Goal: Task Accomplishment & Management: Manage account settings

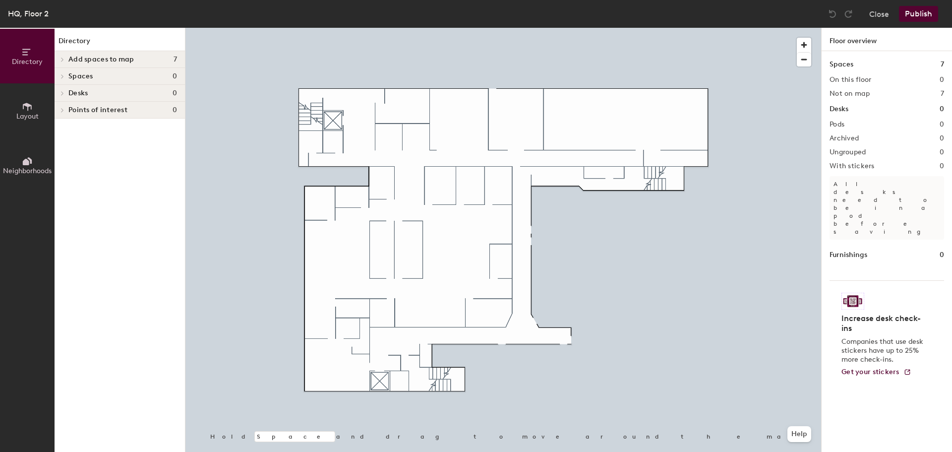
click at [89, 77] on span "Spaces" at bounding box center [80, 76] width 25 height 8
click at [38, 111] on button "Layout" at bounding box center [27, 110] width 55 height 55
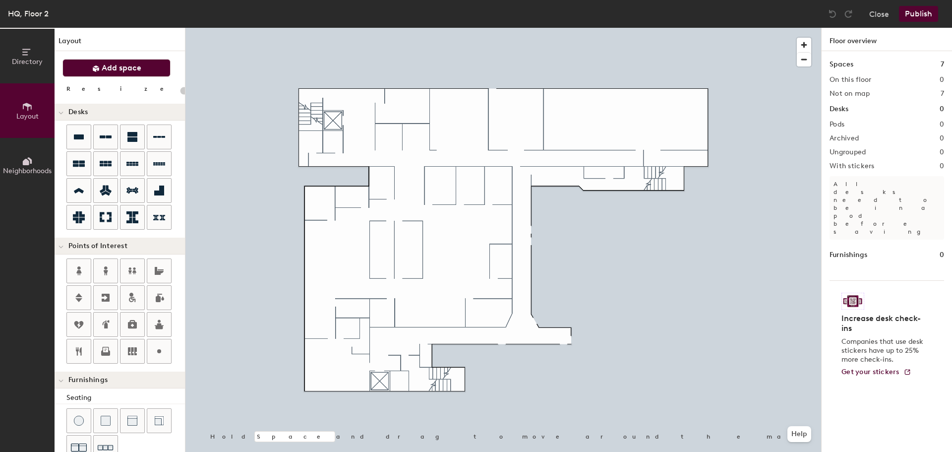
click at [122, 61] on button "Add space" at bounding box center [116, 68] width 108 height 18
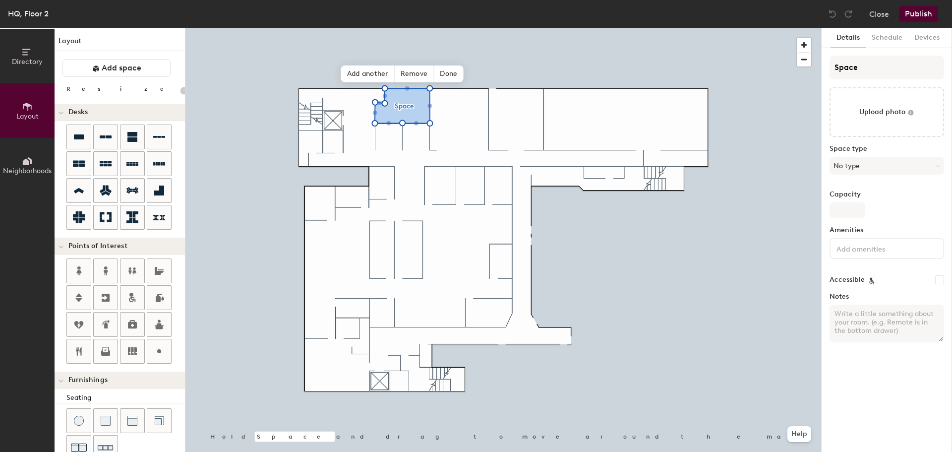
type input "20"
click at [856, 57] on input "Space" at bounding box center [887, 68] width 115 height 24
type input "Spac"
type input "20"
type input "S"
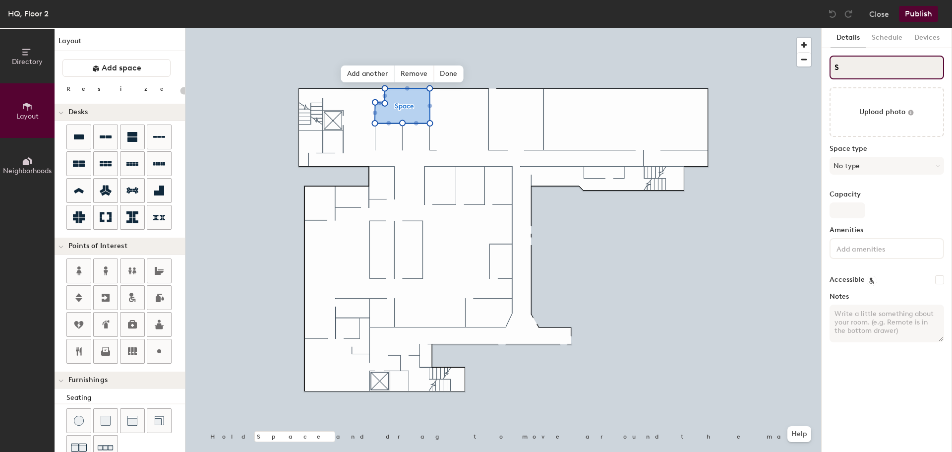
type input "20"
type input "S"
type input "20"
type input "SC"
type input "20"
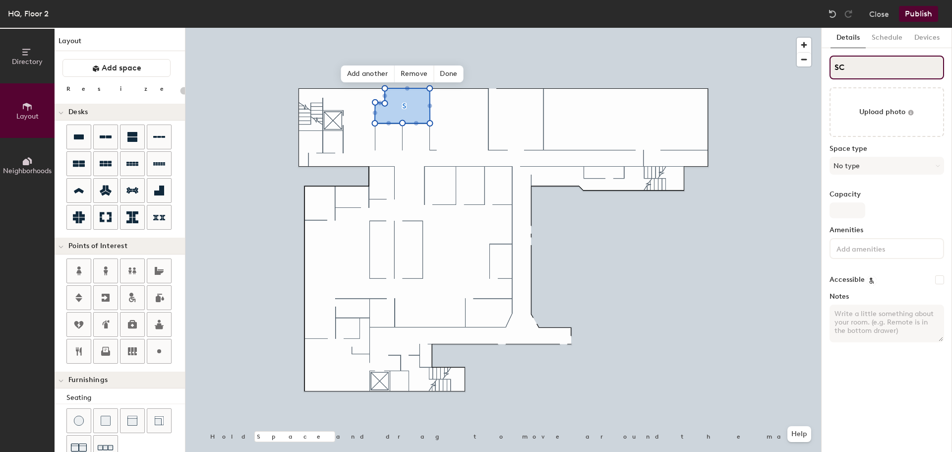
type input "S"
type input "20"
type input "SS"
type input "20"
type input "SSt"
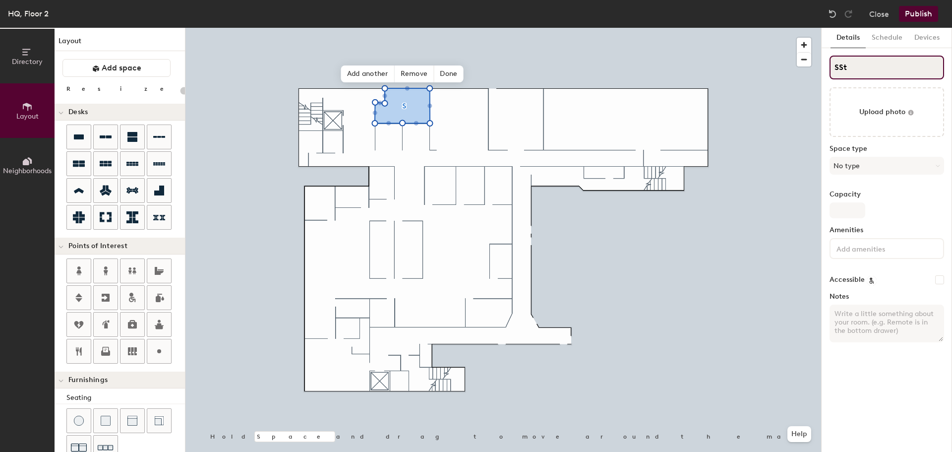
type input "20"
type input "SSto"
type input "20"
type input "SSt"
type input "20"
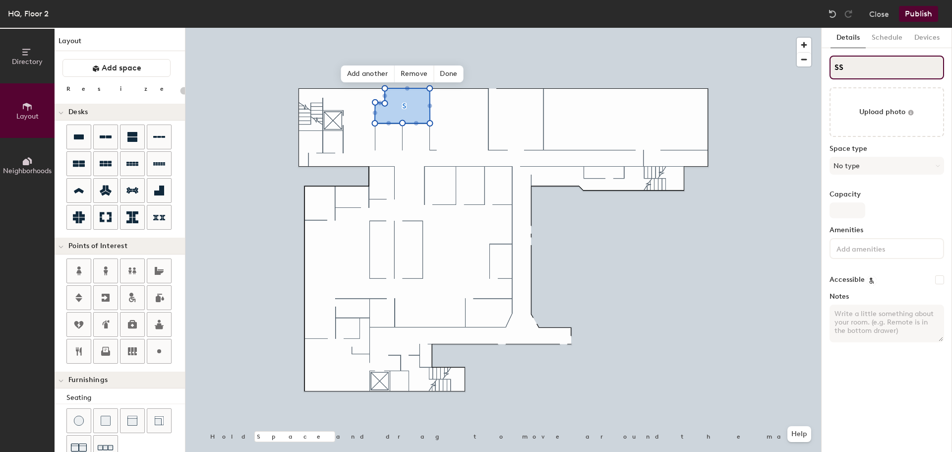
type input "S"
type input "20"
type input "Sto"
type input "20"
type input "Stor"
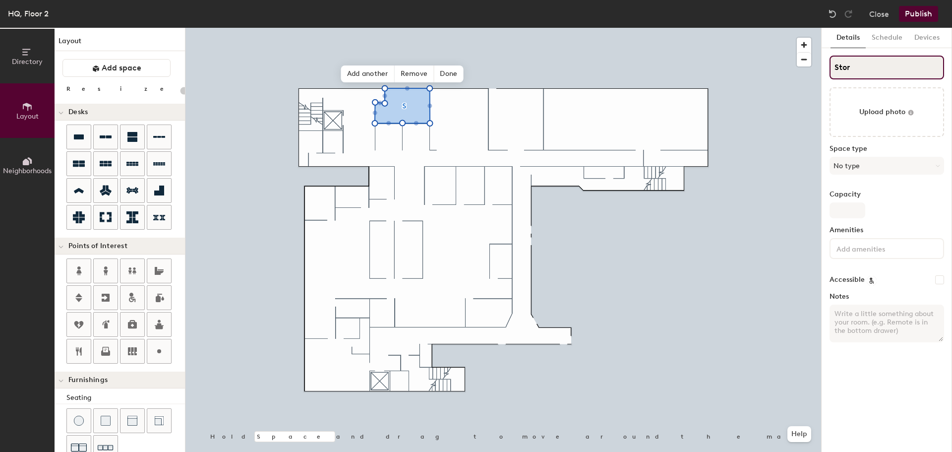
type input "20"
type input "Stora"
type input "20"
type input "Storag"
type input "20"
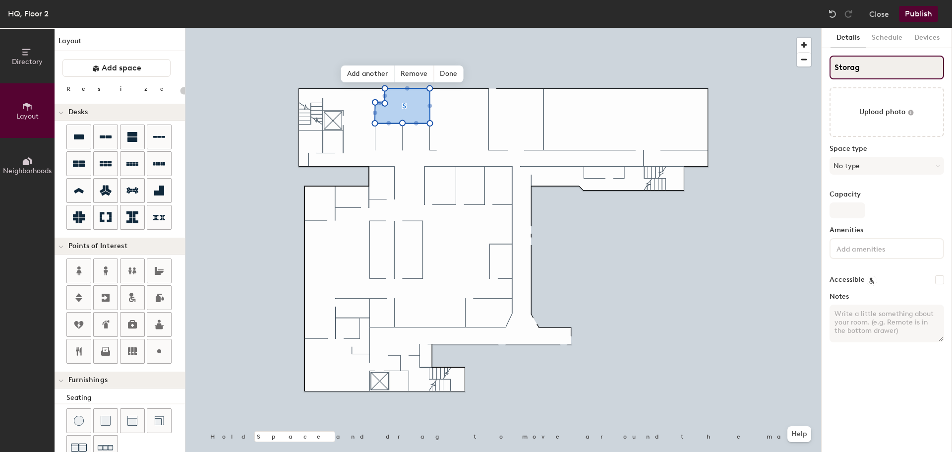
type input "Storage"
type input "20"
type input "Storage"
click at [894, 160] on button "No type" at bounding box center [887, 166] width 115 height 18
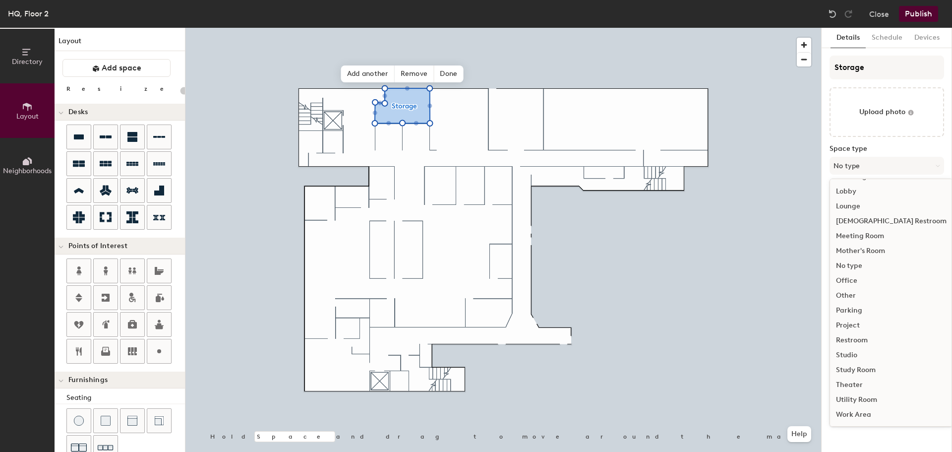
scroll to position [173, 0]
click at [852, 346] on div "Other" at bounding box center [891, 345] width 122 height 15
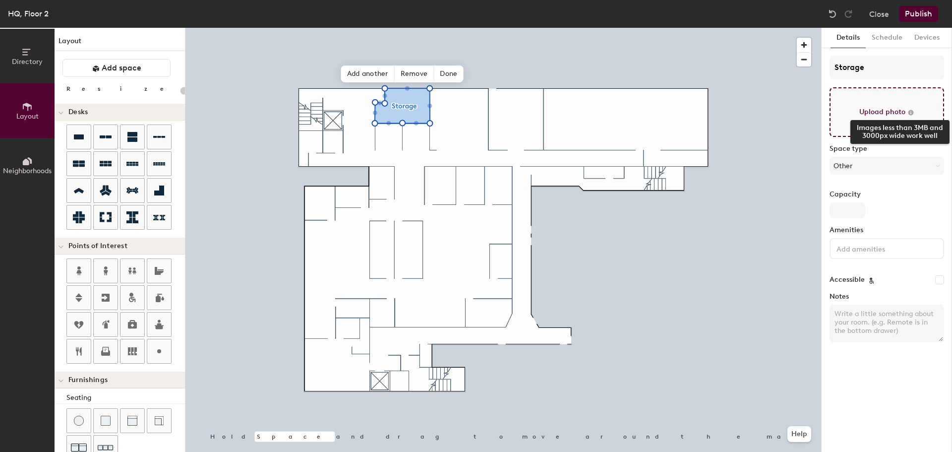
click at [913, 110] on icon at bounding box center [911, 112] width 7 height 7
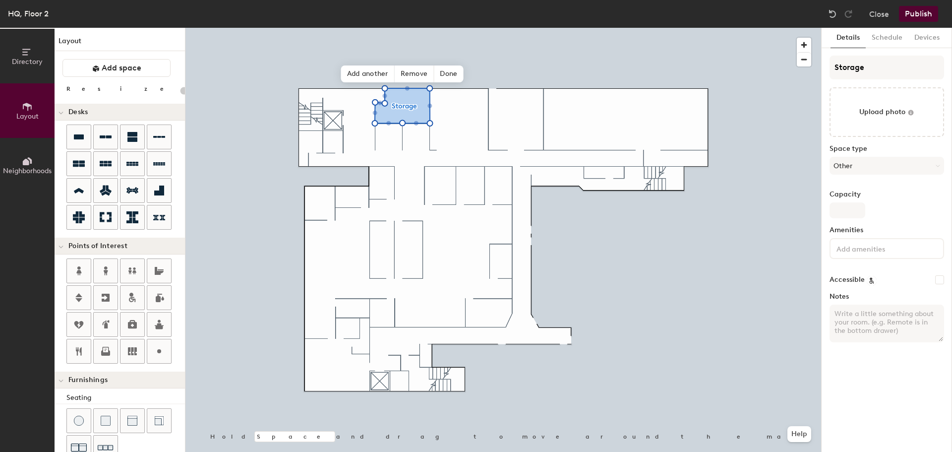
click at [135, 77] on div "Layout Add space Resize Desks Points of Interest Furnishings Seating Tables Boo…" at bounding box center [120, 240] width 130 height 424
click at [135, 71] on span "Add space" at bounding box center [122, 68] width 40 height 10
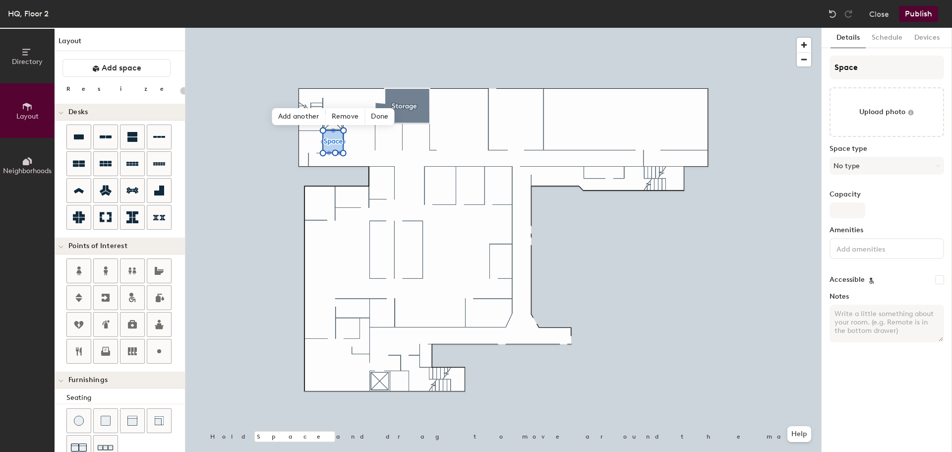
type input "20"
click at [875, 71] on input "Space" at bounding box center [887, 68] width 115 height 24
type input "Sp"
type input "20"
type input "S"
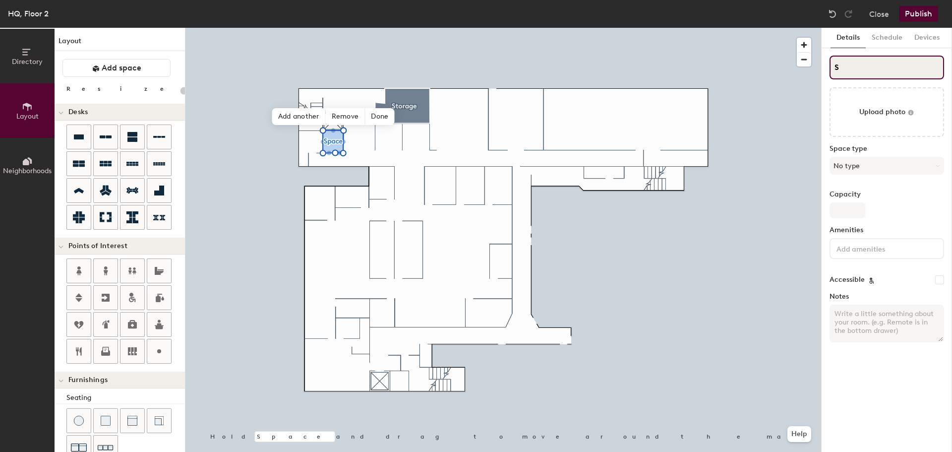
type input "20"
type input "S"
type input "20"
type input "SB"
type input "20"
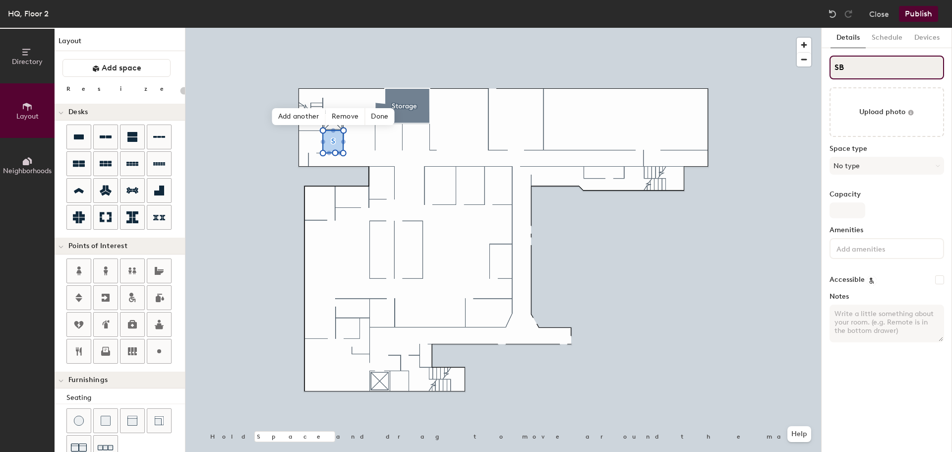
type input "SBa"
type input "20"
type input "SBath"
type input "20"
type input "SBathroo"
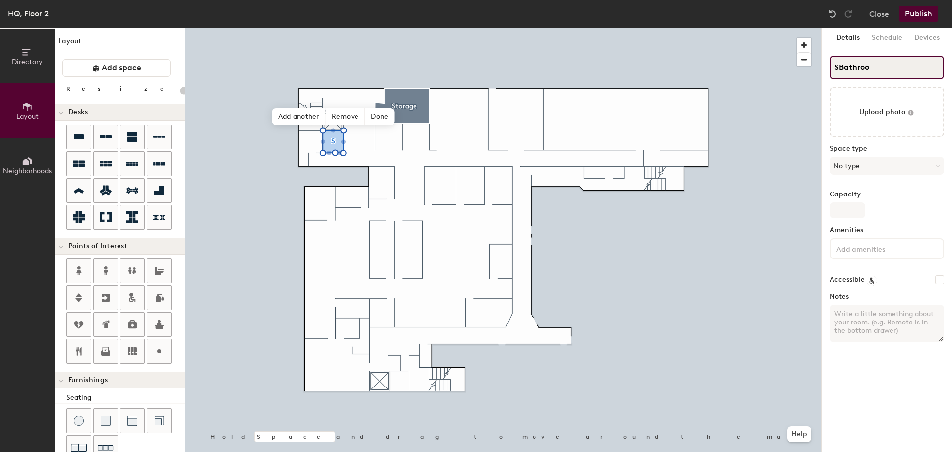
type input "20"
type input "SBathroom"
type input "20"
click at [838, 66] on input "SBathroom" at bounding box center [887, 68] width 115 height 24
type input "Bathroom"
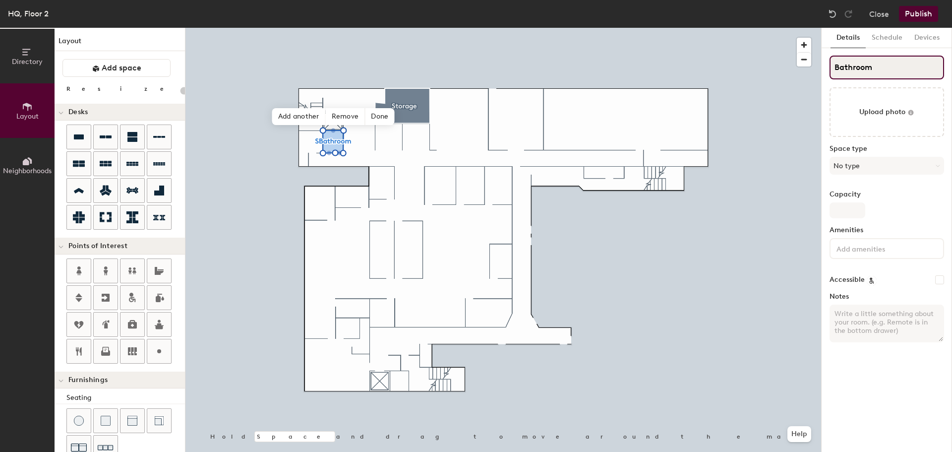
type input "20"
type input "GBathroom"
type input "20"
type input "GendBathroom"
type input "20"
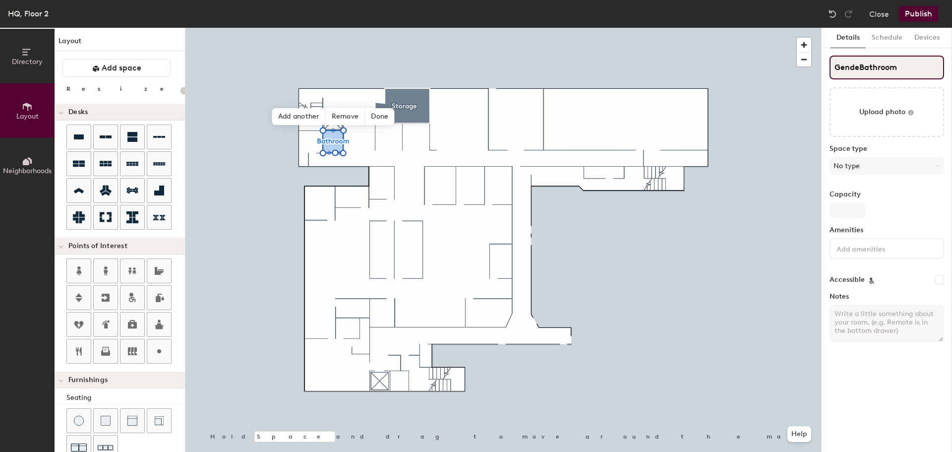
type input "GenderBathroom"
type input "20"
type input "GendeBathroom"
type input "20"
type input "GendBathroom"
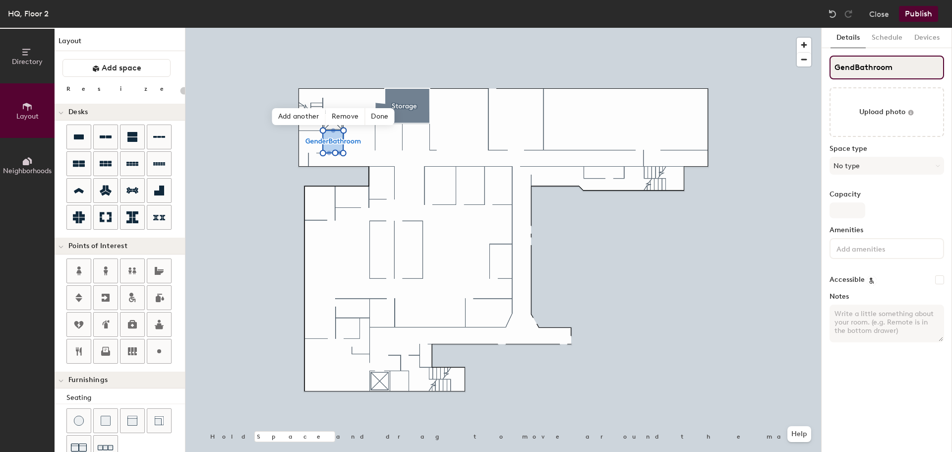
type input "20"
type input "GeBathroom"
type input "20"
type input "GBathroom"
type input "20"
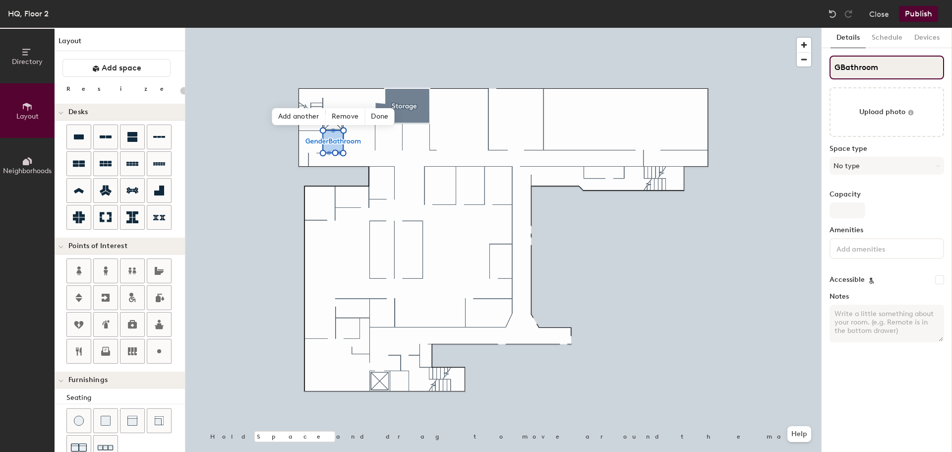
type input "Bathroom"
type input "20"
click at [883, 68] on input "Bathroom" at bounding box center [887, 68] width 115 height 24
type input "Bathroo"
type input "20"
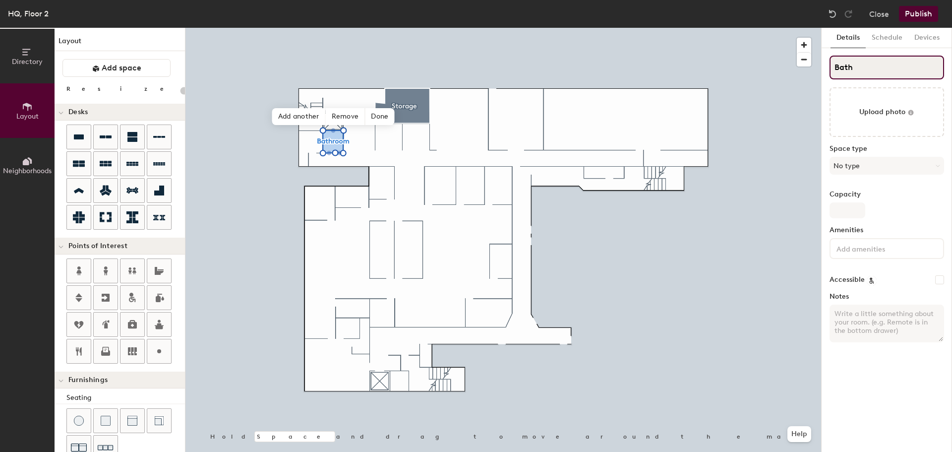
type input "Bat"
type input "20"
type input "Ba"
type input "20"
type input "B"
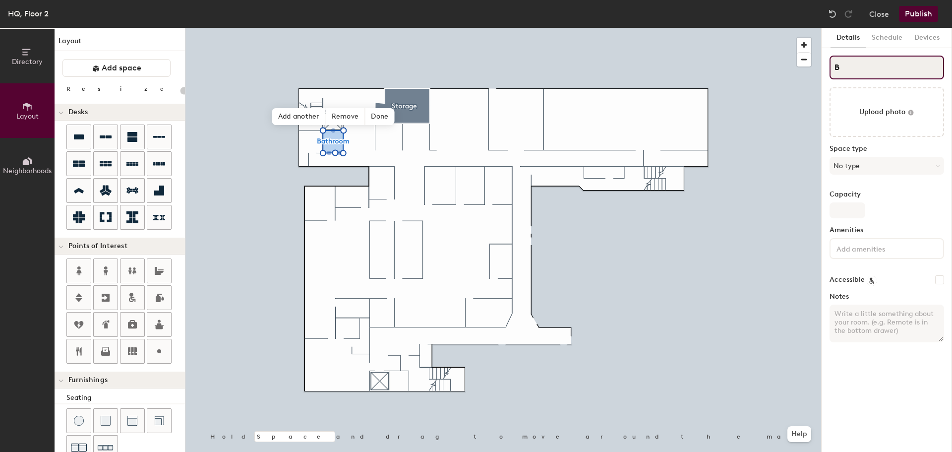
type input "20"
type input "B"
type input "20"
type input "B"
type input "20"
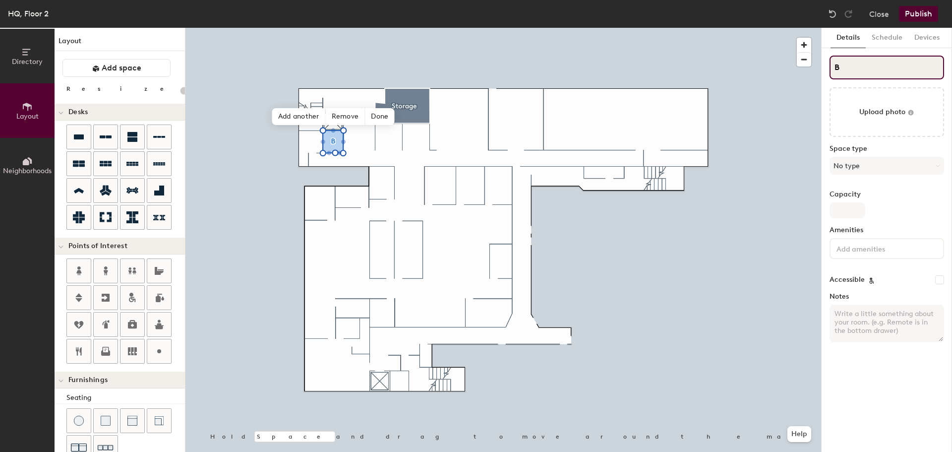
type input "BR"
type input "20"
type input "BRe"
type input "20"
type input "BRes"
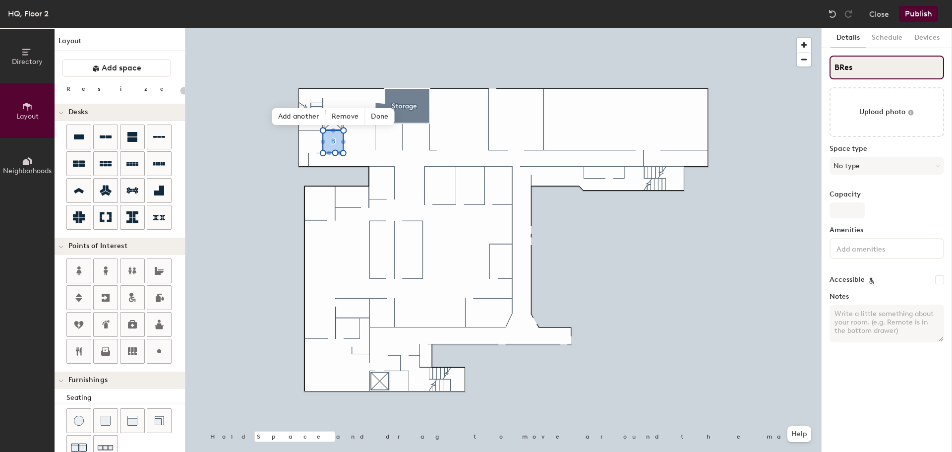
type input "20"
type input "BRest"
type input "20"
type input "Rest"
type input "20"
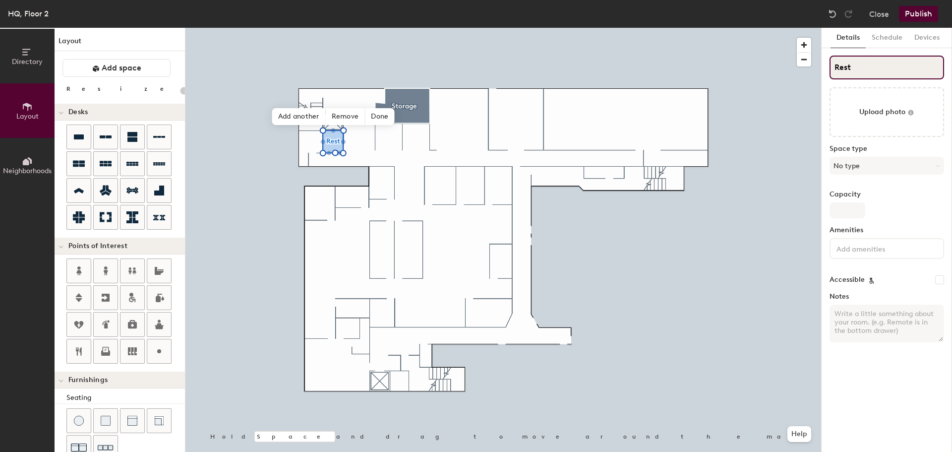
type input "Restr"
type input "20"
type input "Restroo"
type input "20"
type input "Restroom"
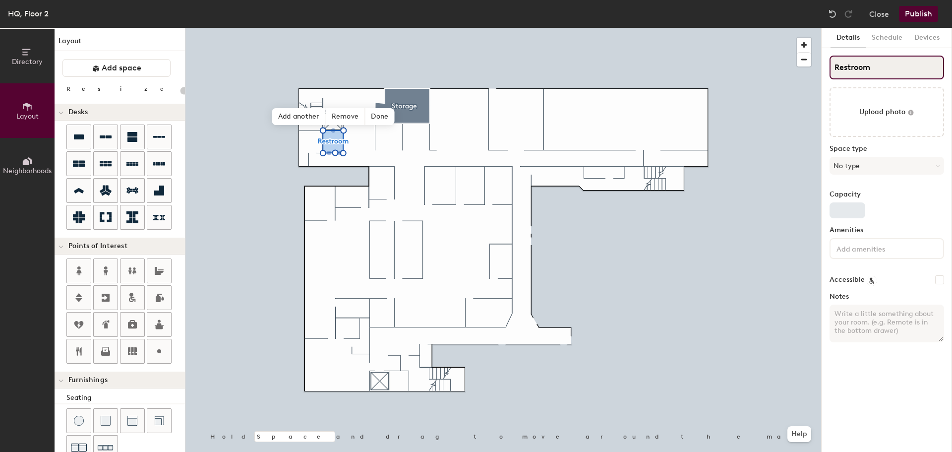
type input "20"
type input "Restroom"
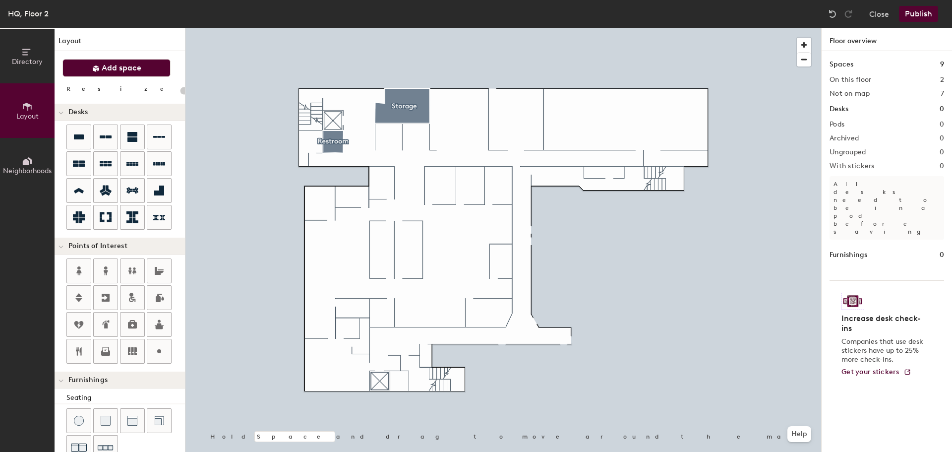
click at [111, 67] on span "Add space" at bounding box center [122, 68] width 40 height 10
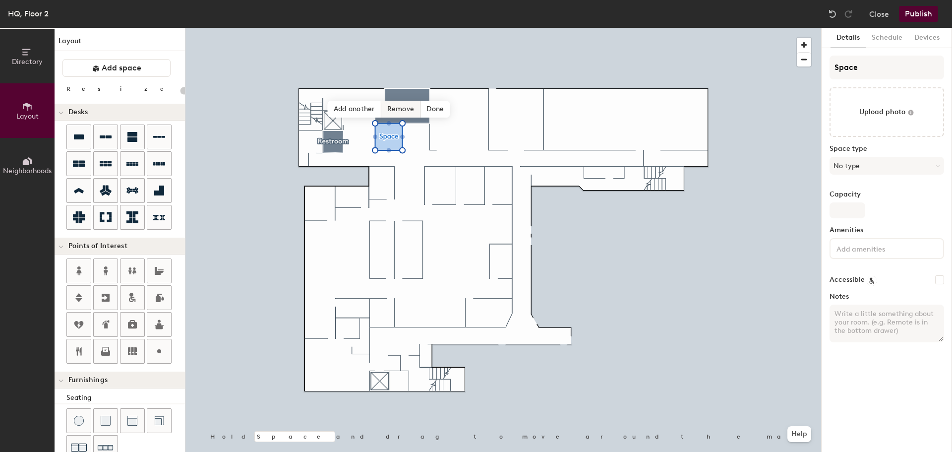
type input "20"
click at [890, 62] on input "Space" at bounding box center [887, 68] width 115 height 24
type input "Spac"
type input "20"
type input "S"
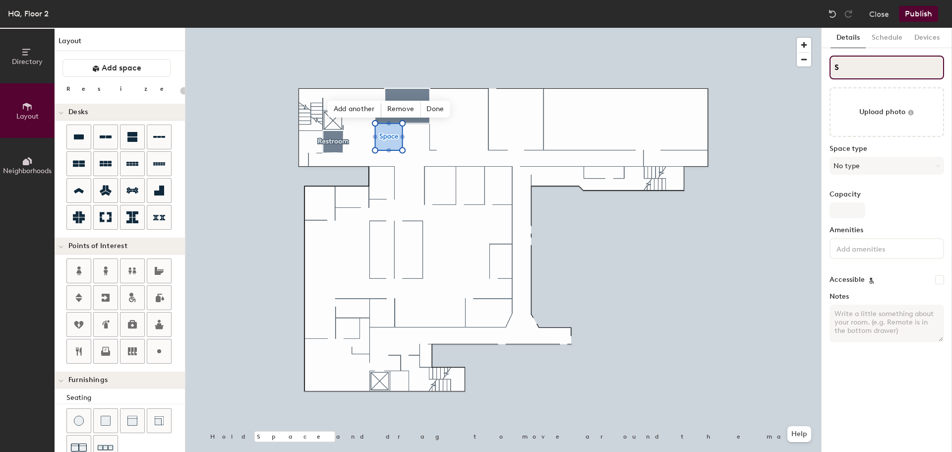
type input "20"
type input "SW"
type input "20"
type input "SWad"
type input "20"
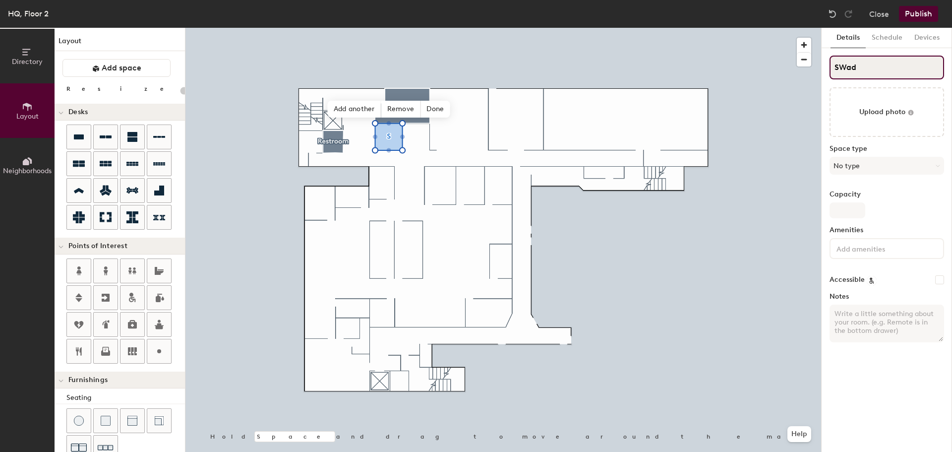
type input "SWade"
type input "20"
type input "Wade"
type input "20"
click at [894, 58] on input "Wade" at bounding box center [887, 68] width 115 height 24
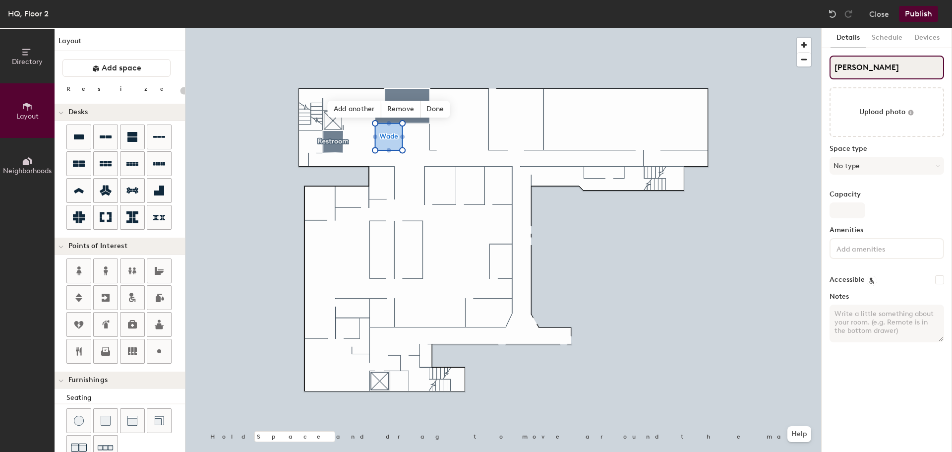
type input "Wade"
type input "20"
type input "Wade Ova"
type input "20"
type input "[PERSON_NAME] Oval"
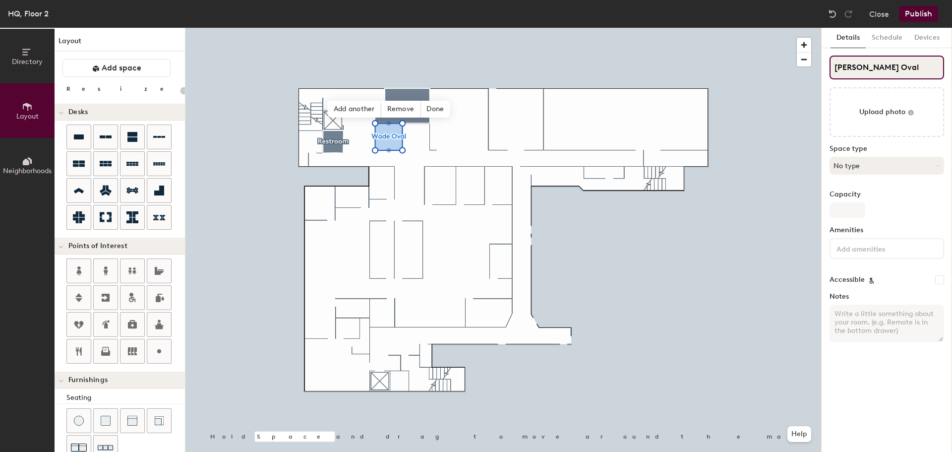
type input "20"
type input "[PERSON_NAME] Oval"
click at [906, 156] on div "Space type No type" at bounding box center [887, 164] width 115 height 38
click at [905, 167] on button "No type" at bounding box center [887, 166] width 115 height 18
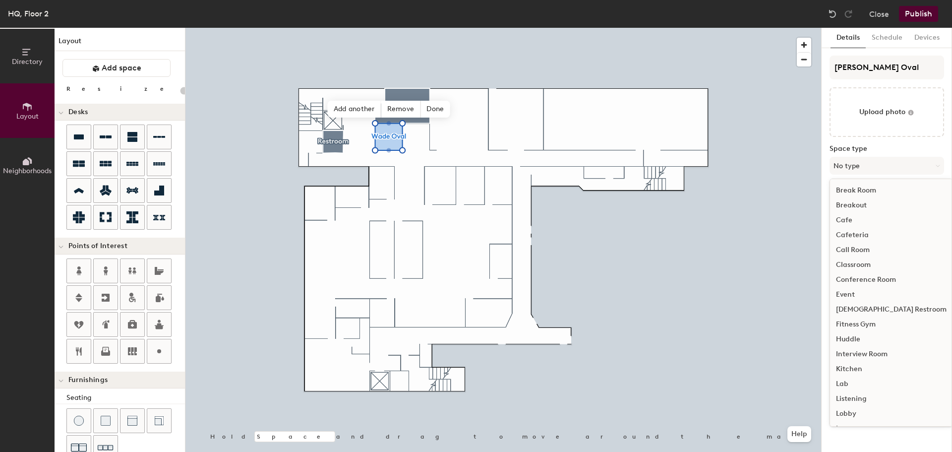
click at [846, 340] on div "Huddle" at bounding box center [891, 339] width 122 height 15
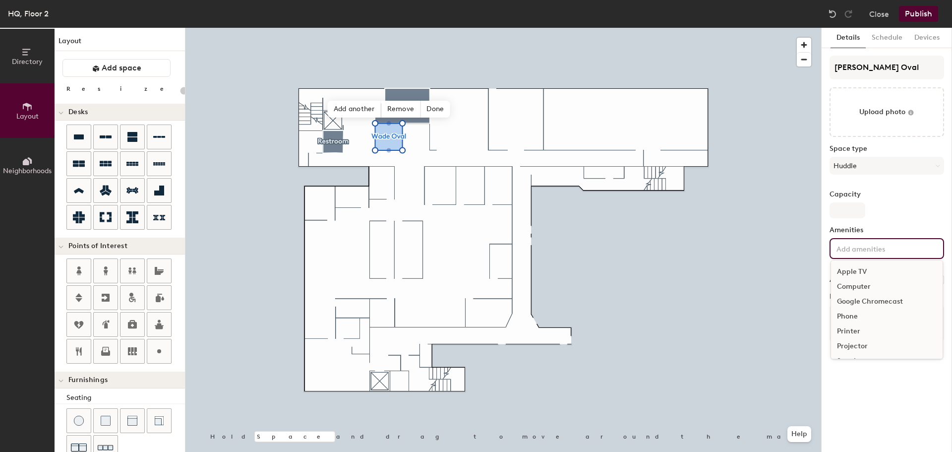
click at [889, 246] on input at bounding box center [879, 248] width 89 height 12
click at [865, 318] on div "Television" at bounding box center [887, 317] width 112 height 15
click at [861, 336] on div "Speakers" at bounding box center [887, 332] width 112 height 15
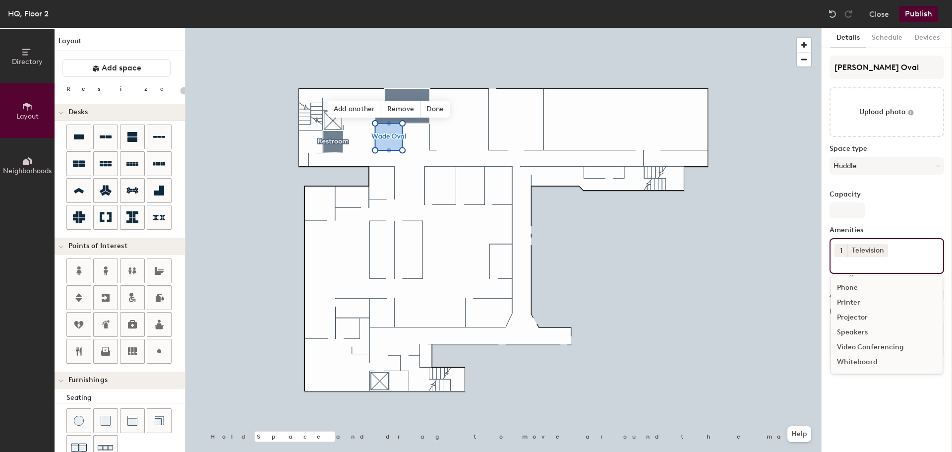
scroll to position [29, 0]
click at [897, 423] on div "Details Schedule Devices Wade Oval Upload photo Space type Huddle Capacity Amen…" at bounding box center [887, 240] width 130 height 424
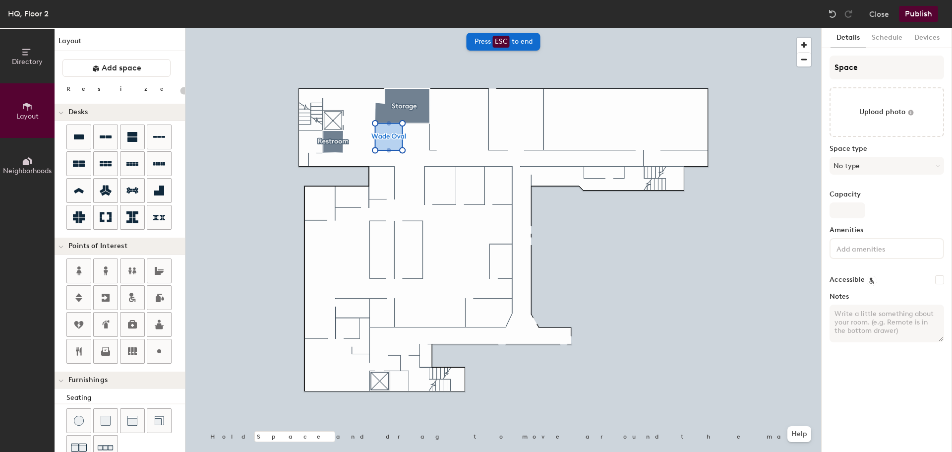
type input "20"
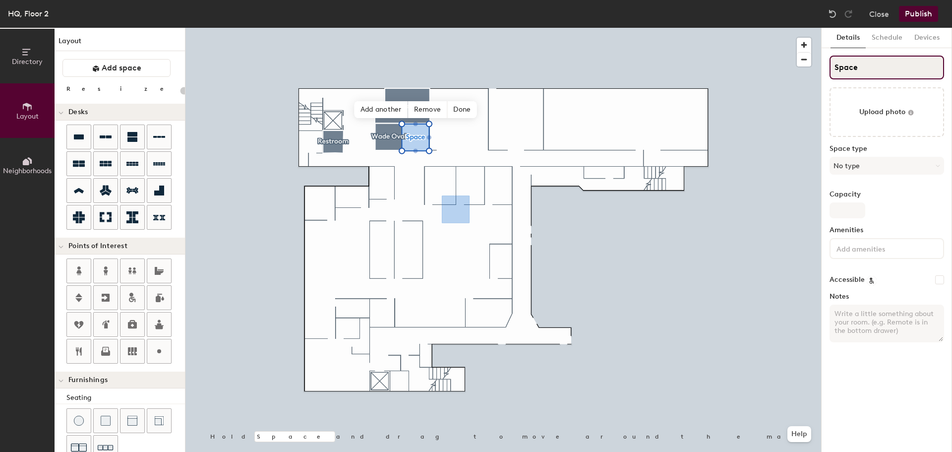
click at [894, 72] on input "Space" at bounding box center [887, 68] width 115 height 24
type input "Spac"
type input "20"
type input "Sp"
type input "20"
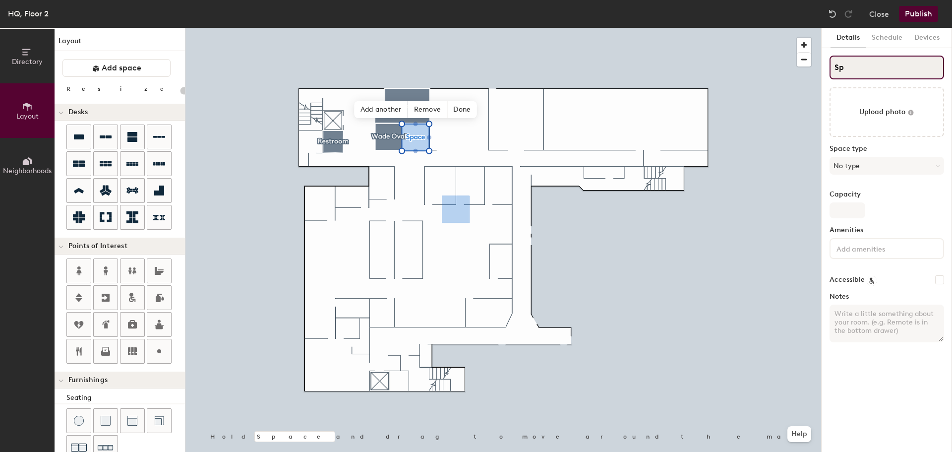
type input "S"
type input "20"
type input "S"
type input "20"
type input "SB"
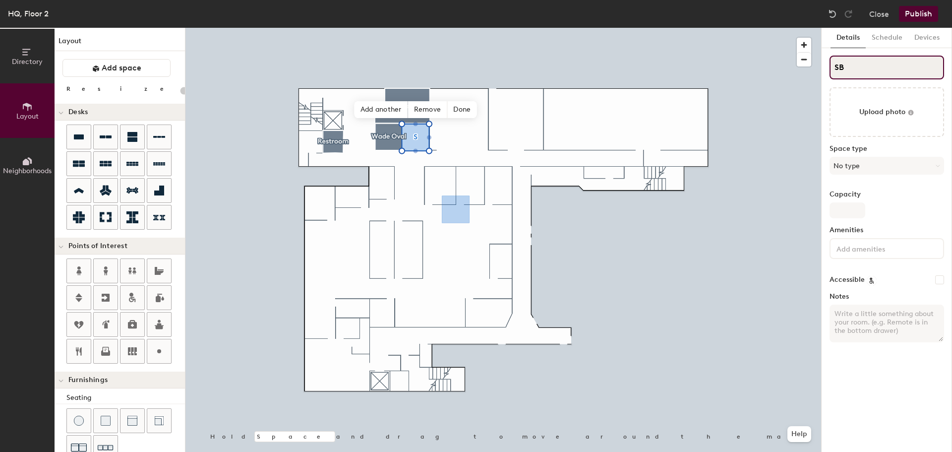
type input "20"
type input "SBe"
type input "20"
type input "SBel"
type input "20"
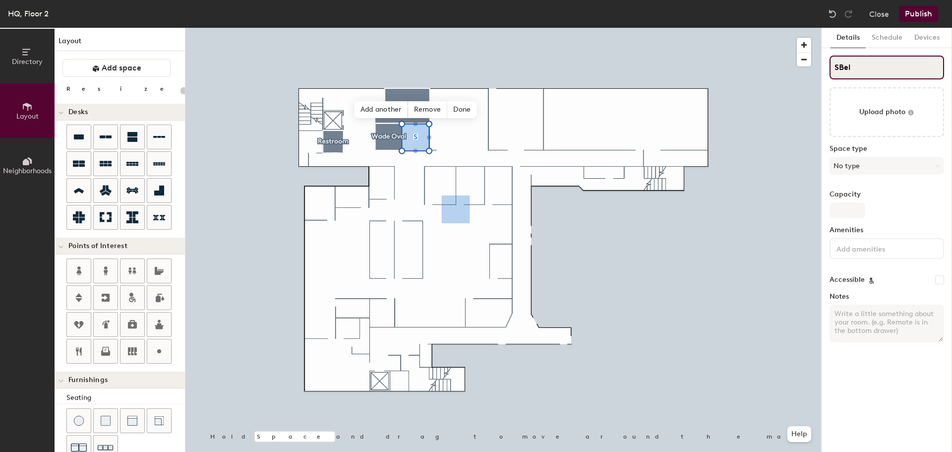
type input "SBe"
type input "20"
type input "S"
type input "20"
type input "S"
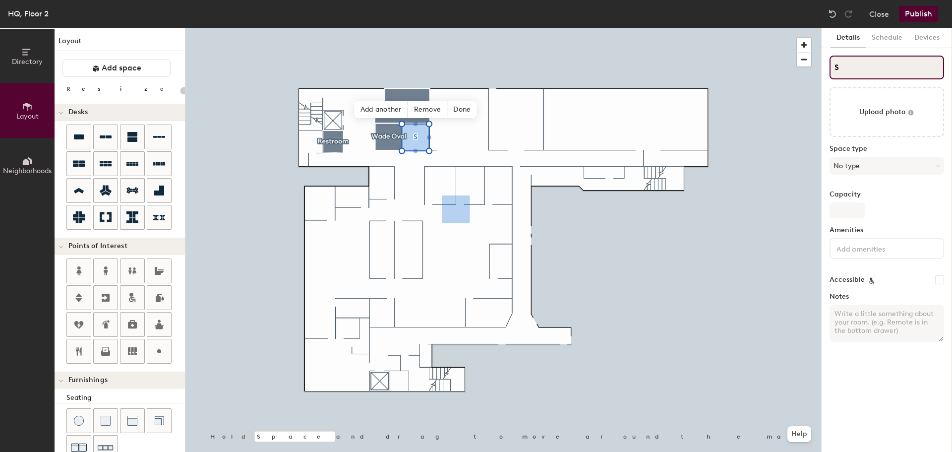
type input "20"
type input "SB"
type input "20"
type input "SBe"
type input "20"
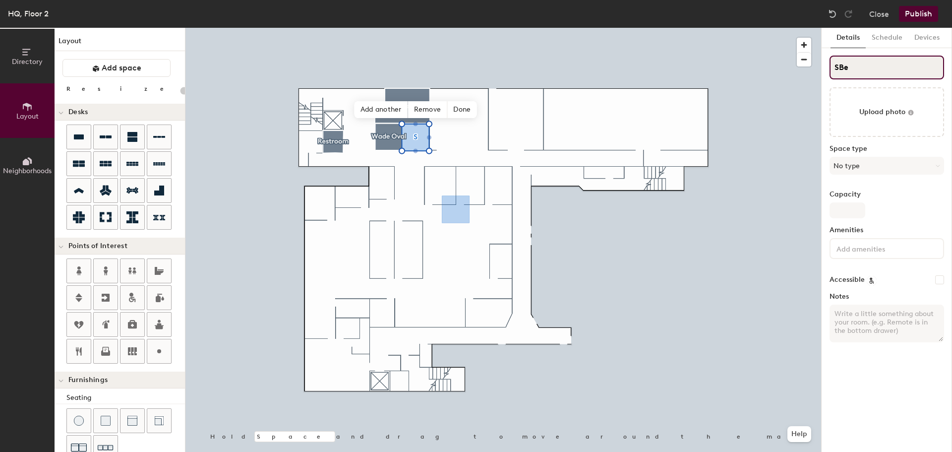
type input "SBel"
type input "20"
type input "SBeli"
type input "20"
type input "SBeliv"
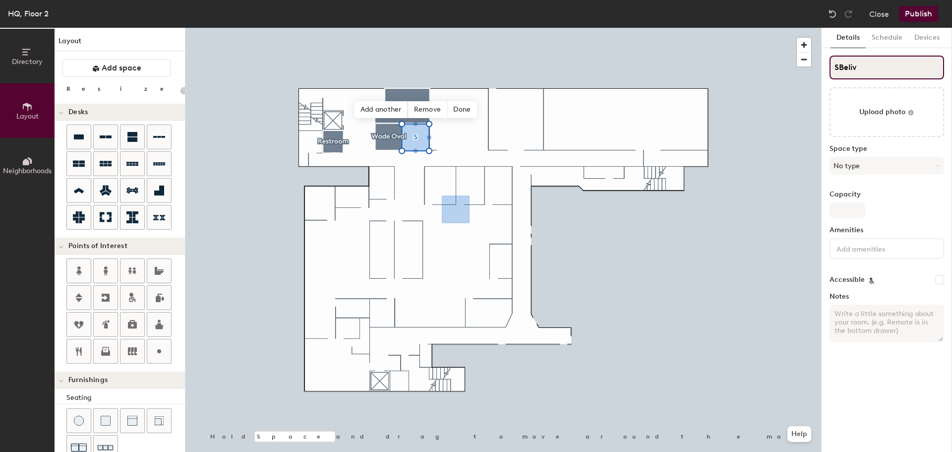
type input "20"
type input "SBelie"
type input "20"
type input "SBeliev"
type input "20"
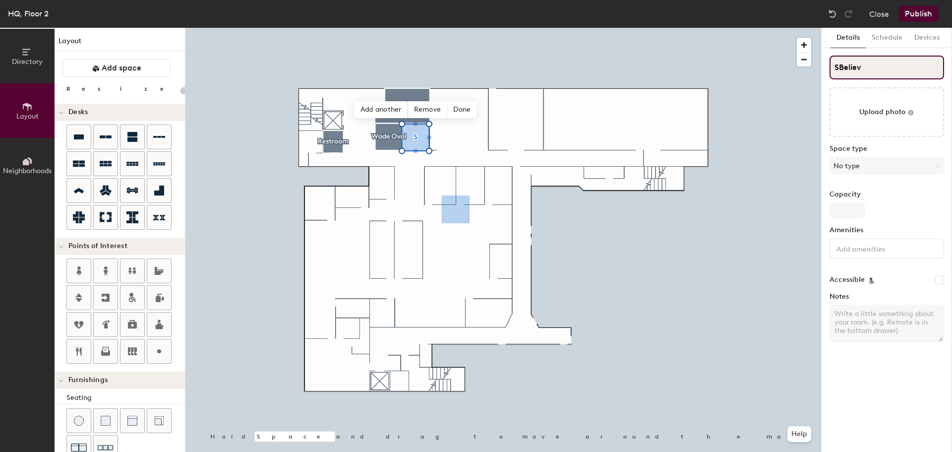
type input "SBelieve"
type input "20"
type input "SBelievel"
type input "20"
type input "SBelieveland"
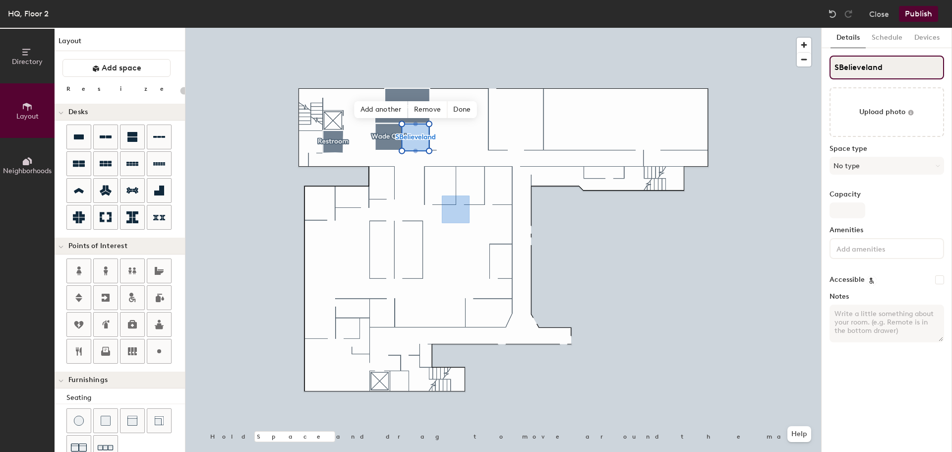
type input "20"
type input "Believeland"
type input "20"
type input "Believeland"
click at [896, 161] on button "No type" at bounding box center [887, 166] width 115 height 18
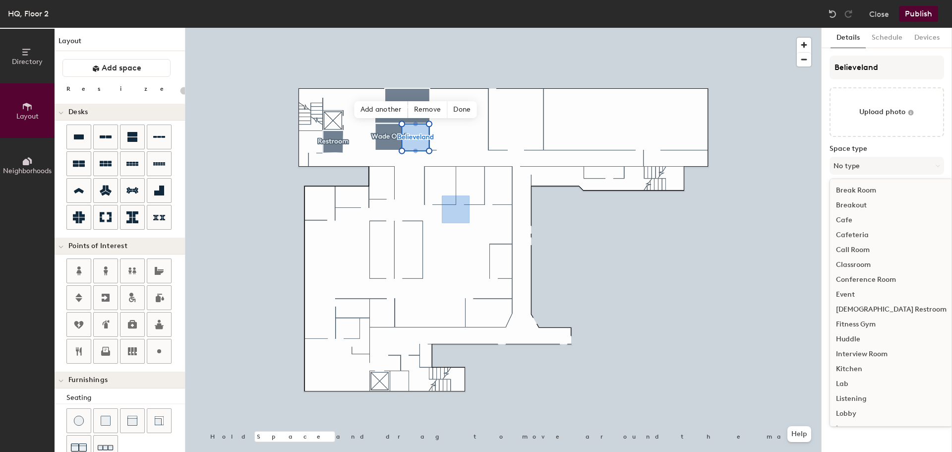
click at [856, 338] on div "Huddle" at bounding box center [891, 339] width 122 height 15
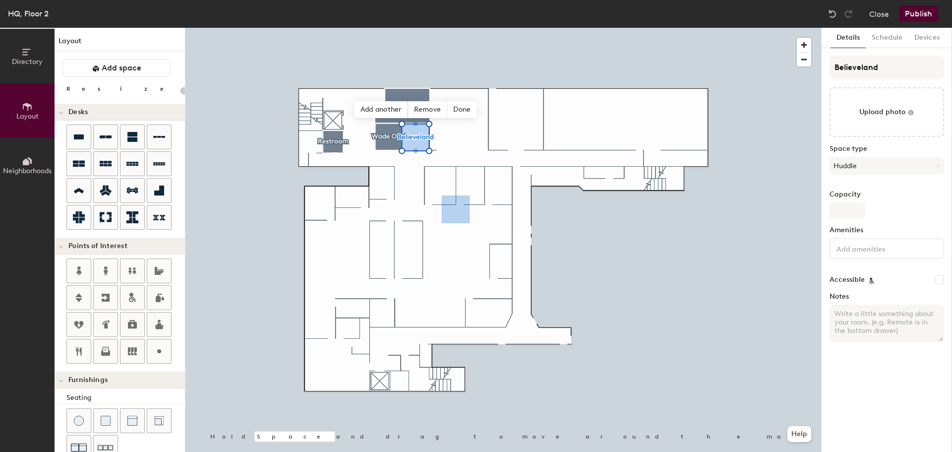
click at [888, 254] on div at bounding box center [887, 248] width 115 height 21
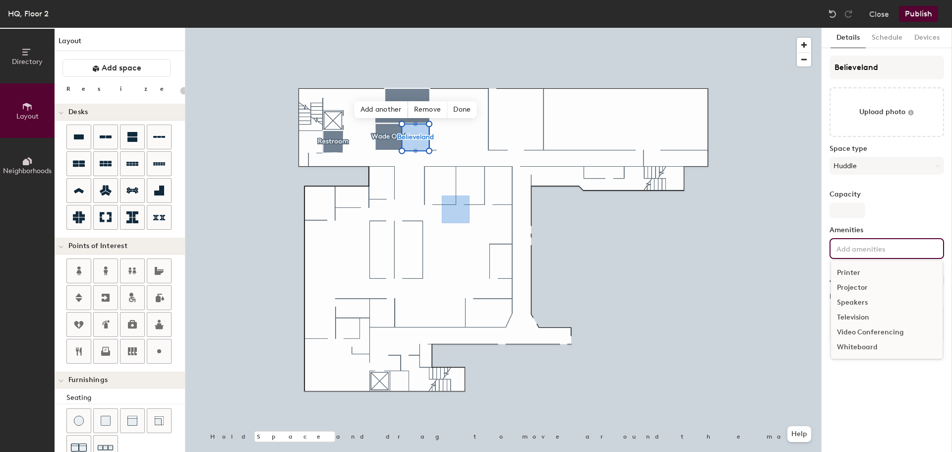
click at [861, 318] on div "Television" at bounding box center [887, 317] width 112 height 15
click at [861, 330] on div "Speakers" at bounding box center [887, 332] width 112 height 15
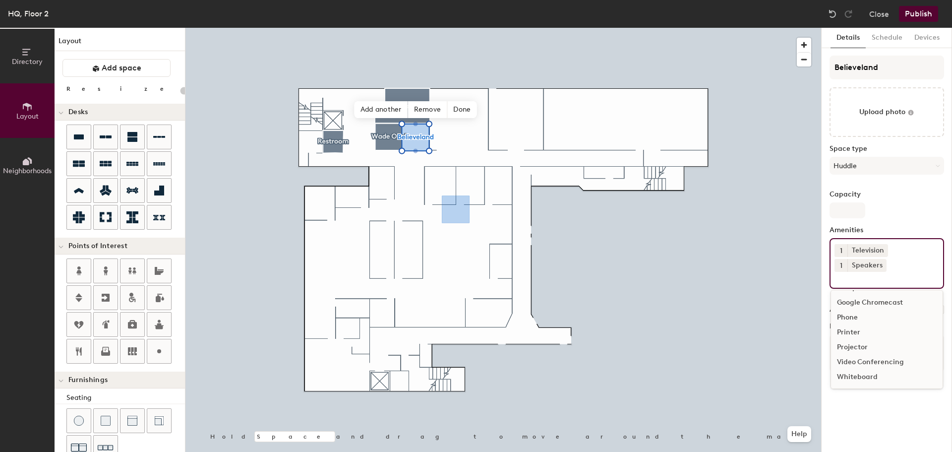
scroll to position [29, 0]
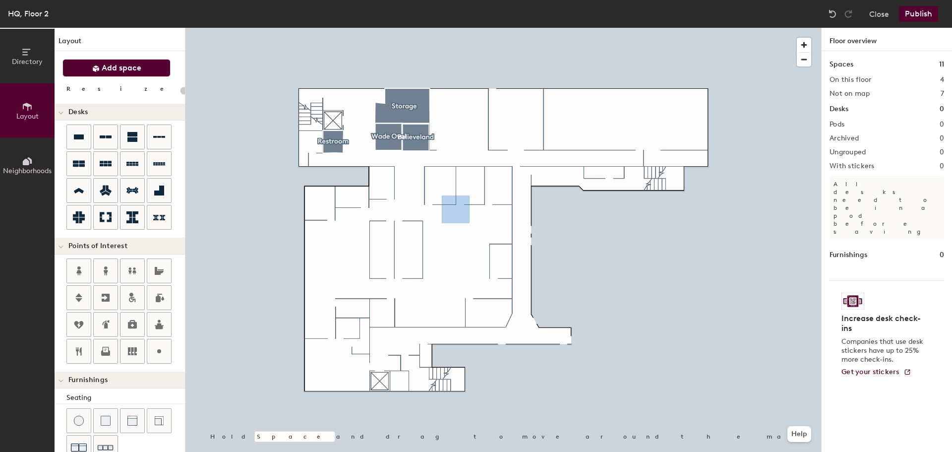
click at [111, 64] on span "Add space" at bounding box center [122, 68] width 40 height 10
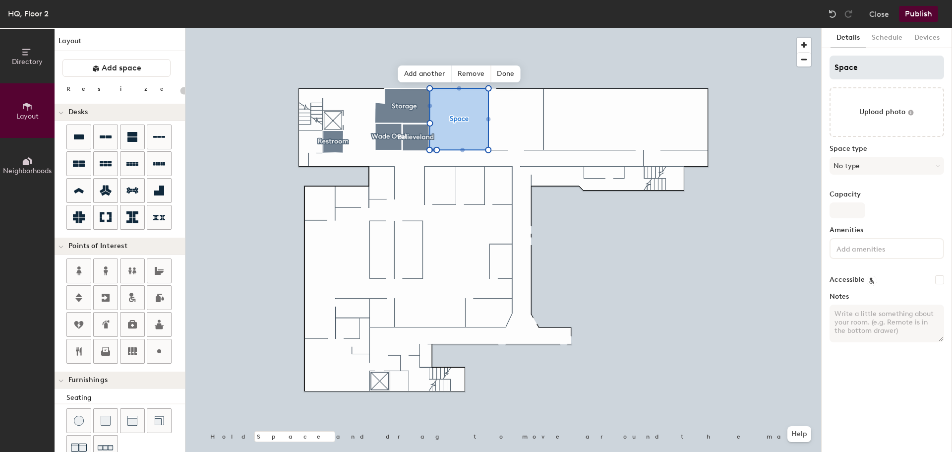
type input "20"
click at [871, 72] on input "Space" at bounding box center [887, 68] width 115 height 24
type input "S"
type input "20"
type input "S"
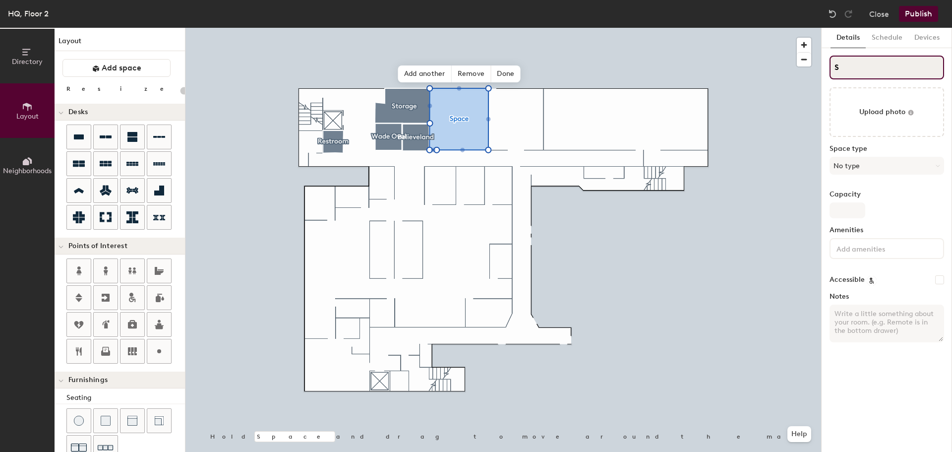
type input "20"
type input "SK"
type input "20"
type input "SKit"
type input "20"
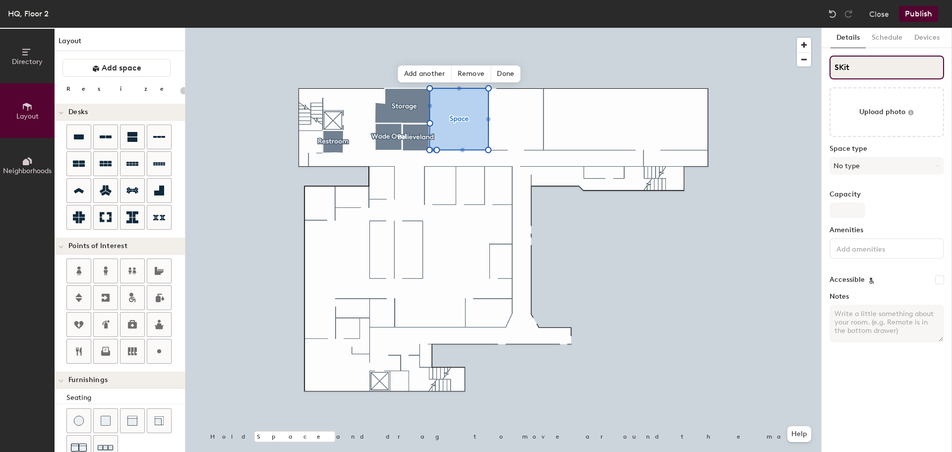
type input "SKitc"
type input "20"
type input "SKitchen"
type input "20"
type input "Kitchen"
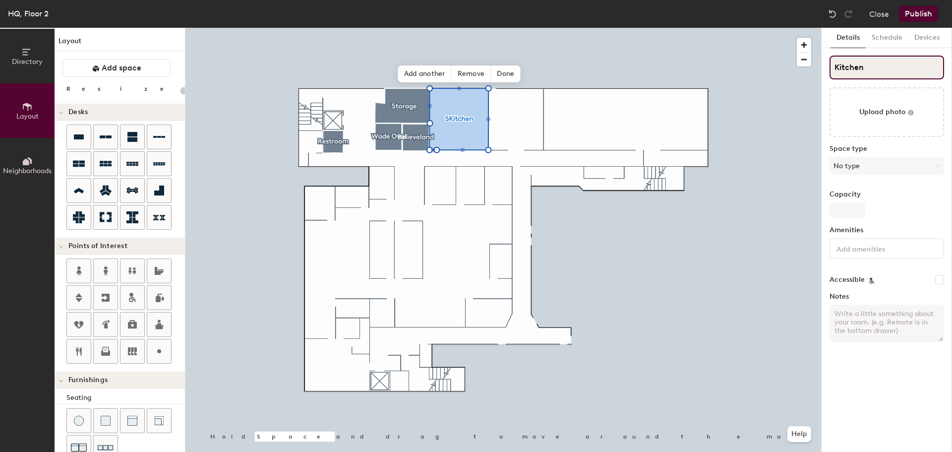
type input "20"
type input "Kitchen"
click at [863, 161] on button "No type" at bounding box center [887, 166] width 115 height 18
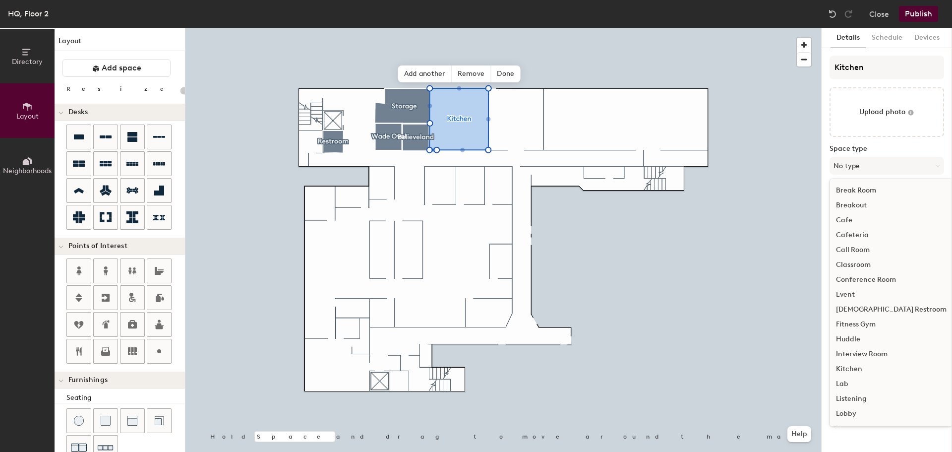
click at [858, 365] on div "Kitchen" at bounding box center [891, 369] width 122 height 15
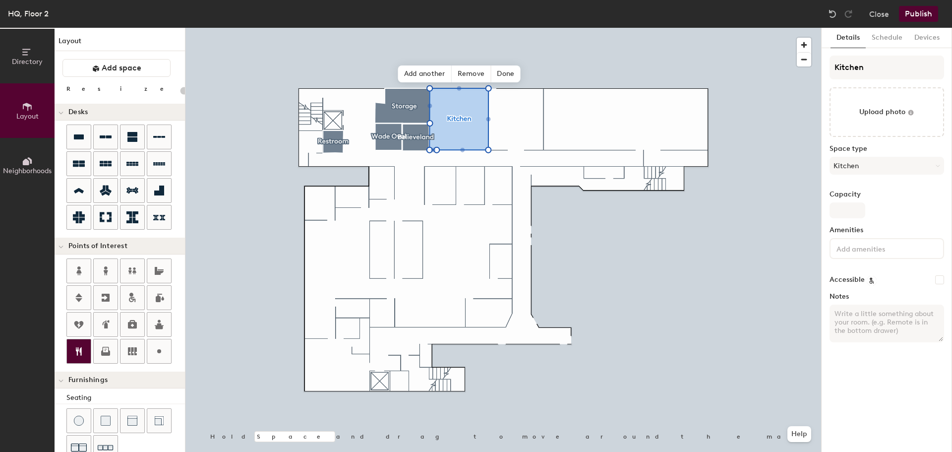
click at [87, 349] on div at bounding box center [79, 351] width 24 height 24
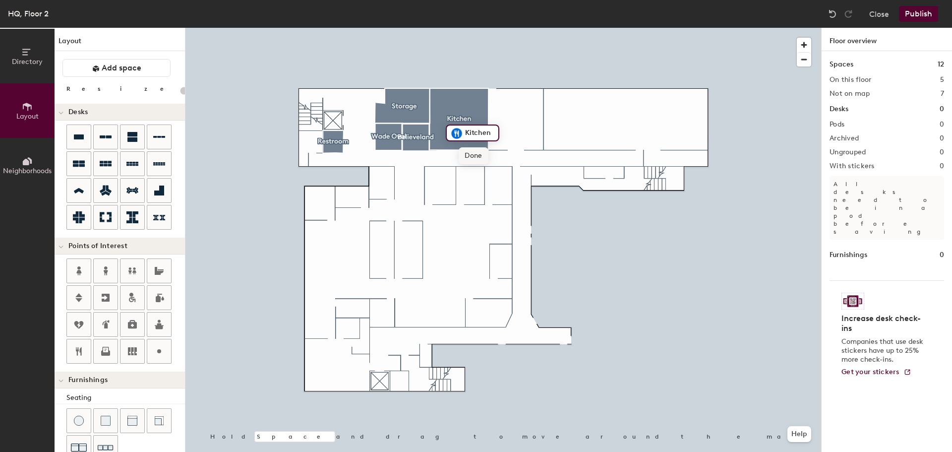
click at [472, 158] on span "Done" at bounding box center [473, 155] width 29 height 17
click at [110, 68] on span "Add space" at bounding box center [122, 68] width 40 height 10
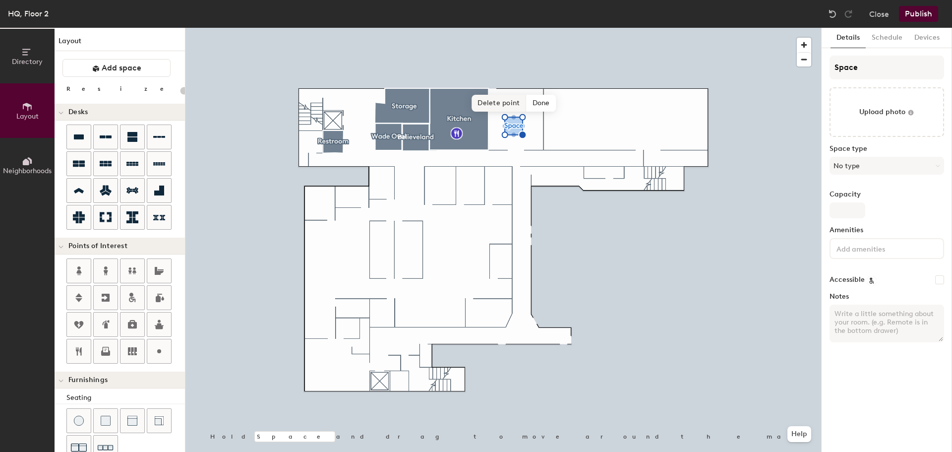
click at [515, 102] on span "Delete point" at bounding box center [499, 103] width 55 height 17
click at [529, 103] on span "Remove" at bounding box center [526, 103] width 40 height 17
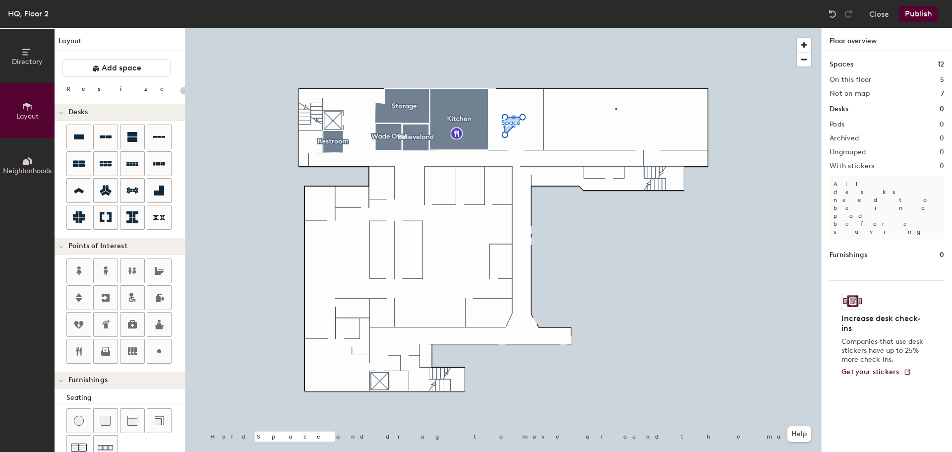
click at [615, 28] on div at bounding box center [503, 28] width 636 height 0
click at [119, 74] on button "Add space" at bounding box center [116, 68] width 108 height 18
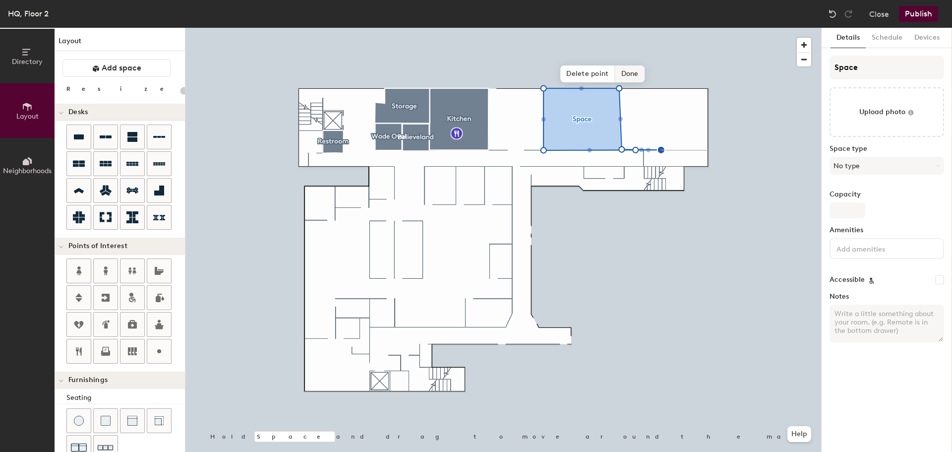
drag, startPoint x: 601, startPoint y: 76, endPoint x: 607, endPoint y: 77, distance: 6.5
click at [601, 76] on span "Delete point" at bounding box center [587, 73] width 55 height 17
click at [579, 74] on span "Delete point" at bounding box center [575, 73] width 55 height 17
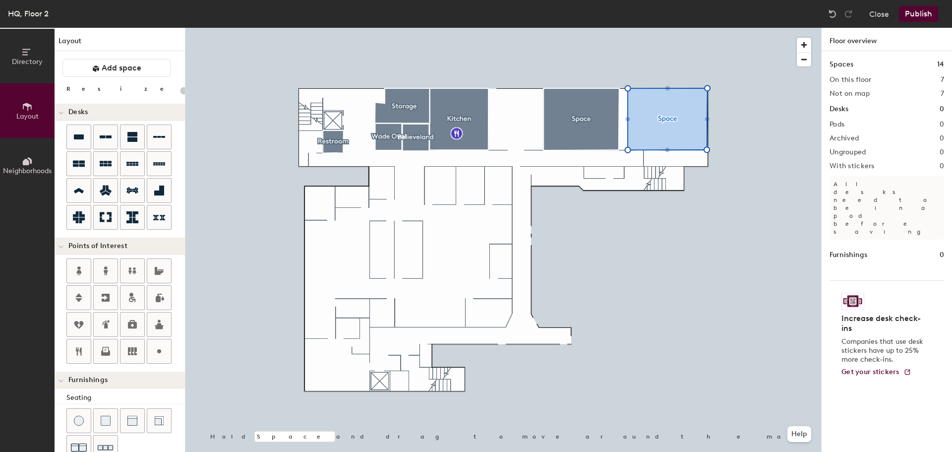
click at [595, 28] on div at bounding box center [503, 28] width 636 height 0
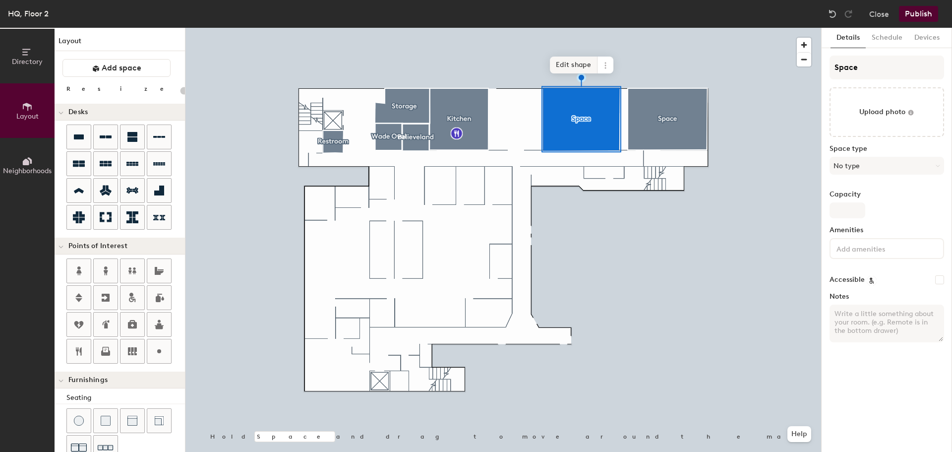
click at [572, 61] on span "Edit shape" at bounding box center [574, 65] width 48 height 17
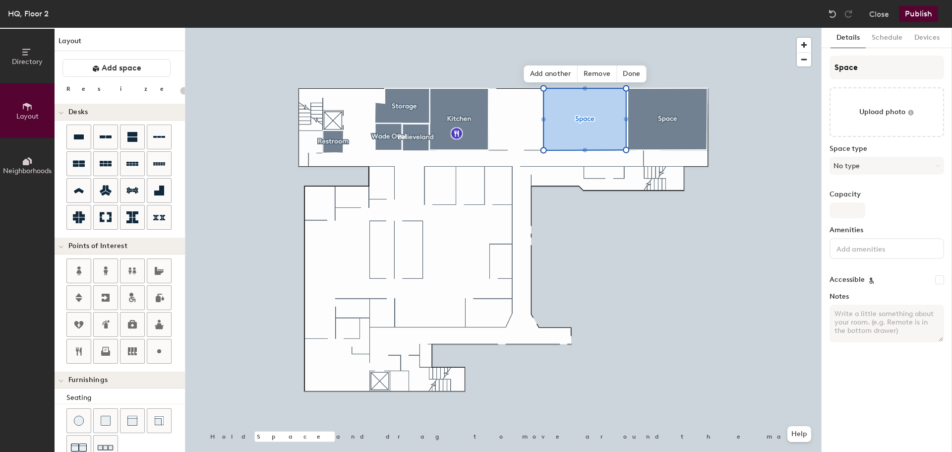
type input "20"
click at [869, 61] on input "Space" at bounding box center [887, 68] width 115 height 24
type input "Spac"
type input "20"
type input "S"
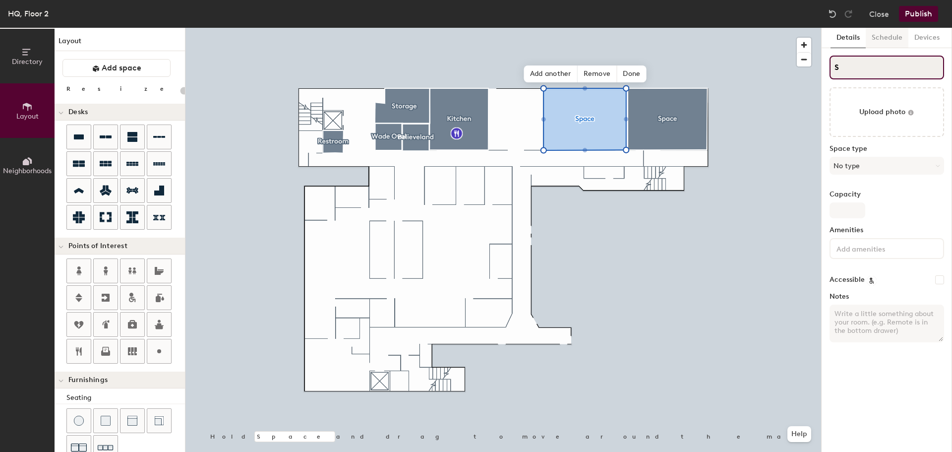
type input "20"
type input "S"
type input "20"
type input "SR"
type input "20"
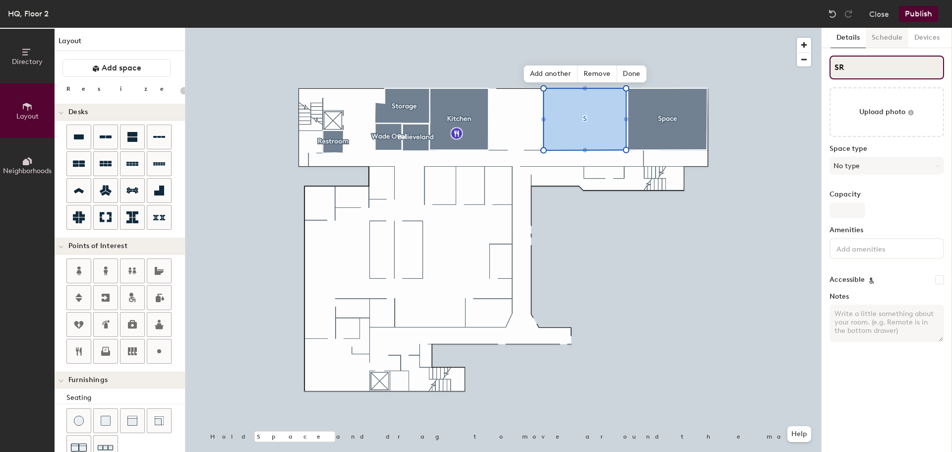
type input "R"
type input "20"
type input "Ro"
type input "20"
type input "Rock"
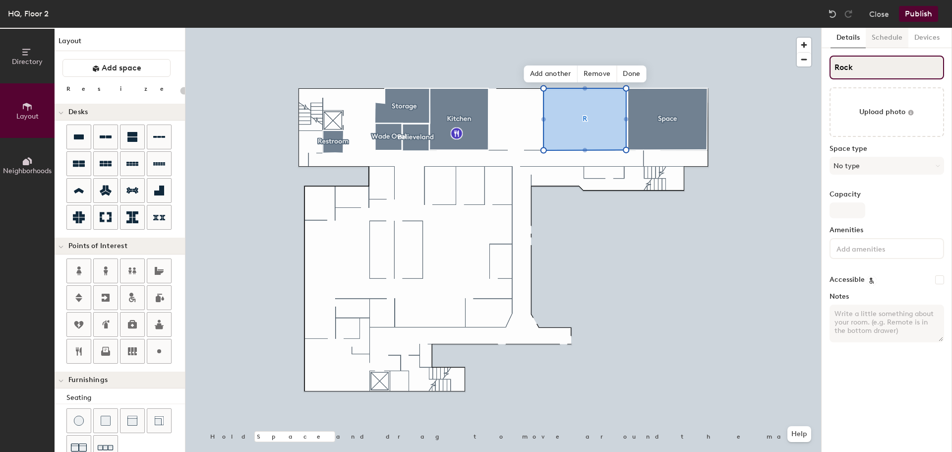
type input "20"
type input "Rock"
type input "20"
type input "Rock R"
type input "20"
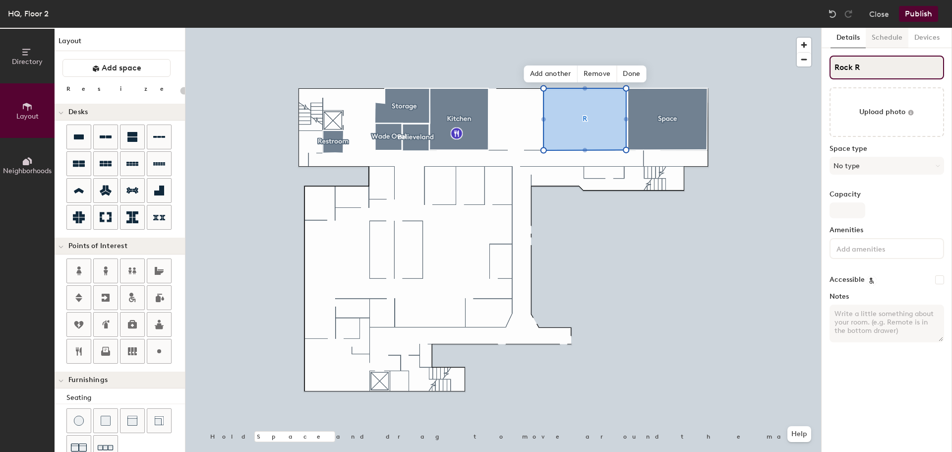
type input "Rock Ro"
type input "20"
type input "Rock Roo"
type input "20"
type input "Rock Room"
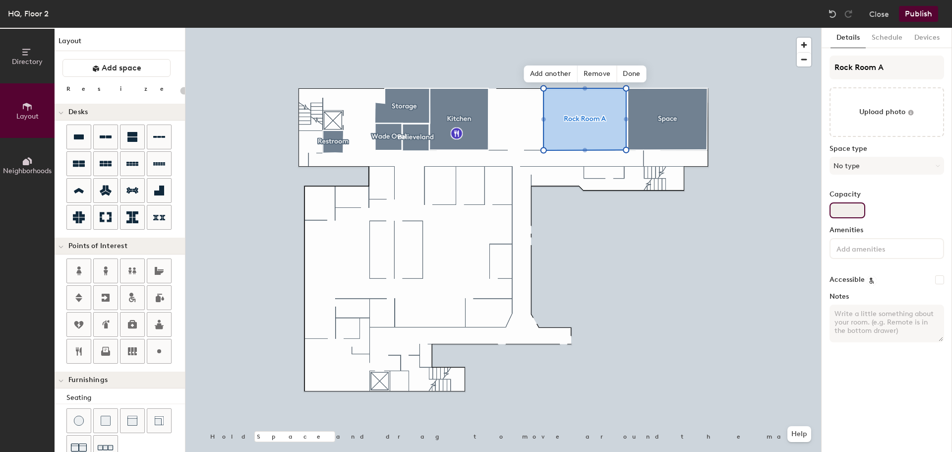
click at [841, 215] on input "Capacity" at bounding box center [848, 210] width 36 height 16
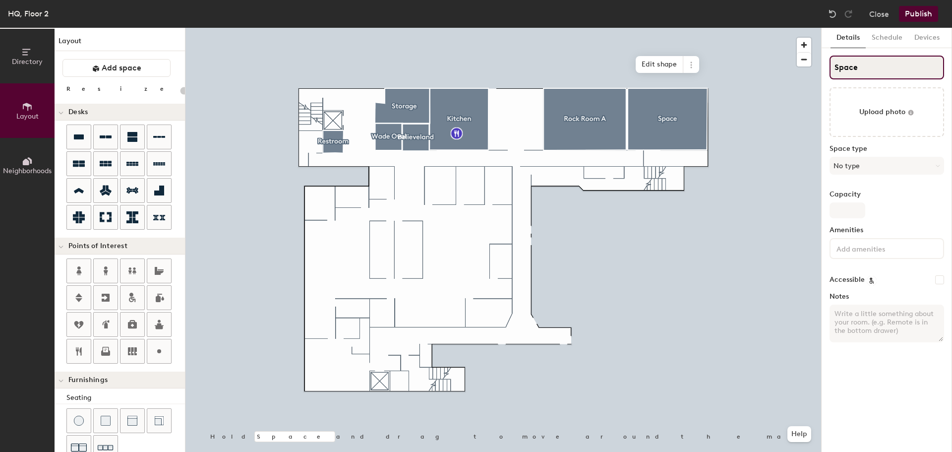
click at [876, 61] on input "Space" at bounding box center [887, 68] width 115 height 24
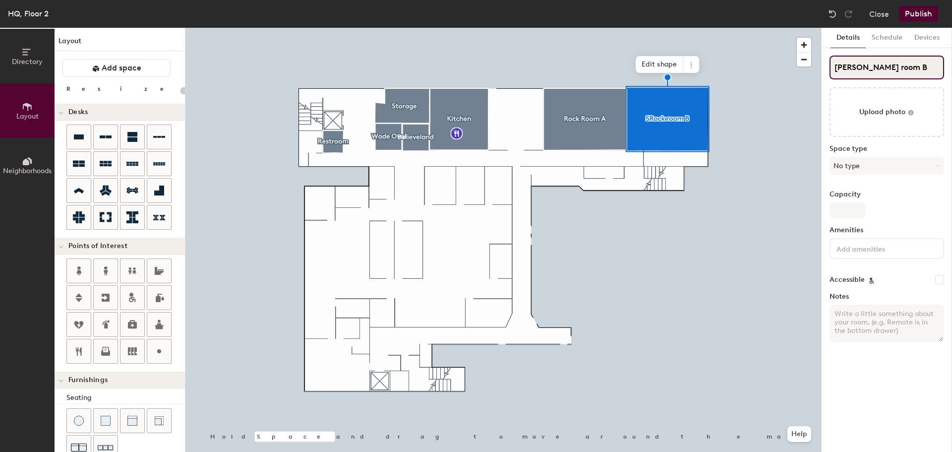
click at [840, 65] on input "SRock room B" at bounding box center [887, 68] width 115 height 24
click at [896, 155] on div "Space type No type" at bounding box center [887, 164] width 115 height 38
click at [896, 164] on button "No type" at bounding box center [887, 166] width 115 height 18
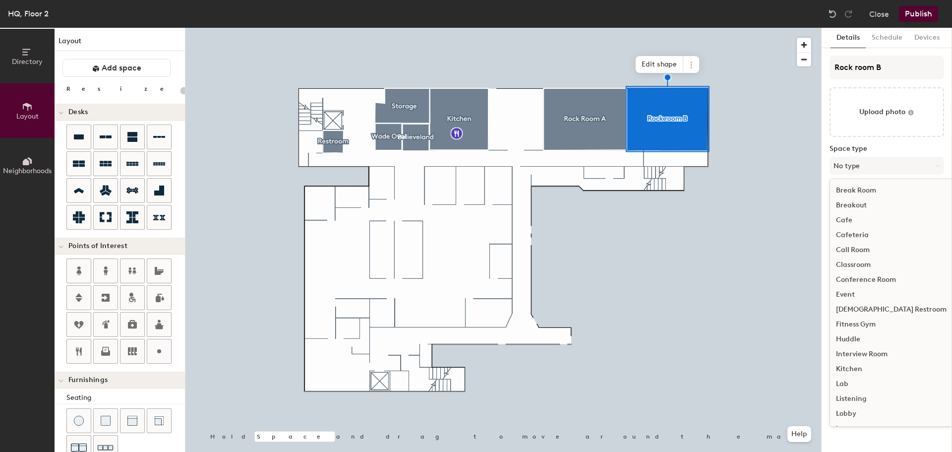
click at [858, 278] on div "Conference Room" at bounding box center [891, 279] width 122 height 15
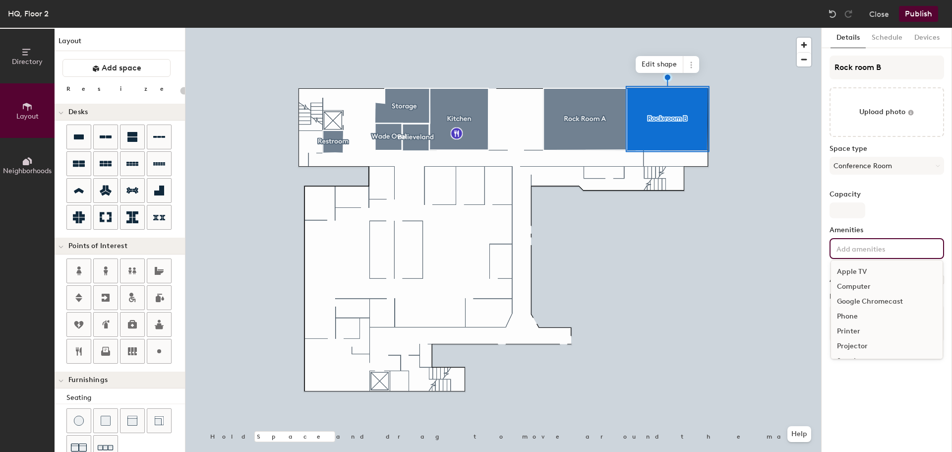
click at [880, 247] on input at bounding box center [879, 248] width 89 height 12
click at [867, 344] on div "Projector" at bounding box center [887, 346] width 112 height 15
click at [881, 264] on input at bounding box center [879, 263] width 89 height 12
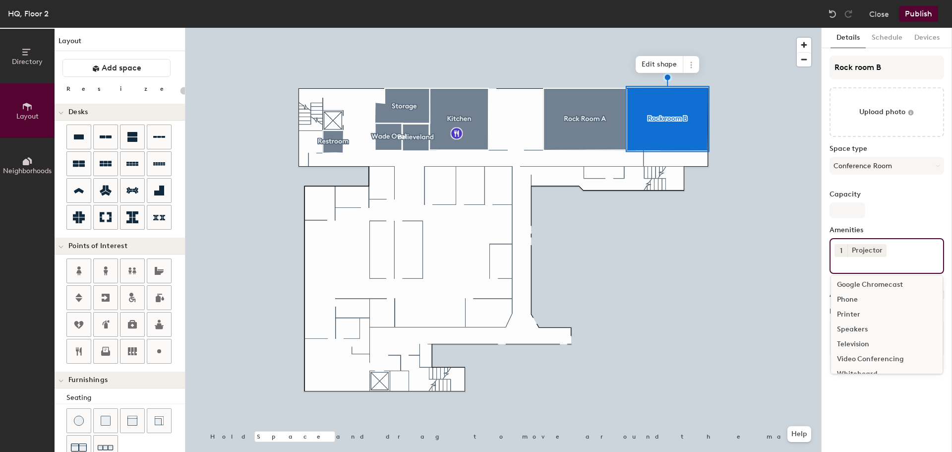
scroll to position [44, 0]
click at [856, 317] on div "Speakers" at bounding box center [887, 317] width 112 height 15
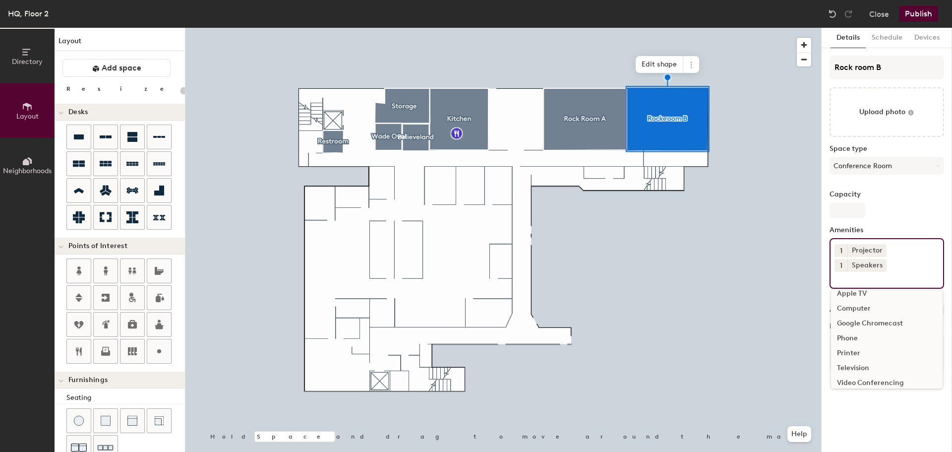
scroll to position [0, 0]
click at [851, 269] on div "Speakers" at bounding box center [867, 265] width 39 height 13
click at [864, 283] on input at bounding box center [879, 278] width 89 height 12
click at [888, 201] on div "Capacity" at bounding box center [887, 204] width 115 height 28
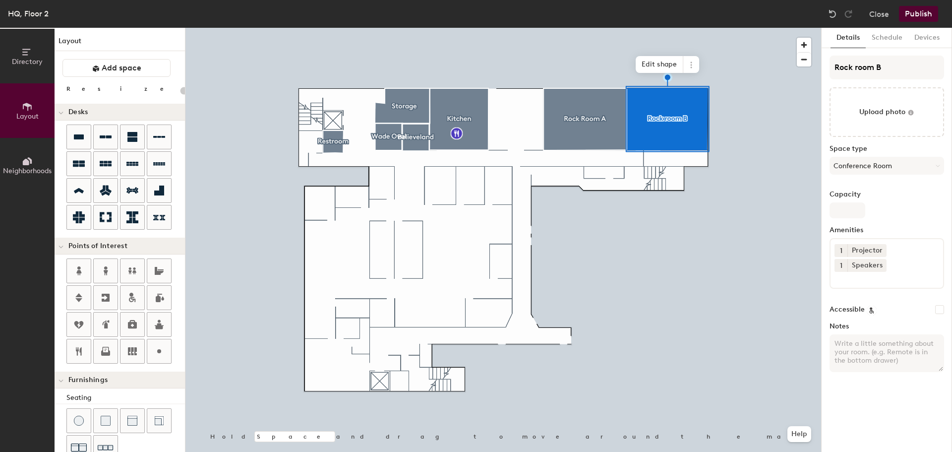
click at [578, 28] on div at bounding box center [503, 28] width 636 height 0
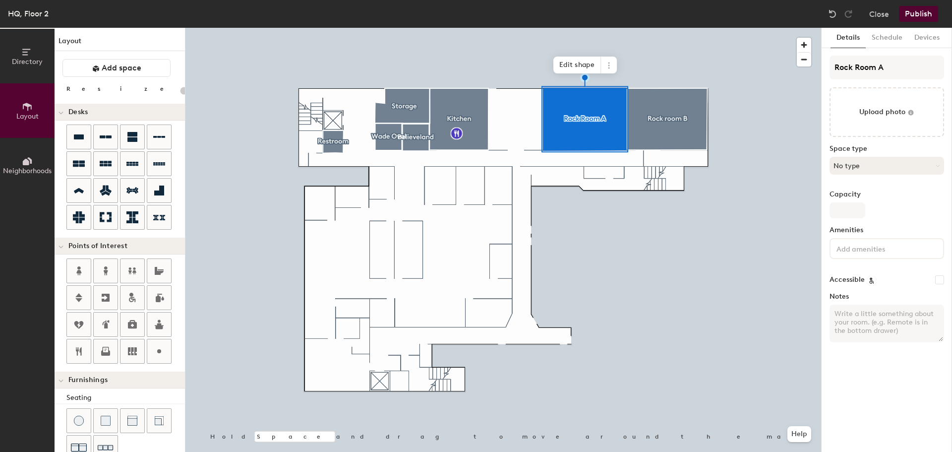
click at [910, 168] on button "No type" at bounding box center [887, 166] width 115 height 18
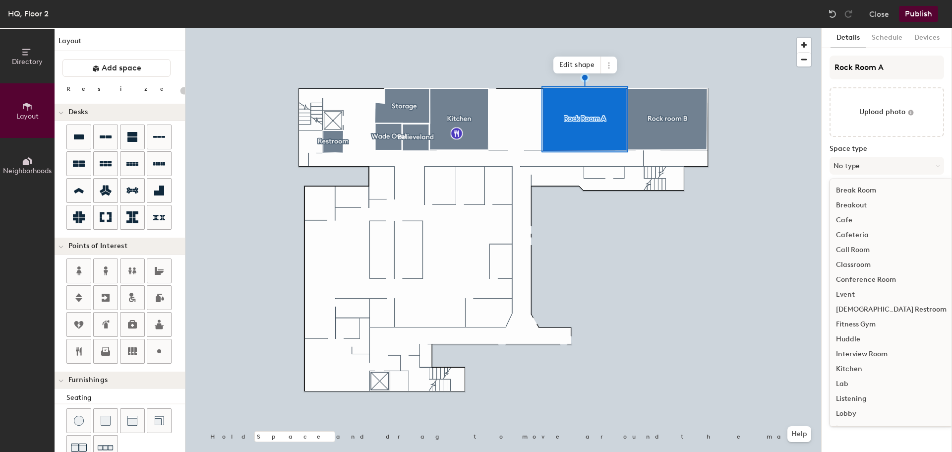
click at [869, 272] on div "Conference Room" at bounding box center [891, 279] width 122 height 15
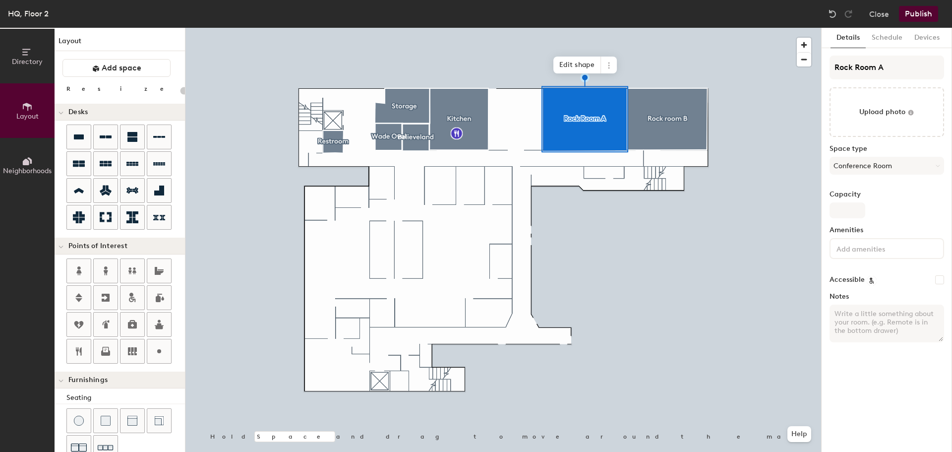
click at [894, 246] on input at bounding box center [879, 248] width 89 height 12
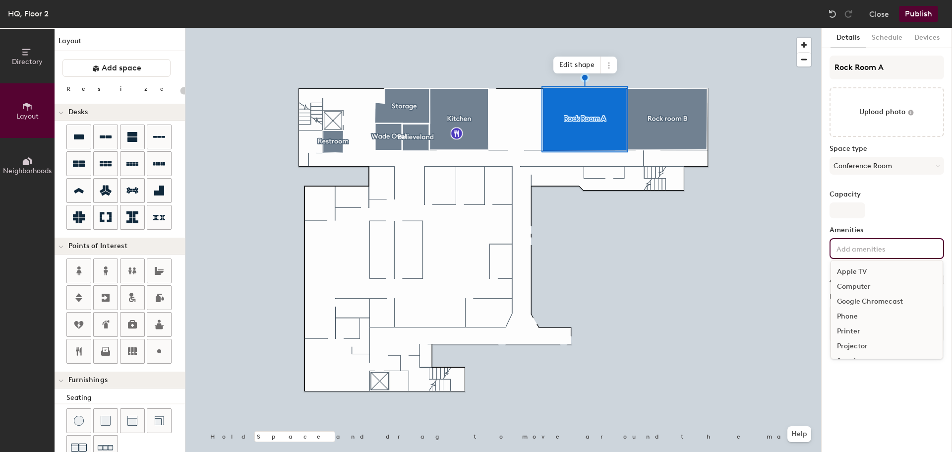
click at [861, 349] on div "Projector" at bounding box center [887, 346] width 112 height 15
click at [867, 322] on div "Speakers" at bounding box center [887, 317] width 112 height 15
click at [923, 207] on div "Capacity" at bounding box center [887, 204] width 115 height 28
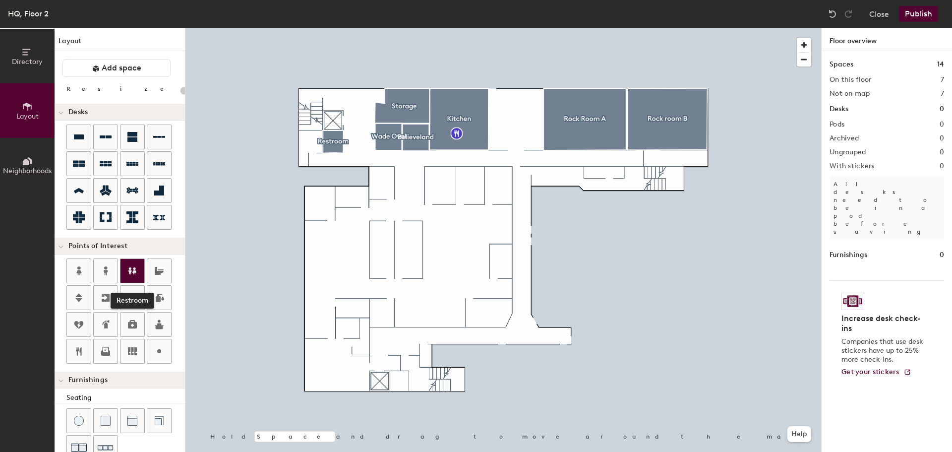
click at [128, 272] on icon at bounding box center [132, 271] width 12 height 12
click at [138, 329] on icon at bounding box center [132, 324] width 12 height 12
click at [441, 201] on span "Done" at bounding box center [448, 204] width 29 height 17
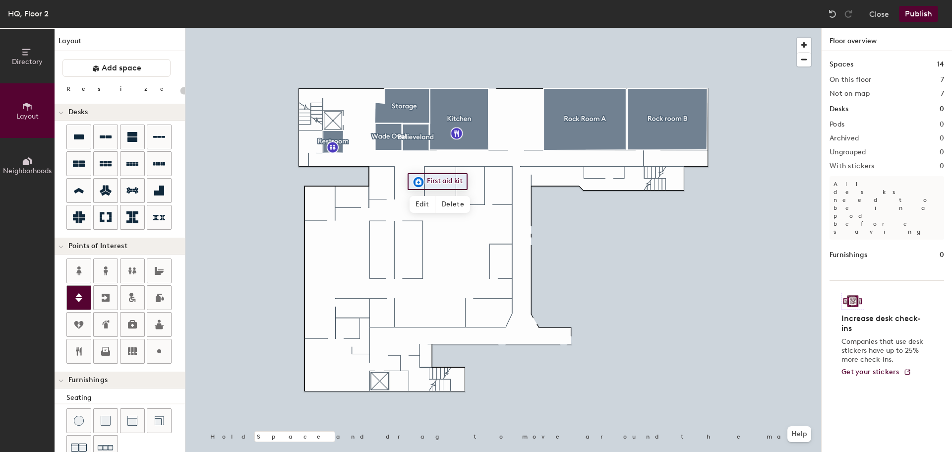
click at [85, 304] on div at bounding box center [79, 298] width 24 height 24
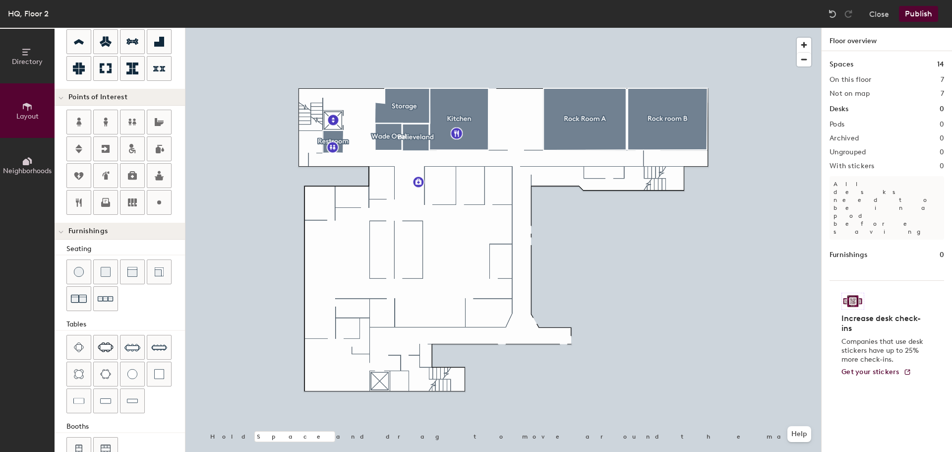
scroll to position [0, 0]
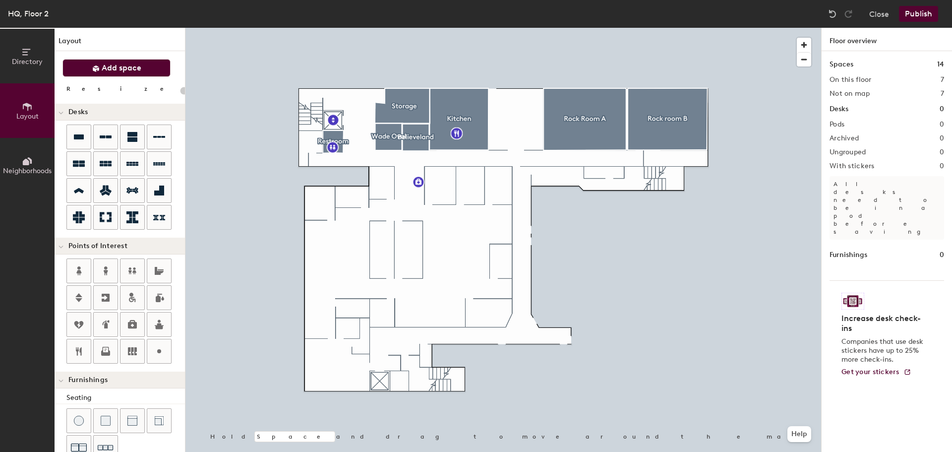
click at [122, 63] on span "Add space" at bounding box center [122, 68] width 40 height 10
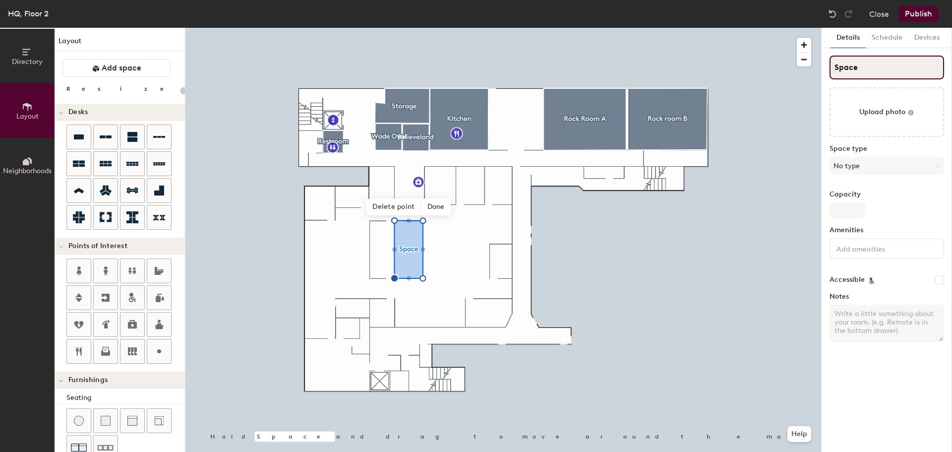
click at [872, 66] on input "Space" at bounding box center [887, 68] width 115 height 24
click at [839, 68] on input "SCuyahoga River" at bounding box center [887, 68] width 115 height 24
click at [879, 164] on button "No type" at bounding box center [887, 166] width 115 height 18
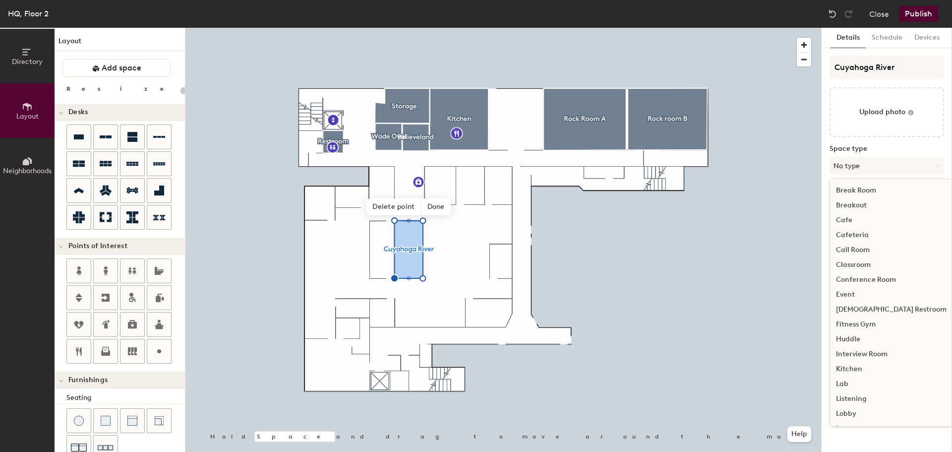
click at [876, 278] on div "Conference Room" at bounding box center [891, 279] width 122 height 15
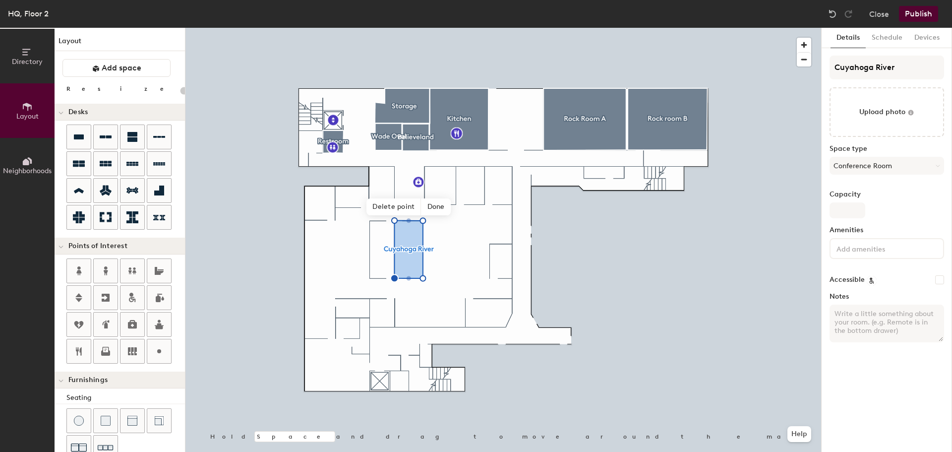
click at [884, 243] on input at bounding box center [879, 248] width 89 height 12
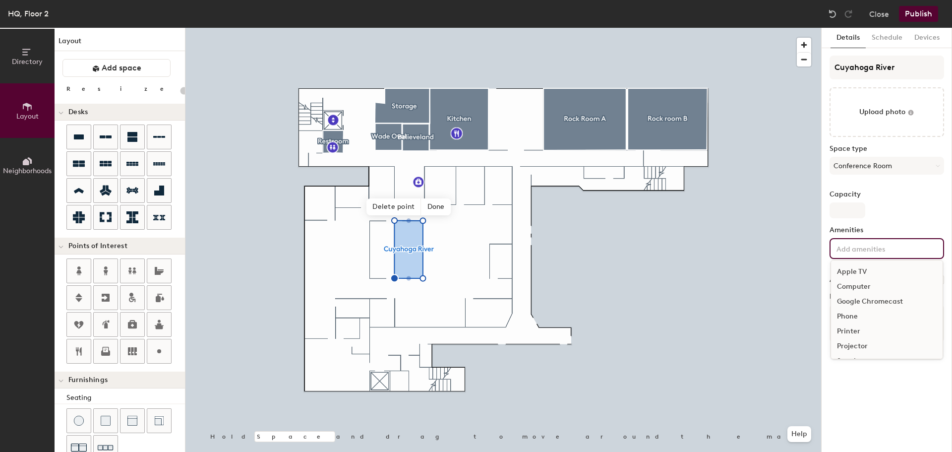
scroll to position [50, 0]
click at [861, 328] on div "Television" at bounding box center [887, 326] width 112 height 15
click at [860, 332] on div "Speakers" at bounding box center [887, 332] width 112 height 15
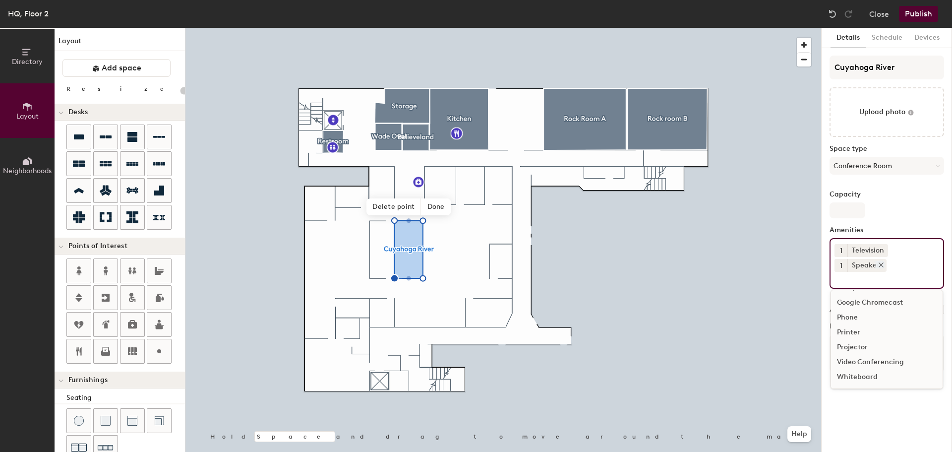
click at [876, 269] on div "Speakers" at bounding box center [867, 265] width 39 height 13
click at [884, 265] on div "Speakers" at bounding box center [867, 265] width 39 height 13
click at [872, 269] on div "Speakers" at bounding box center [867, 265] width 39 height 13
click at [879, 267] on icon at bounding box center [881, 264] width 7 height 7
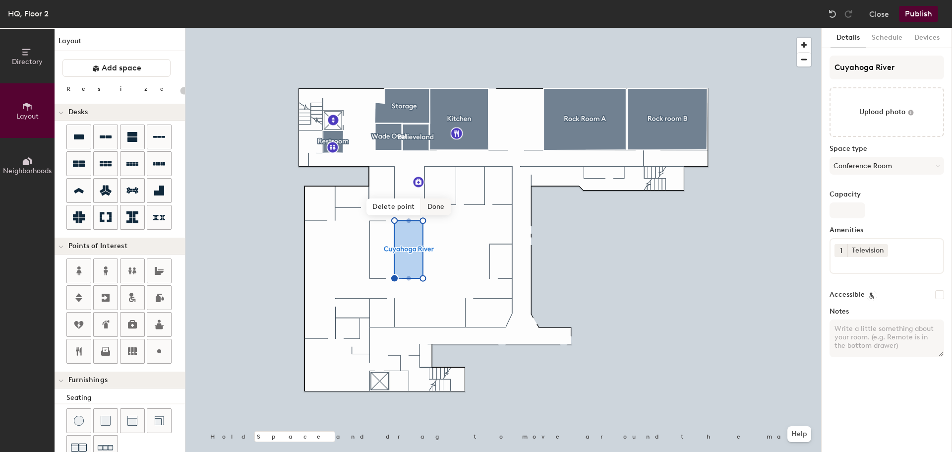
click at [432, 209] on span "Done" at bounding box center [436, 206] width 29 height 17
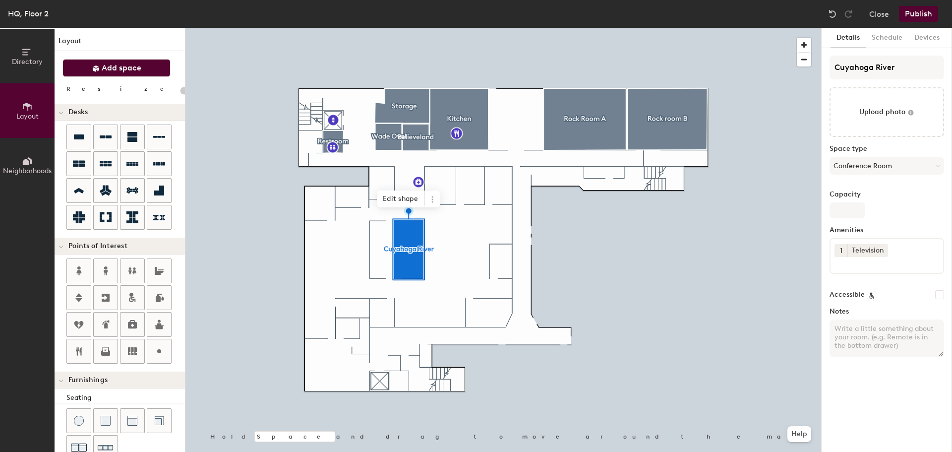
click at [144, 67] on button "Add space" at bounding box center [116, 68] width 108 height 18
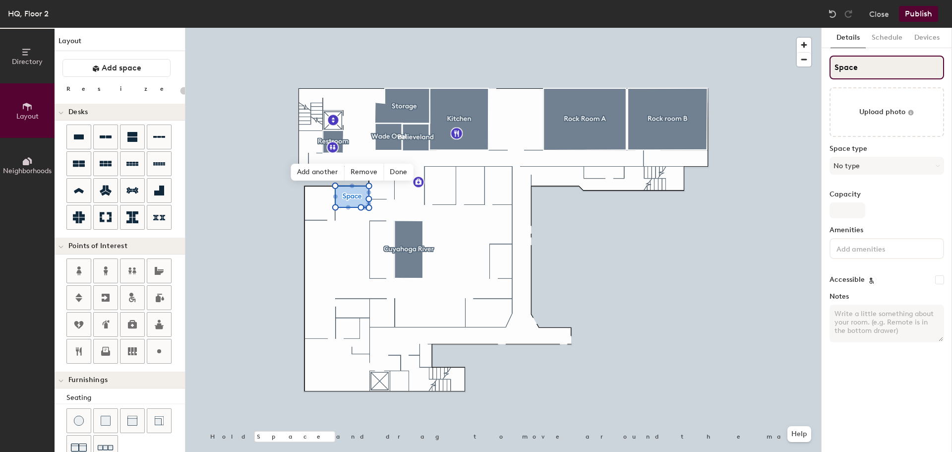
click at [910, 69] on input "Space" at bounding box center [887, 68] width 115 height 24
click at [846, 177] on div "Space type No type" at bounding box center [887, 164] width 115 height 38
click at [862, 169] on button "No type" at bounding box center [887, 166] width 115 height 18
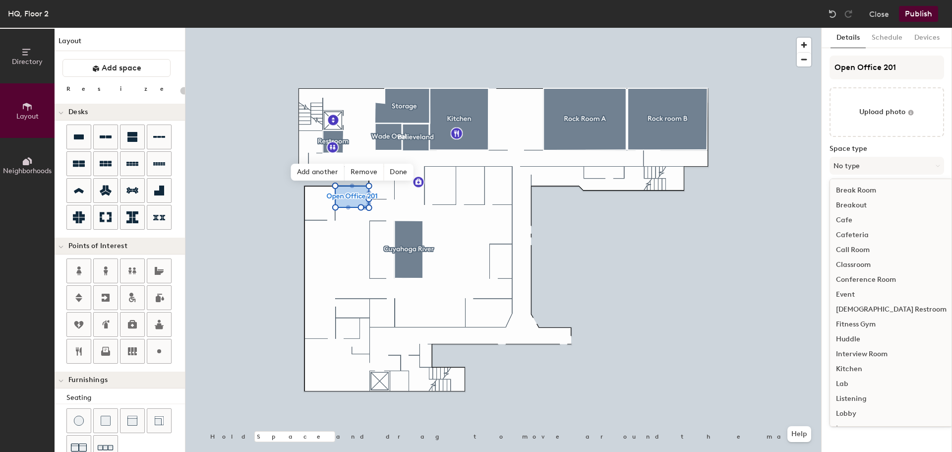
click at [858, 337] on div "Huddle" at bounding box center [891, 339] width 122 height 15
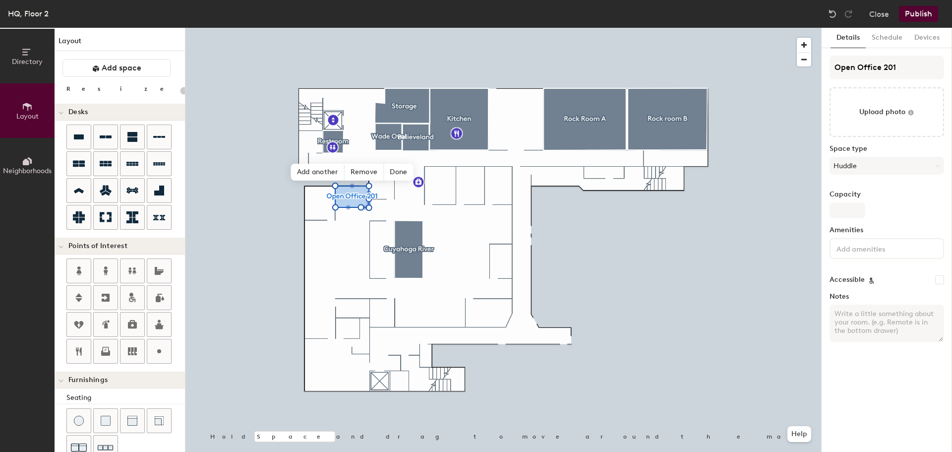
click at [859, 254] on div at bounding box center [887, 248] width 115 height 21
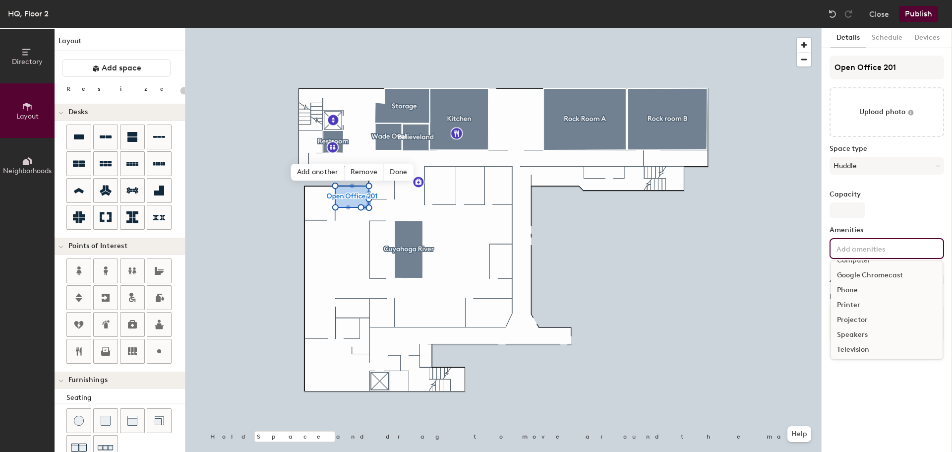
scroll to position [0, 0]
click at [864, 288] on div "Computer" at bounding box center [887, 286] width 112 height 15
click at [891, 210] on div "Capacity" at bounding box center [887, 204] width 115 height 28
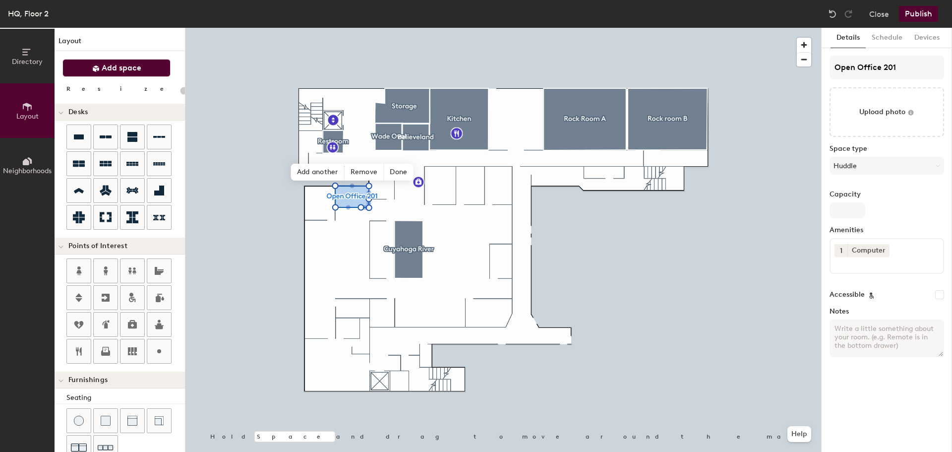
click at [120, 63] on span "Add space" at bounding box center [122, 68] width 40 height 10
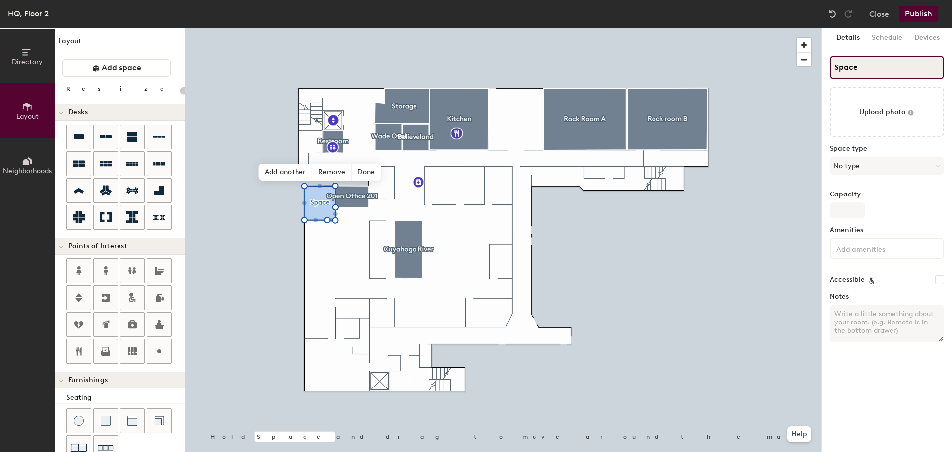
click at [874, 66] on input "Space" at bounding box center [887, 68] width 115 height 24
click at [901, 166] on button "No type" at bounding box center [887, 166] width 115 height 18
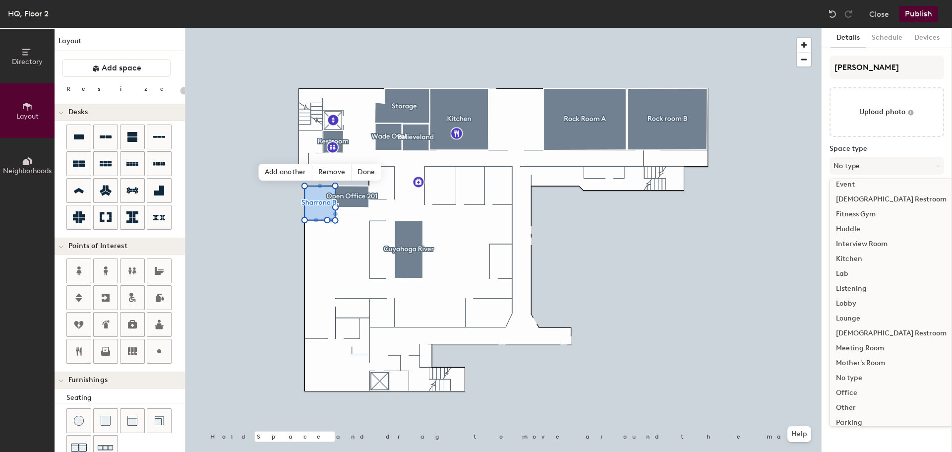
scroll to position [149, 0]
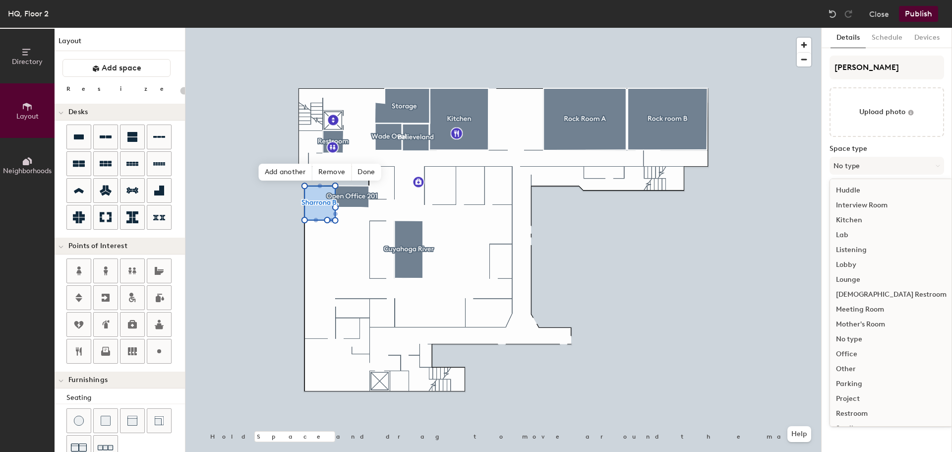
click at [853, 353] on div "Office" at bounding box center [891, 354] width 122 height 15
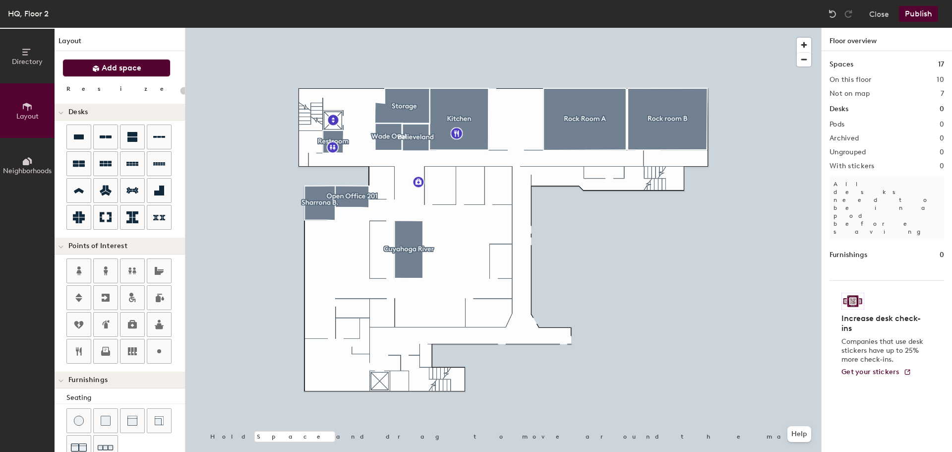
click at [115, 69] on span "Add space" at bounding box center [122, 68] width 40 height 10
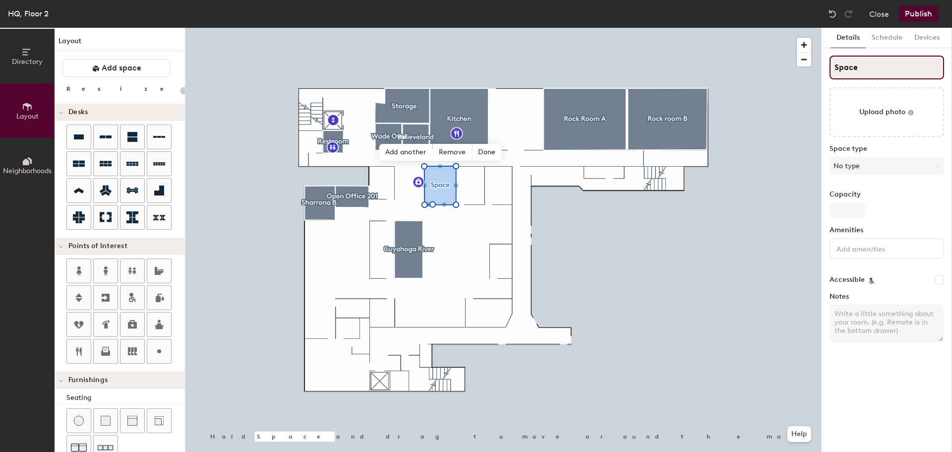
click at [880, 62] on input "Space" at bounding box center [887, 68] width 115 height 24
click at [913, 164] on button "No type" at bounding box center [887, 166] width 115 height 18
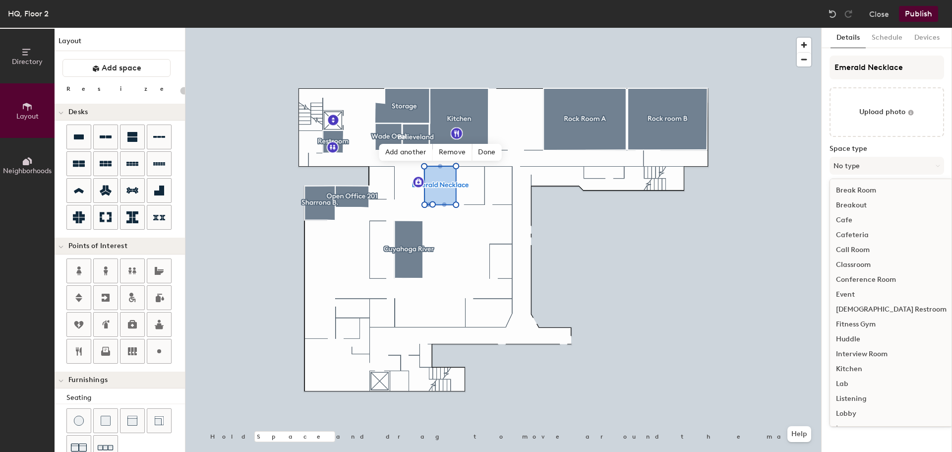
click at [866, 339] on div "Huddle" at bounding box center [891, 339] width 122 height 15
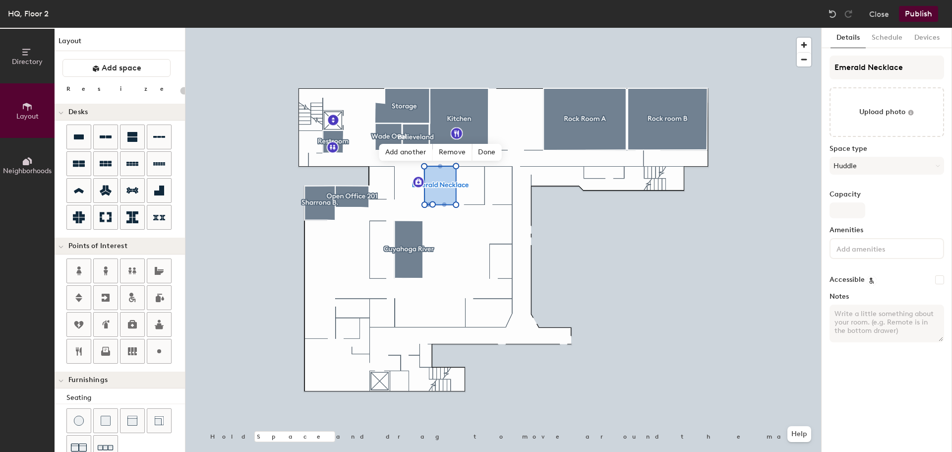
click at [864, 245] on input at bounding box center [879, 248] width 89 height 12
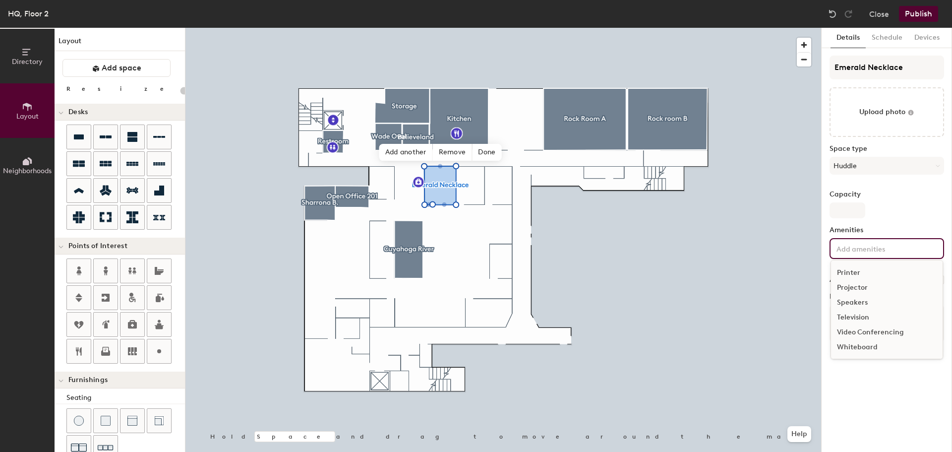
click at [860, 316] on div "Television" at bounding box center [887, 317] width 112 height 15
click at [881, 261] on input at bounding box center [879, 263] width 89 height 12
click at [851, 332] on div "Speakers" at bounding box center [887, 332] width 112 height 15
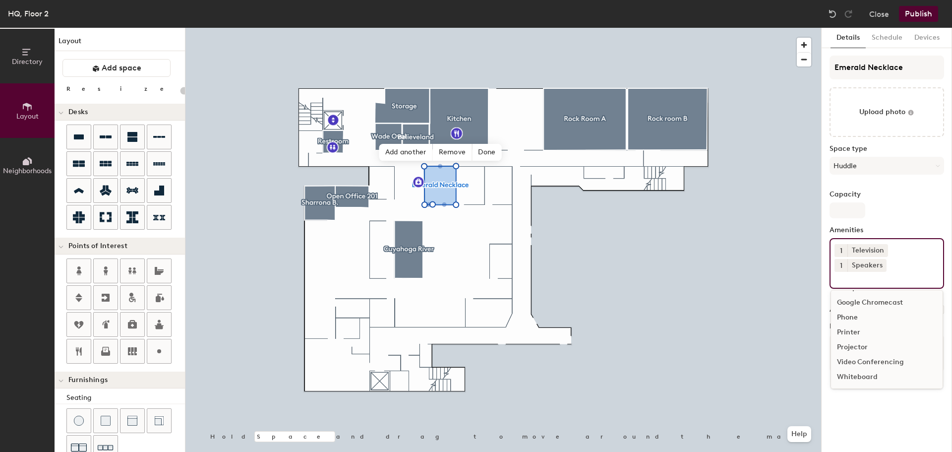
scroll to position [29, 0]
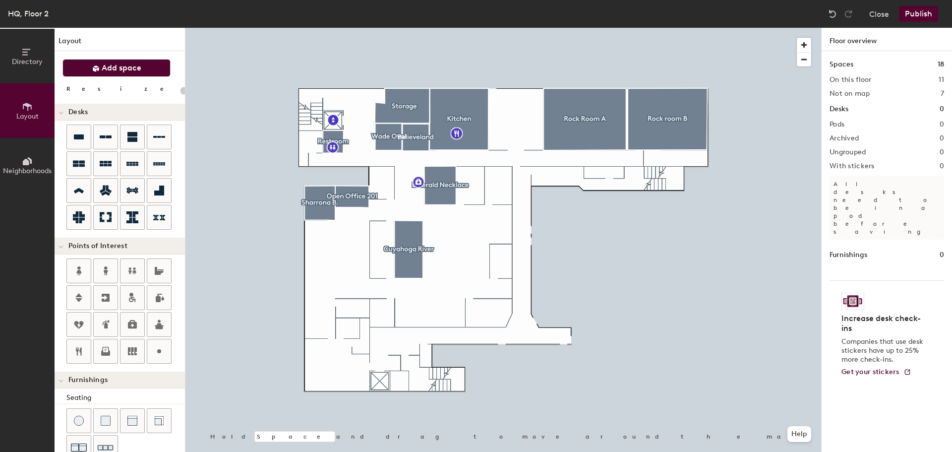
click at [117, 64] on span "Add space" at bounding box center [122, 68] width 40 height 10
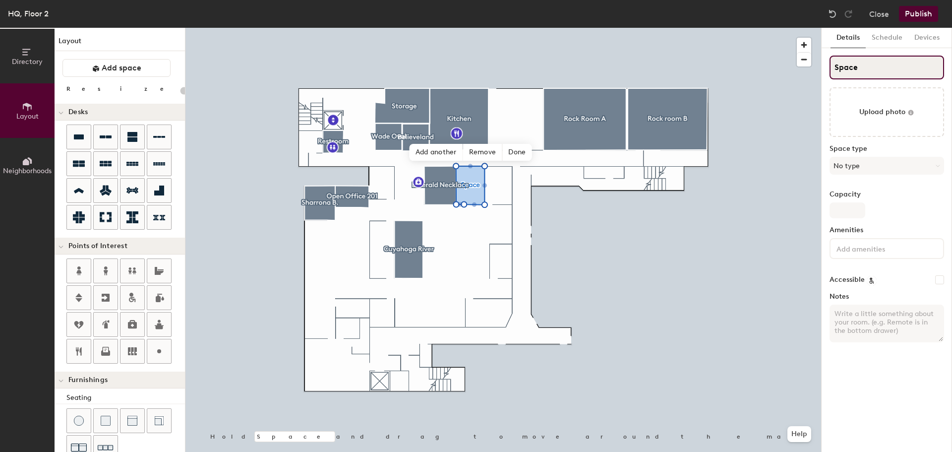
click at [874, 66] on input "Space" at bounding box center [887, 68] width 115 height 24
click at [865, 166] on button "No type" at bounding box center [887, 166] width 115 height 18
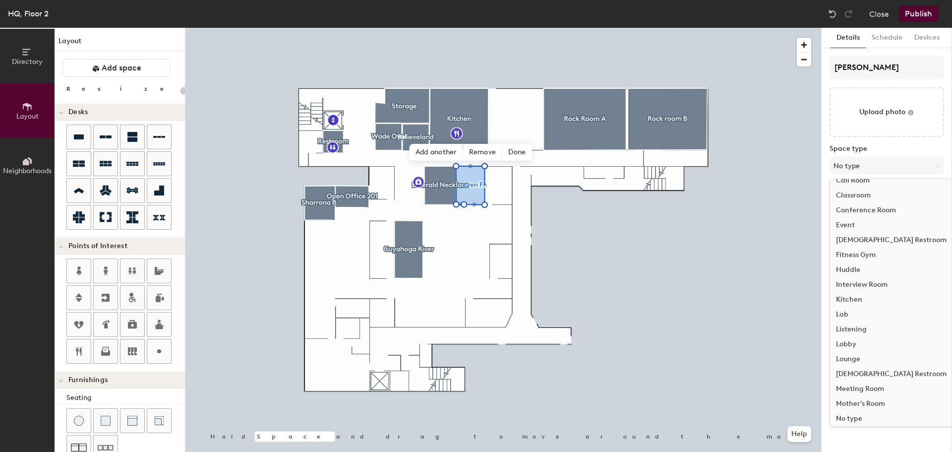
scroll to position [149, 0]
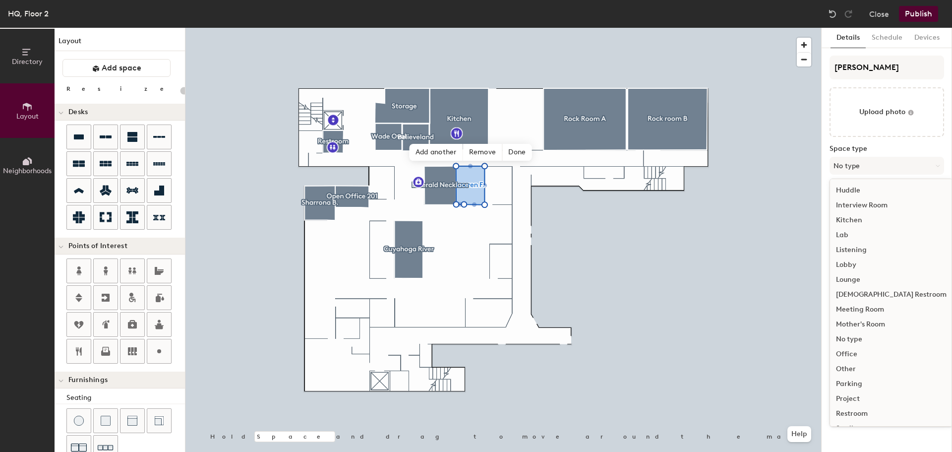
click at [861, 353] on div "Office" at bounding box center [891, 354] width 122 height 15
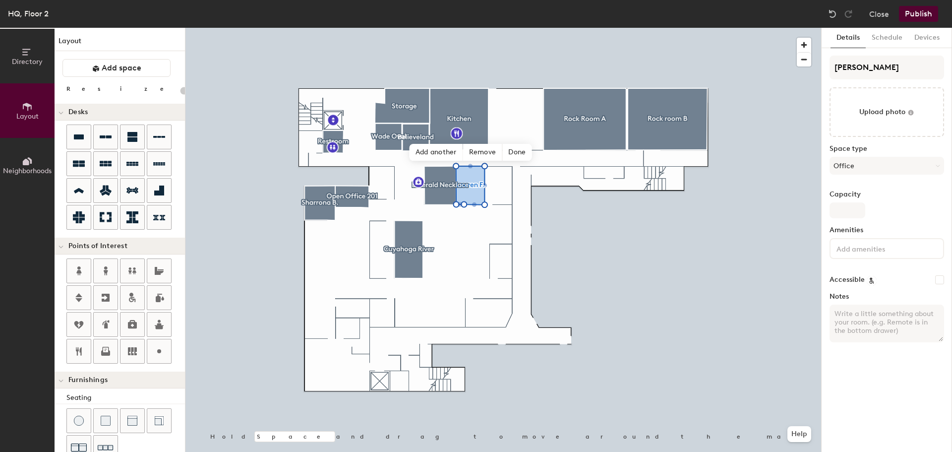
click at [873, 248] on input at bounding box center [879, 248] width 89 height 12
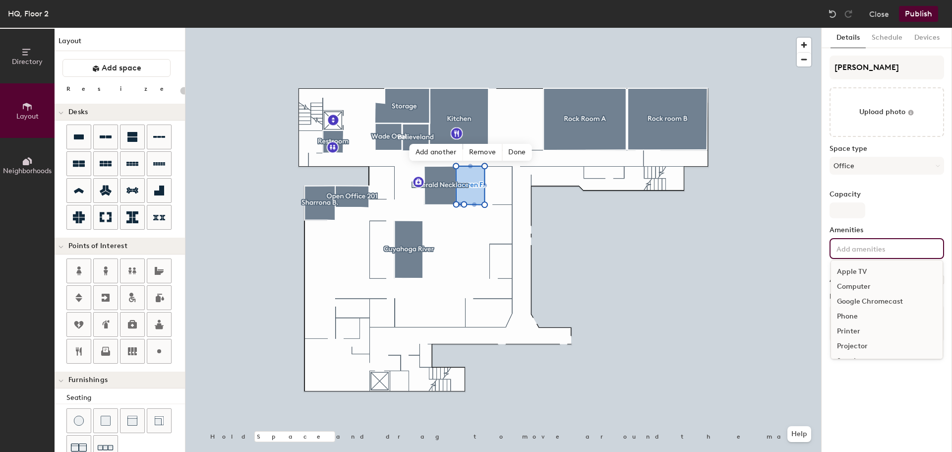
click at [846, 334] on div "Printer" at bounding box center [887, 331] width 112 height 15
click at [905, 191] on label "Capacity" at bounding box center [887, 194] width 115 height 8
click at [865, 202] on input "Capacity" at bounding box center [848, 210] width 36 height 16
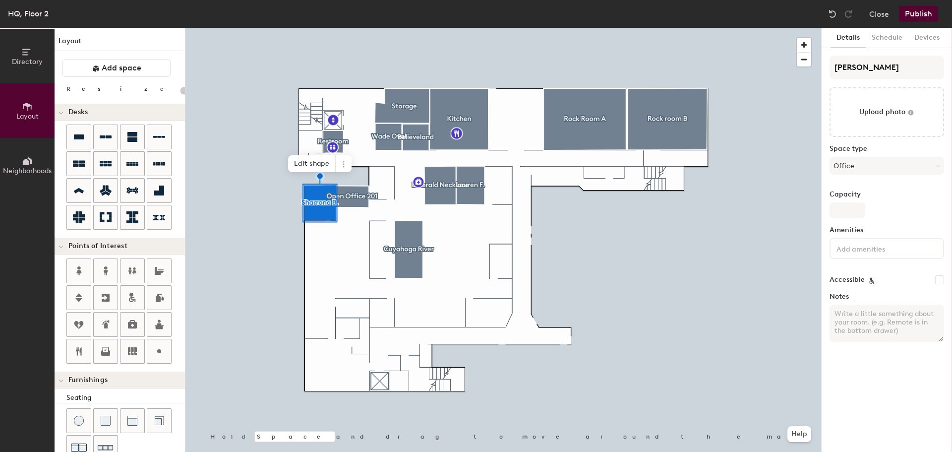
click at [874, 250] on input at bounding box center [879, 248] width 89 height 12
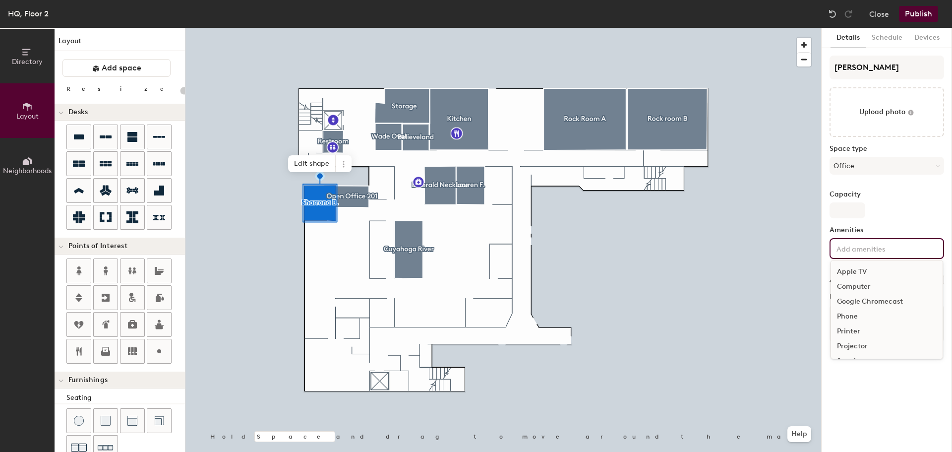
click at [856, 325] on div "Printer" at bounding box center [887, 331] width 112 height 15
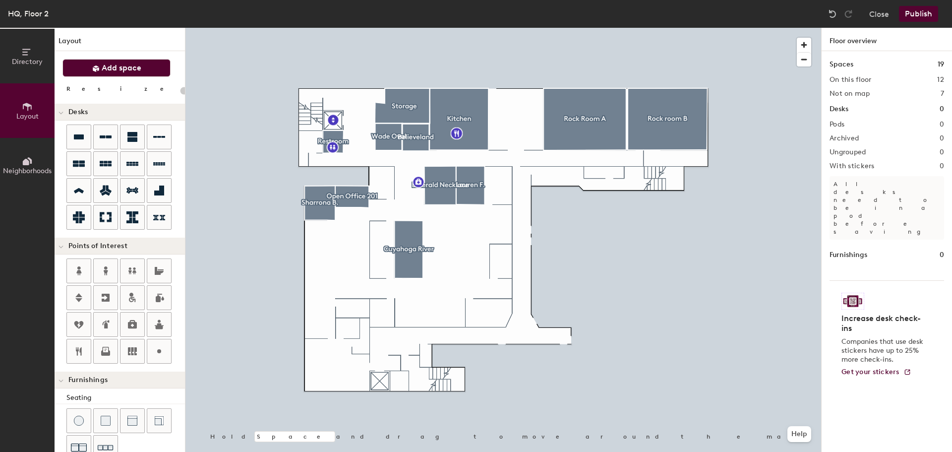
click at [110, 66] on span "Add space" at bounding box center [122, 68] width 40 height 10
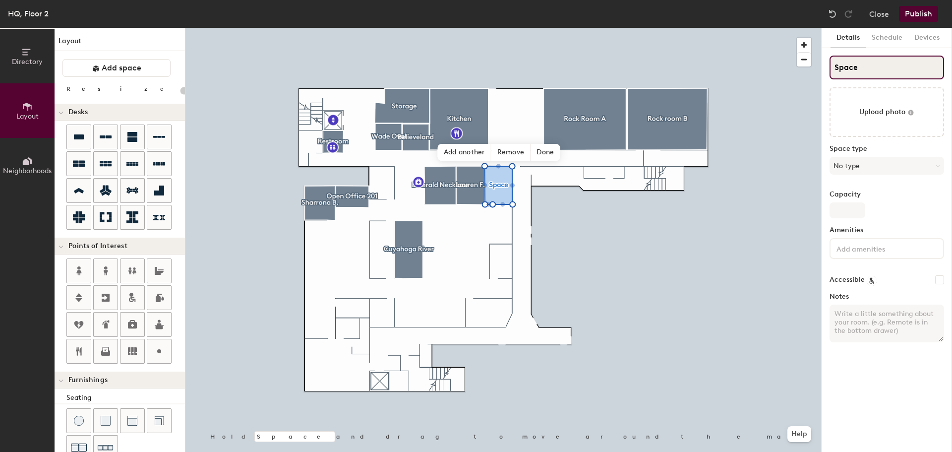
click at [895, 70] on input "Space" at bounding box center [887, 68] width 115 height 24
click at [863, 162] on button "No type" at bounding box center [887, 166] width 115 height 18
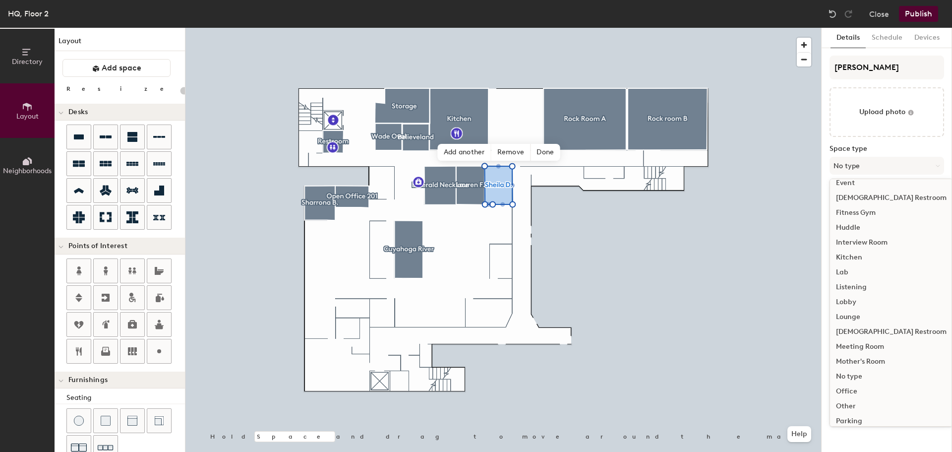
scroll to position [222, 0]
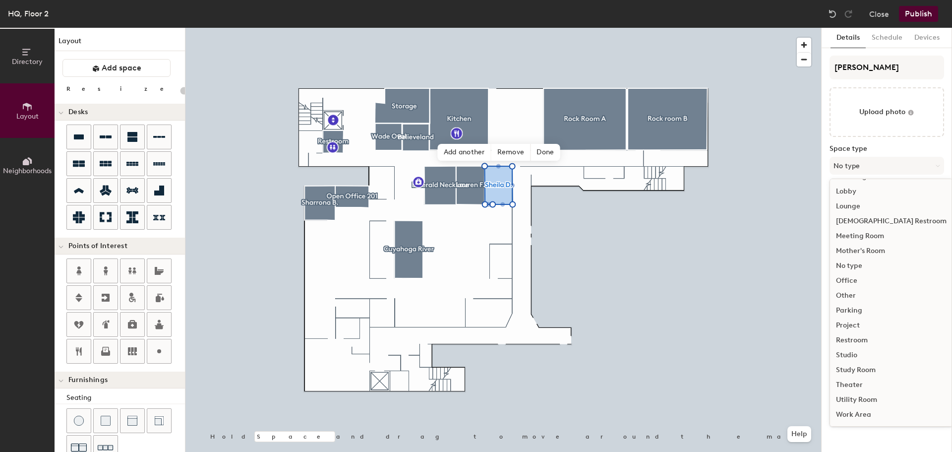
click at [847, 279] on div "Office" at bounding box center [891, 280] width 122 height 15
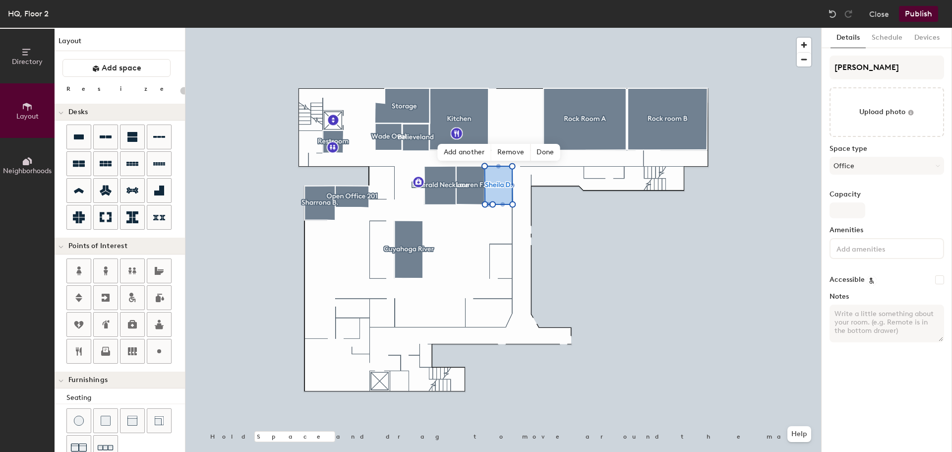
click at [877, 244] on div at bounding box center [887, 248] width 115 height 21
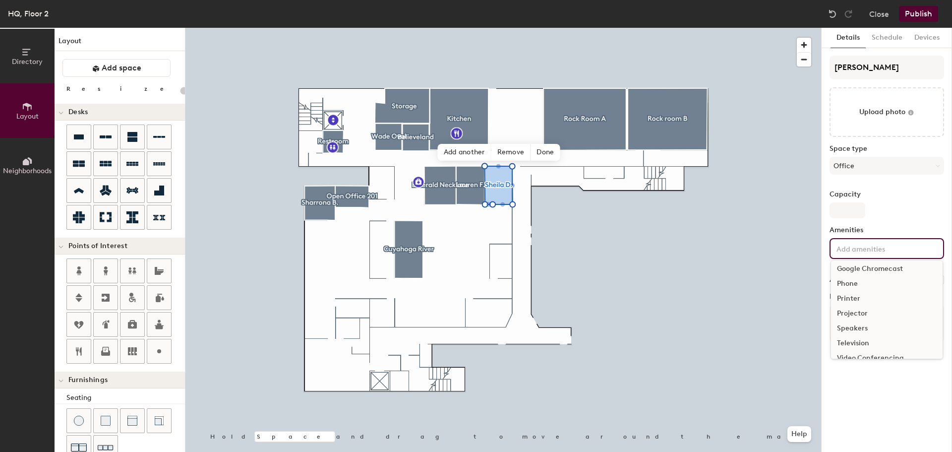
scroll to position [59, 0]
click at [850, 271] on div "Printer" at bounding box center [887, 272] width 112 height 15
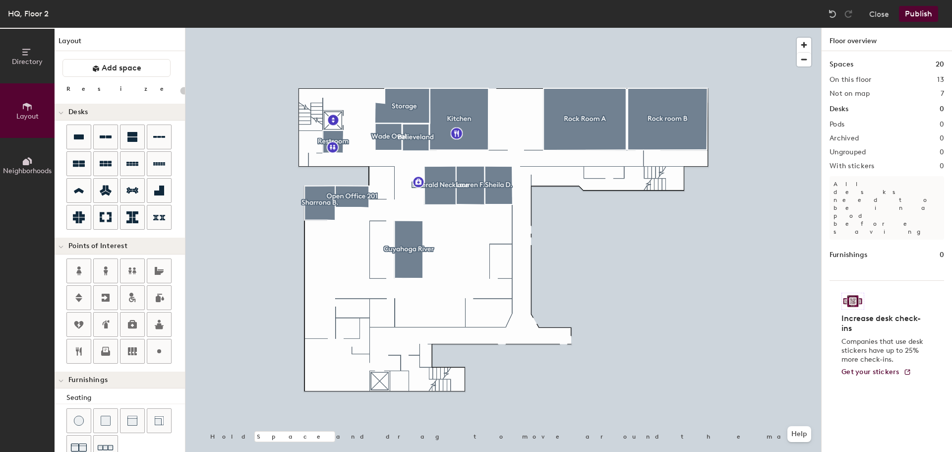
click at [916, 17] on button "Publish" at bounding box center [918, 14] width 39 height 16
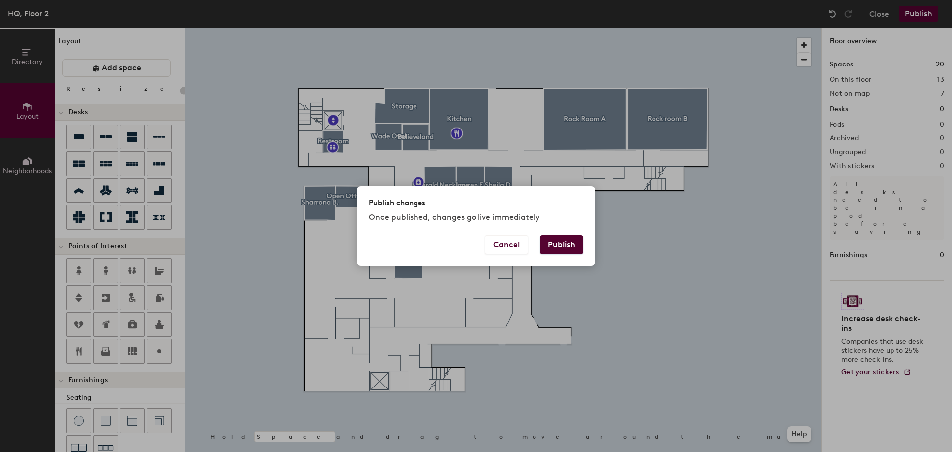
click at [566, 237] on button "Publish" at bounding box center [561, 244] width 43 height 19
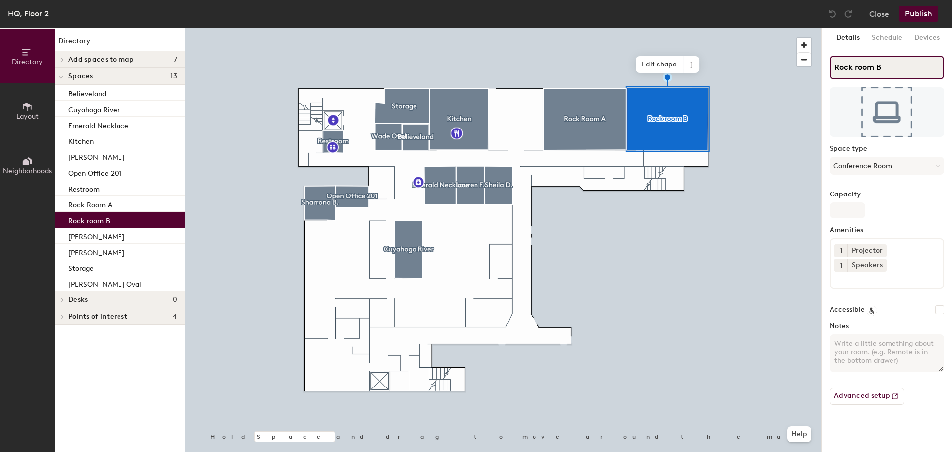
click at [858, 64] on input "Rock room B" at bounding box center [887, 68] width 115 height 24
type input "Rock Room B"
click at [889, 33] on button "Schedule" at bounding box center [887, 38] width 43 height 20
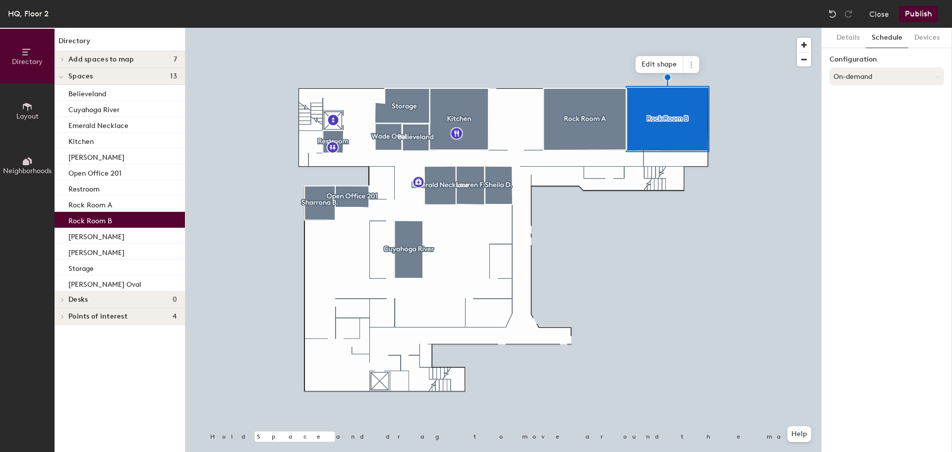
click at [876, 71] on button "On-demand" at bounding box center [887, 76] width 115 height 18
click at [856, 111] on div "Scheduled" at bounding box center [887, 116] width 114 height 15
click at [885, 103] on button "Select account" at bounding box center [887, 98] width 115 height 18
click at [875, 138] on div "Microsoft 365" at bounding box center [887, 137] width 114 height 15
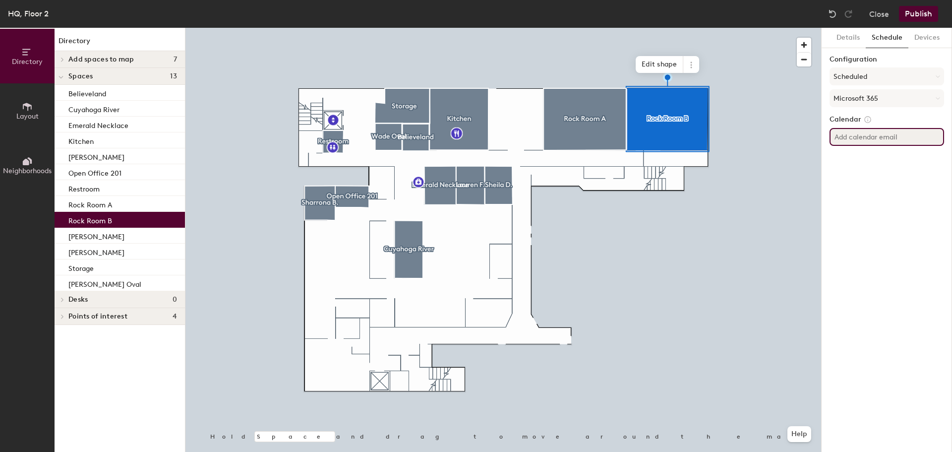
click at [871, 140] on input at bounding box center [887, 137] width 115 height 18
type input "conf201b@destinationcle.org"
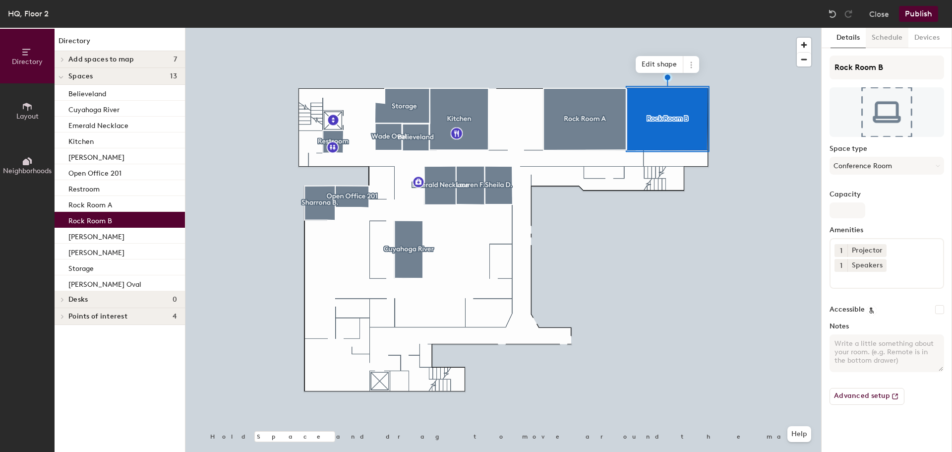
click at [894, 41] on button "Schedule" at bounding box center [887, 38] width 43 height 20
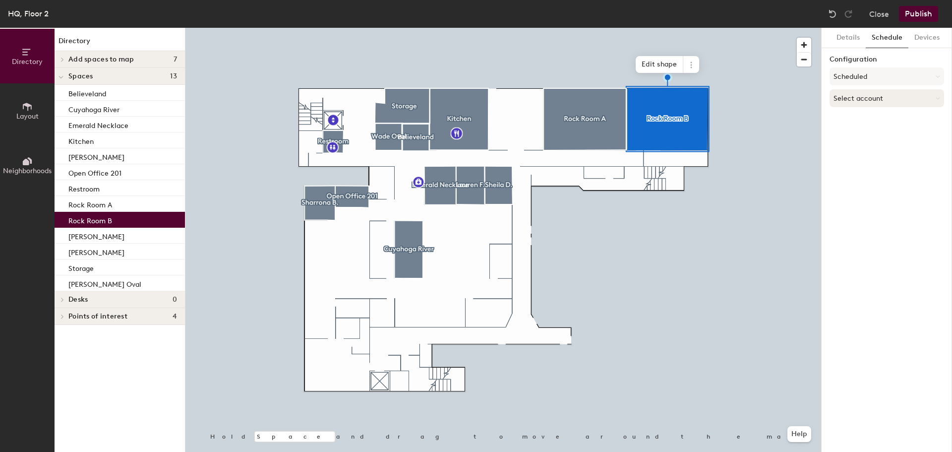
click at [891, 95] on button "Select account" at bounding box center [887, 98] width 115 height 18
click at [883, 139] on div "Microsoft 365" at bounding box center [887, 137] width 114 height 15
click at [929, 136] on input at bounding box center [887, 137] width 115 height 18
type input "conf201b@destinationcle.org"
click at [921, 15] on button "Publish" at bounding box center [918, 14] width 39 height 16
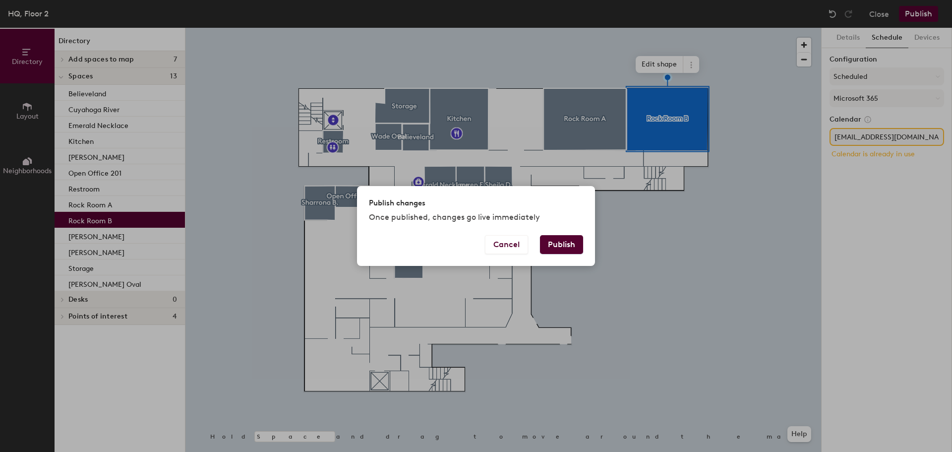
click at [563, 248] on button "Publish" at bounding box center [561, 244] width 43 height 19
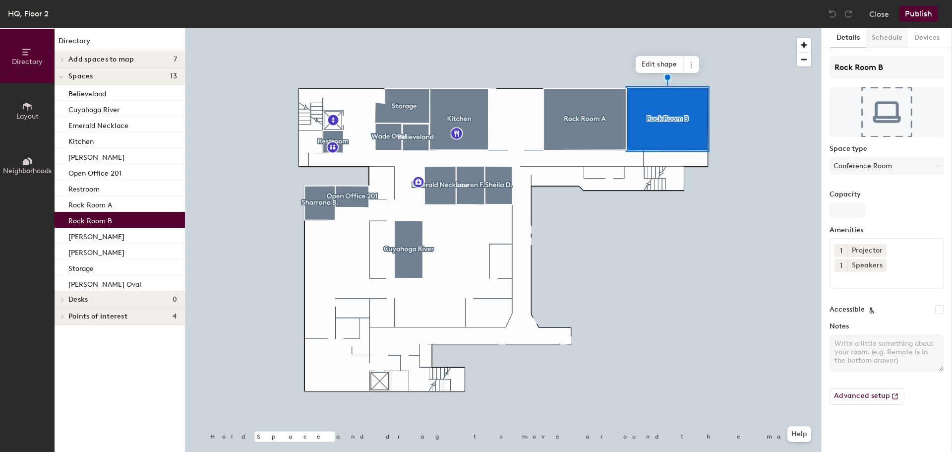
click at [903, 34] on button "Schedule" at bounding box center [887, 38] width 43 height 20
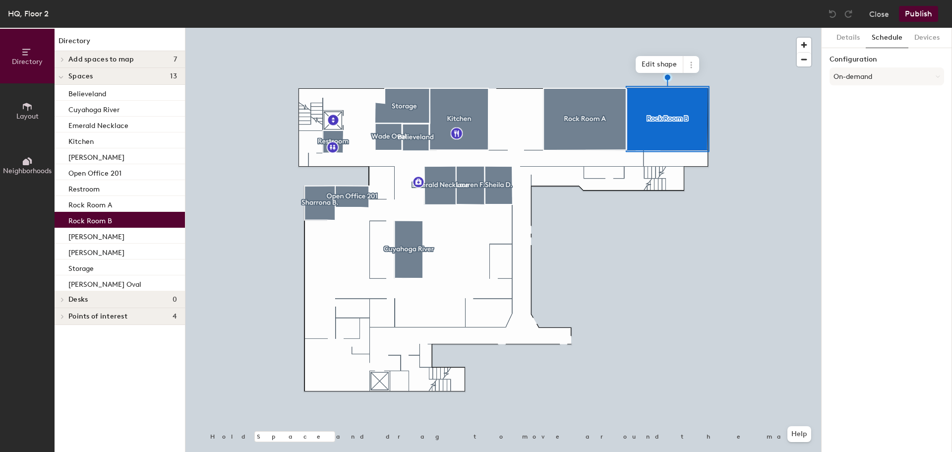
click at [861, 85] on div "Configuration On-demand" at bounding box center [887, 73] width 115 height 34
click at [861, 79] on button "On-demand" at bounding box center [887, 76] width 115 height 18
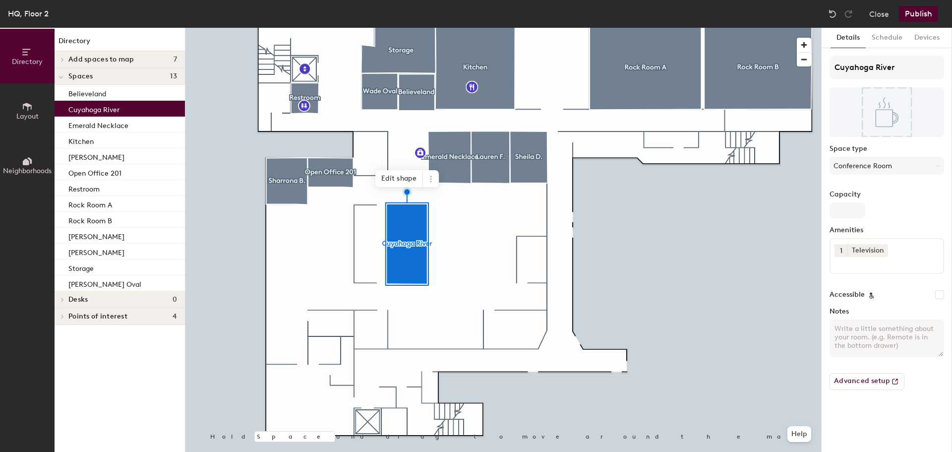
click at [111, 55] on div "Add spaces to map 7" at bounding box center [120, 59] width 130 height 17
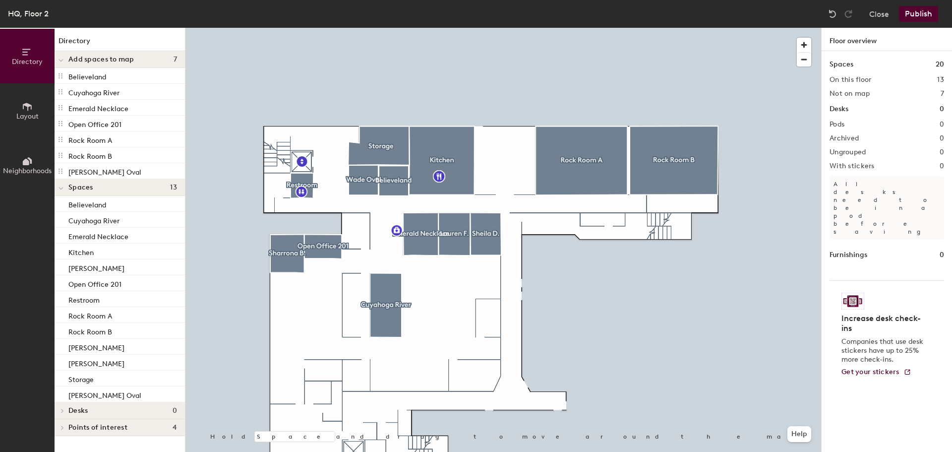
click at [17, 115] on span "Layout" at bounding box center [27, 116] width 22 height 8
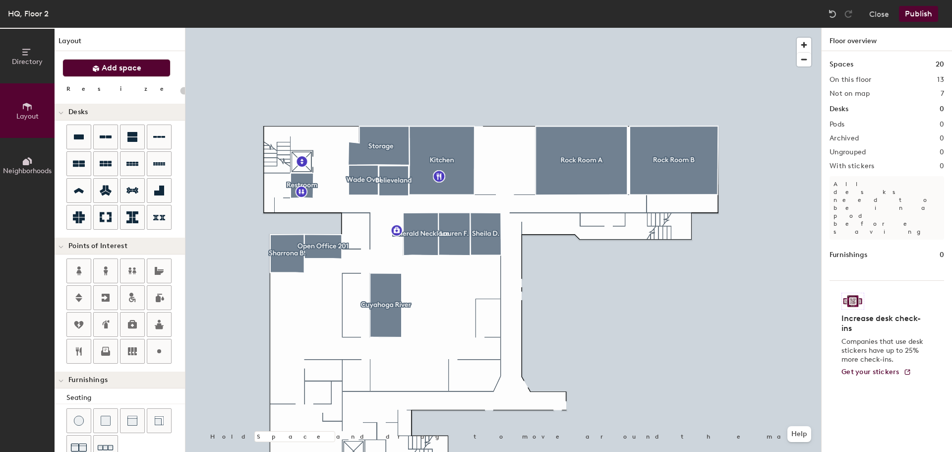
click at [111, 64] on span "Add space" at bounding box center [122, 68] width 40 height 10
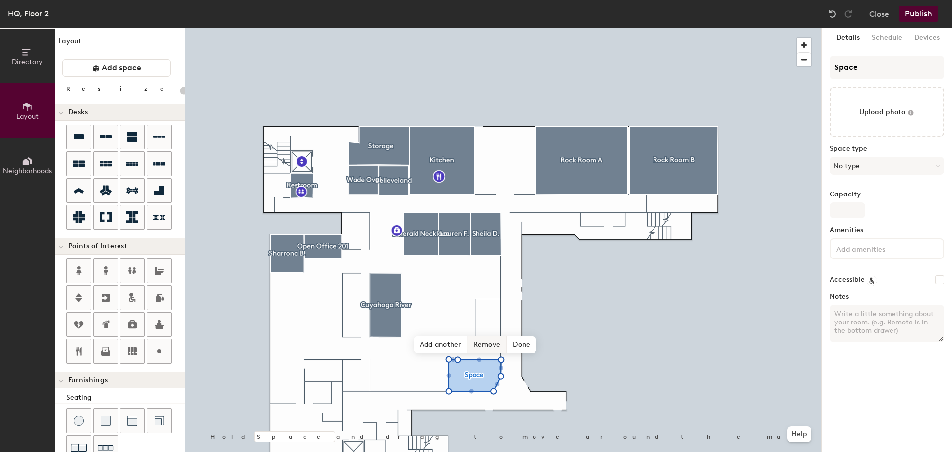
type input "20"
click at [892, 70] on input "Space" at bounding box center [887, 68] width 115 height 24
type input "Spac"
type input "20"
type input "S"
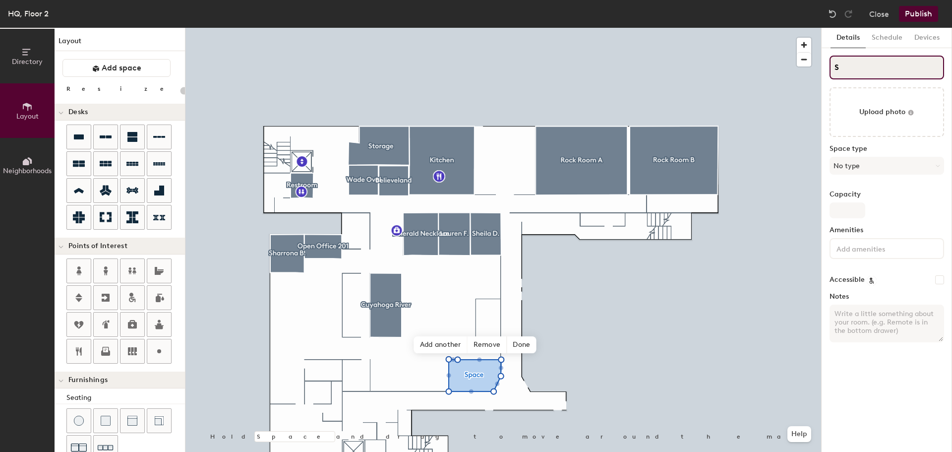
type input "20"
type input "S"
type input "20"
type input "SG"
type input "20"
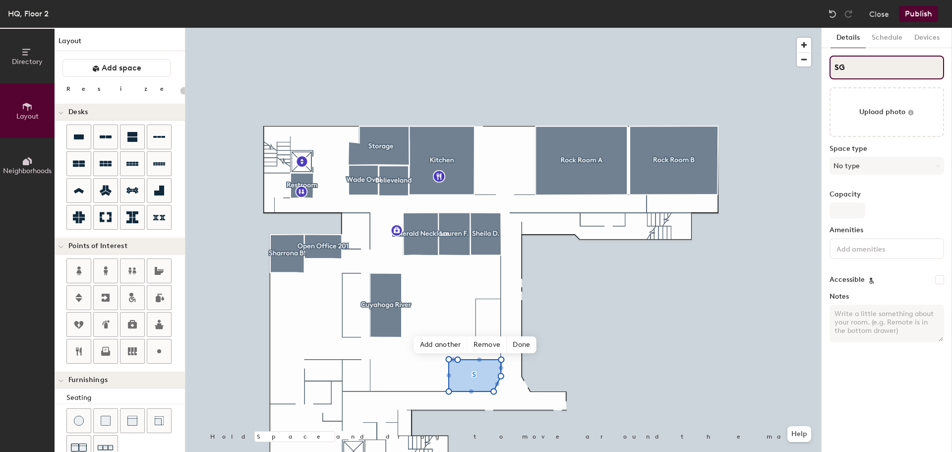
type input "SGo"
type input "20"
type input "SGor"
type input "20"
type input "SGord"
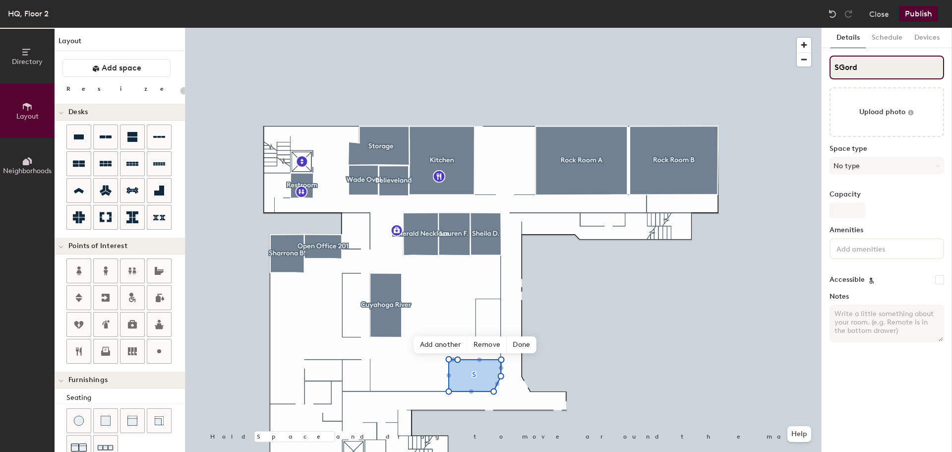
type input "20"
type input "SGorda"
type input "20"
type input "SGord"
type input "20"
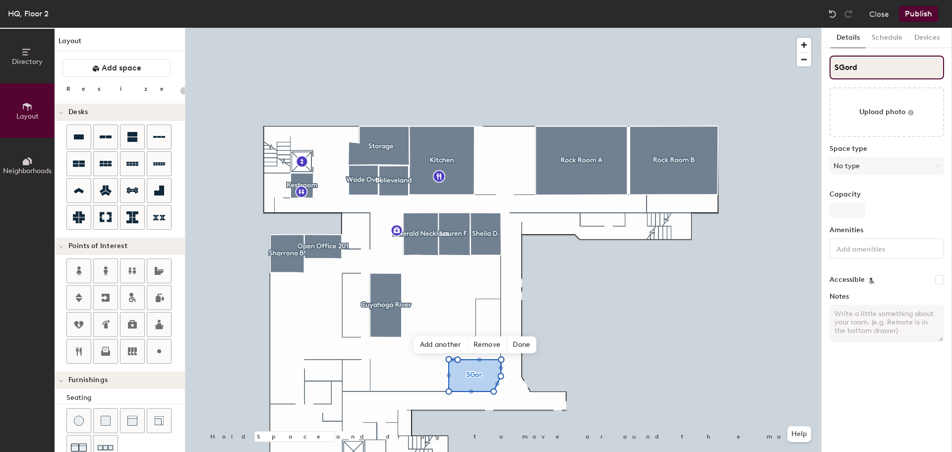
type input "SGordo"
type input "20"
type input "SGordon"
type input "20"
type input "SGordon"
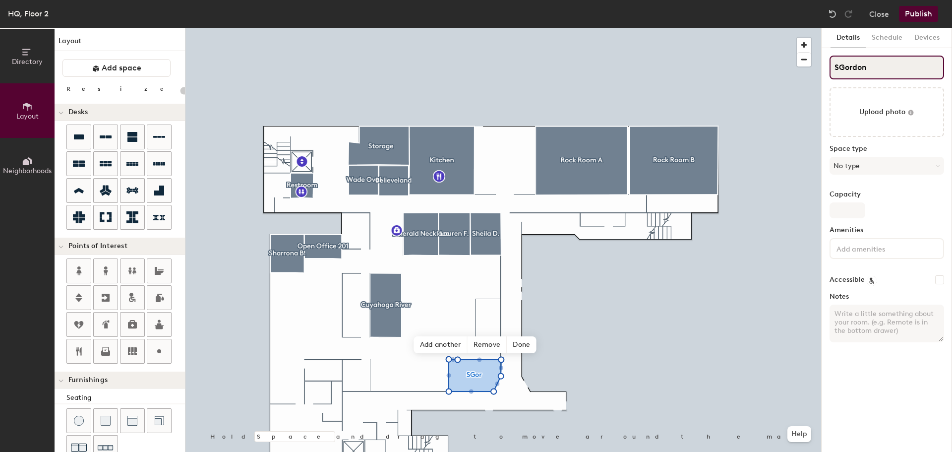
type input "20"
type input "SGordon T"
type input "20"
type input "SGordon T."
type input "20"
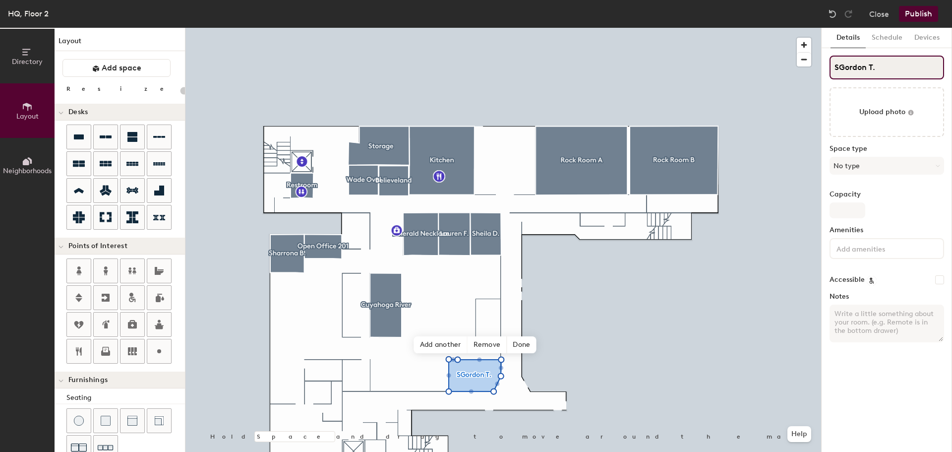
type input "[PERSON_NAME]"
type input "20"
type input "[PERSON_NAME]"
click at [895, 160] on button "No type" at bounding box center [887, 166] width 115 height 18
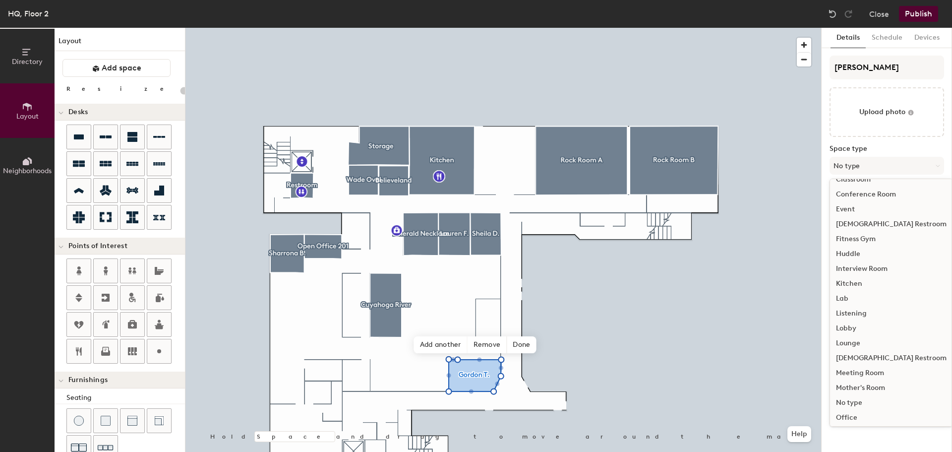
scroll to position [99, 0]
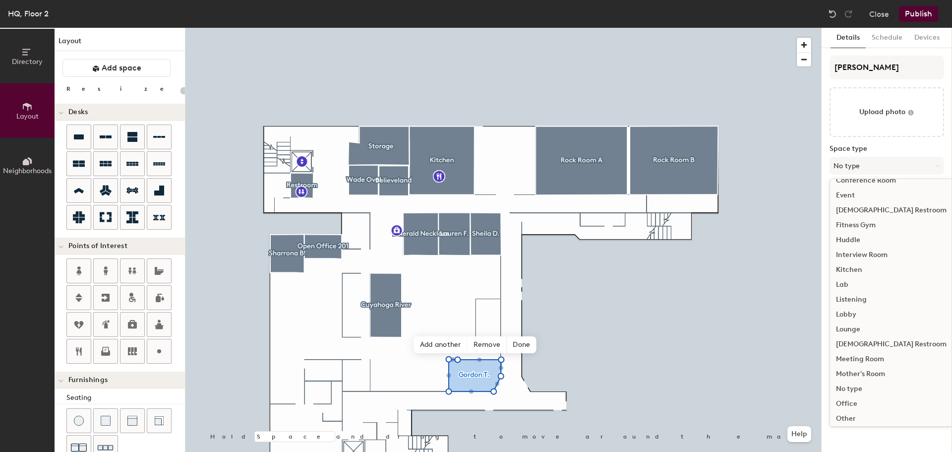
click at [864, 397] on div "Office" at bounding box center [891, 403] width 122 height 15
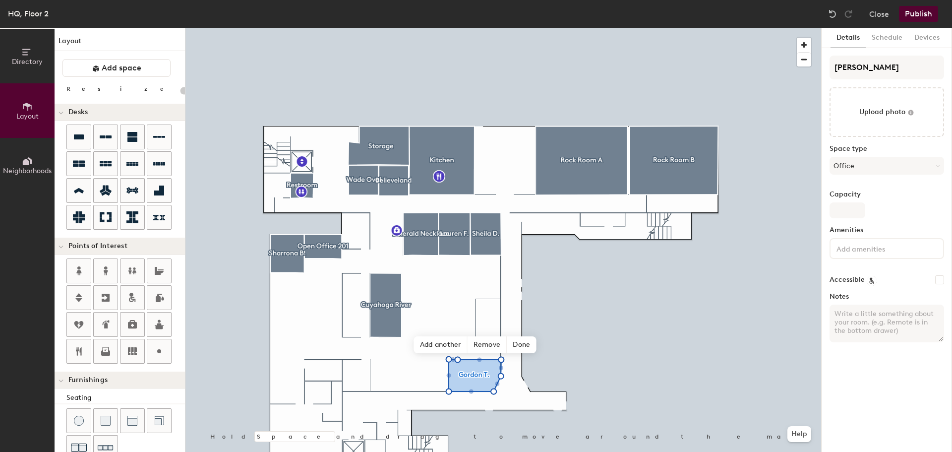
type input "20"
click at [873, 245] on input at bounding box center [879, 248] width 89 height 12
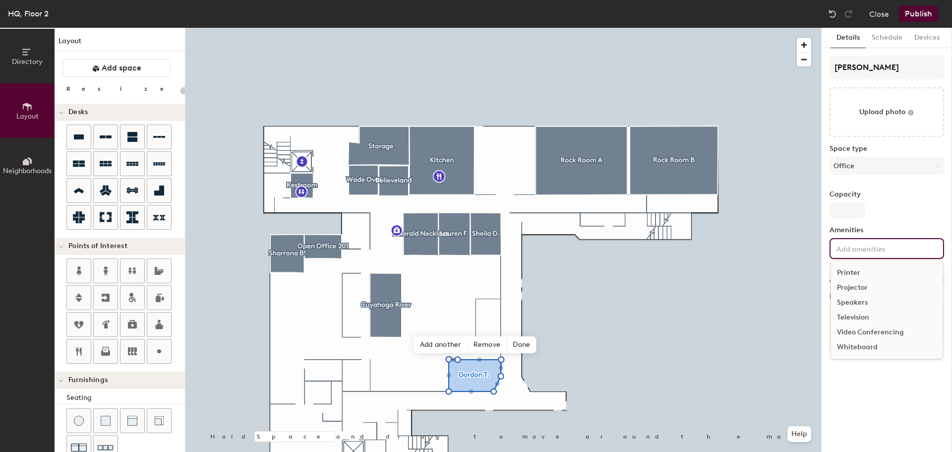
scroll to position [0, 0]
click at [856, 204] on input "Capacity" at bounding box center [848, 210] width 36 height 16
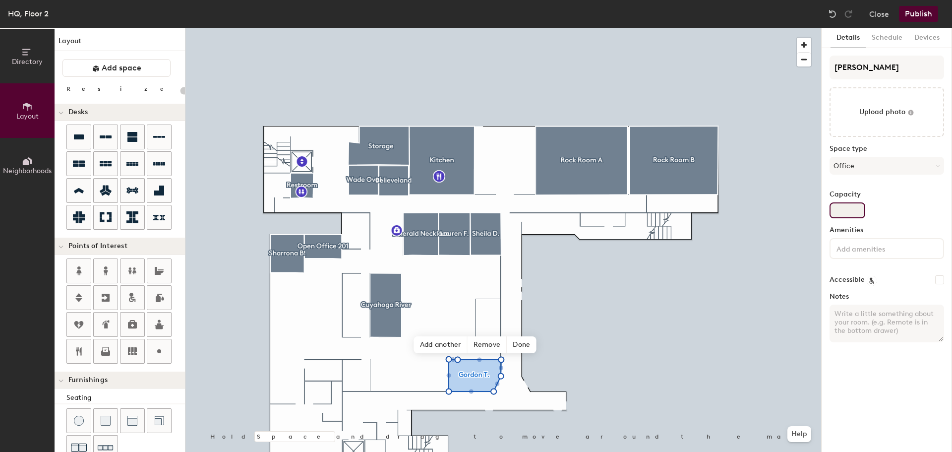
type input "1"
type input "20"
type input "1"
click at [886, 252] on input at bounding box center [879, 248] width 89 height 12
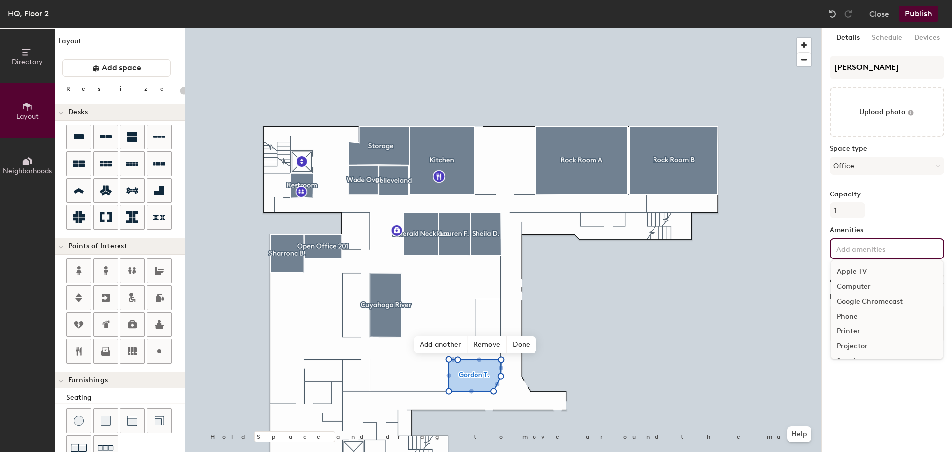
click at [841, 330] on div "Printer" at bounding box center [887, 331] width 112 height 15
click at [877, 401] on div "Details Schedule Devices Gordon T. Upload photo Space type Office Capacity 1 Am…" at bounding box center [887, 240] width 130 height 424
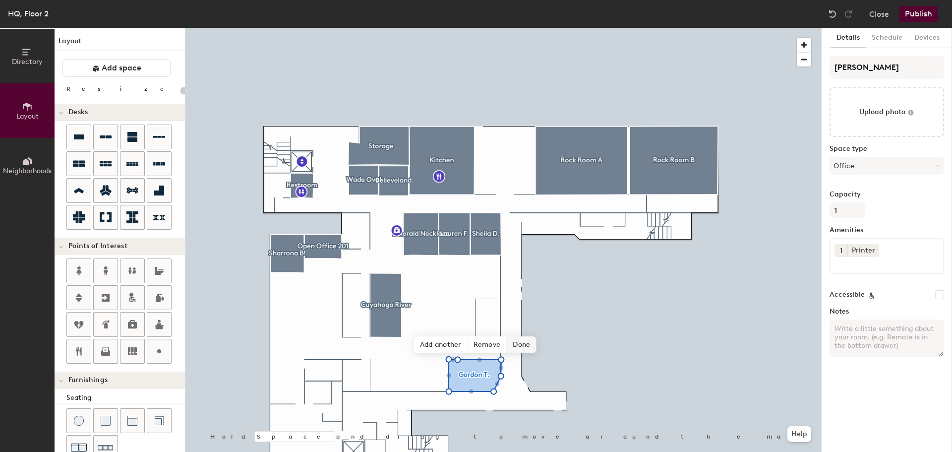
click at [520, 352] on span "Done" at bounding box center [521, 344] width 29 height 17
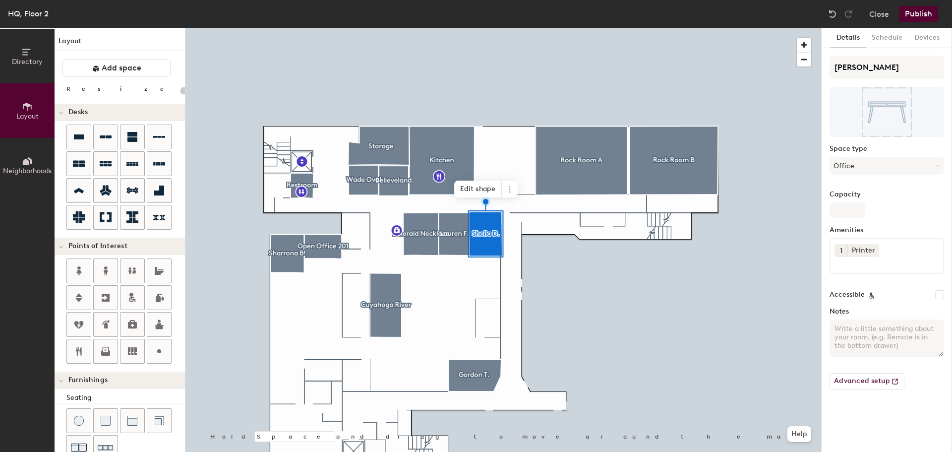
type input "20"
click at [849, 206] on input "Capacity" at bounding box center [848, 210] width 36 height 16
type input "1"
type input "20"
type input "1"
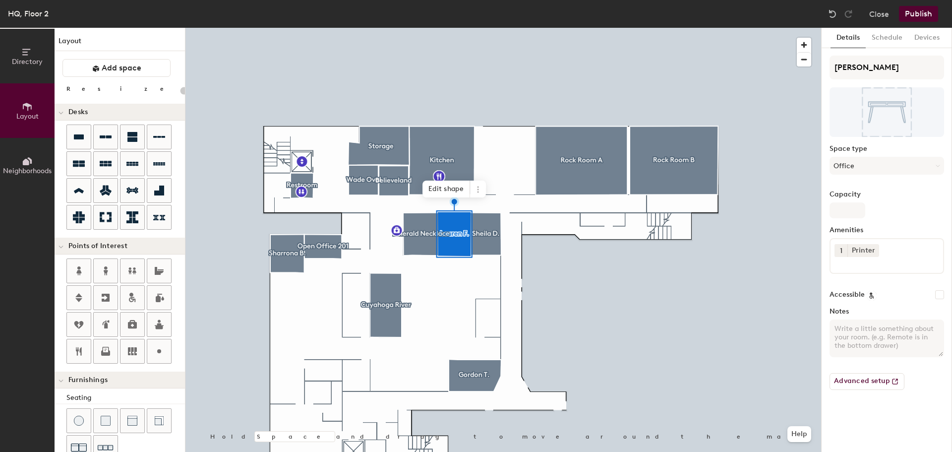
type input "20"
click at [847, 212] on input "Capacity" at bounding box center [848, 210] width 36 height 16
type input "1"
type input "20"
type input "1"
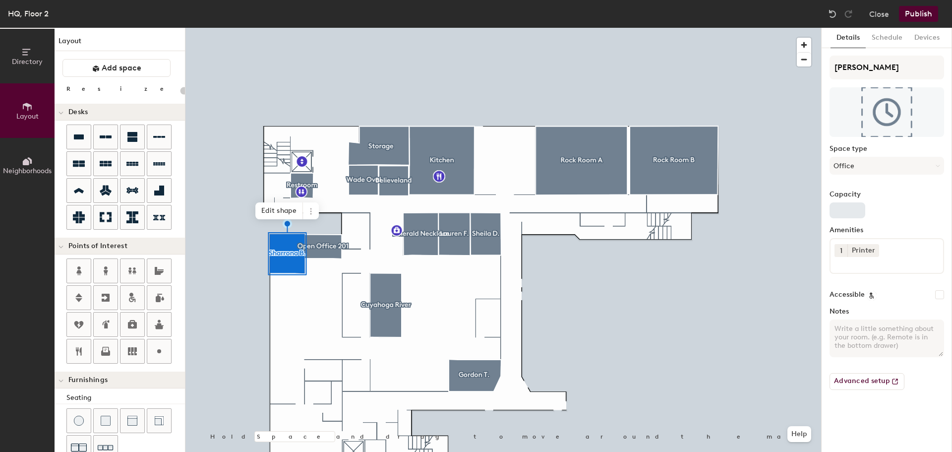
type input "20"
click at [859, 216] on input "Capacity" at bounding box center [848, 210] width 36 height 16
type input "1"
type input "20"
type input "1"
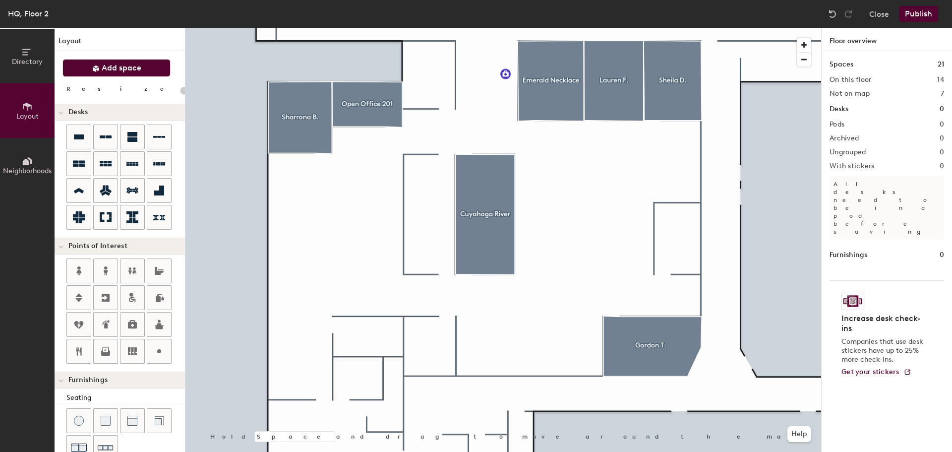
click at [145, 69] on button "Add space" at bounding box center [116, 68] width 108 height 18
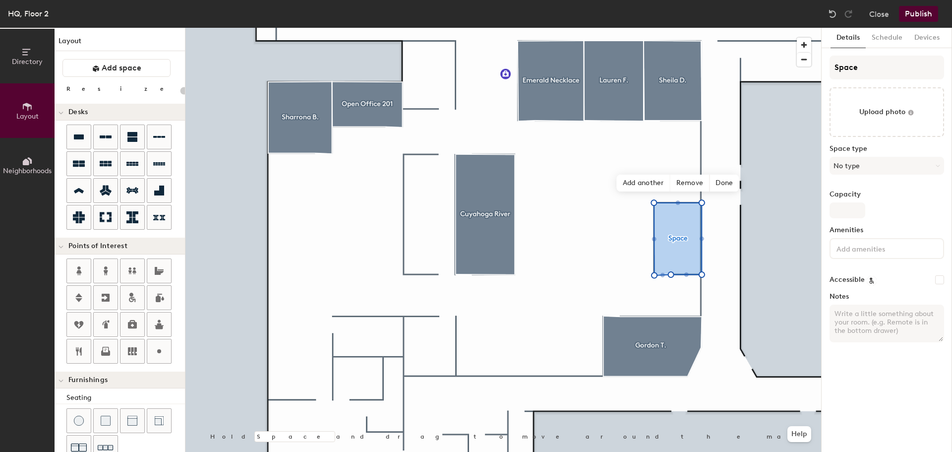
type input "20"
click at [879, 69] on input "Space" at bounding box center [887, 68] width 115 height 24
type input "Spac"
type input "20"
type input "Sp"
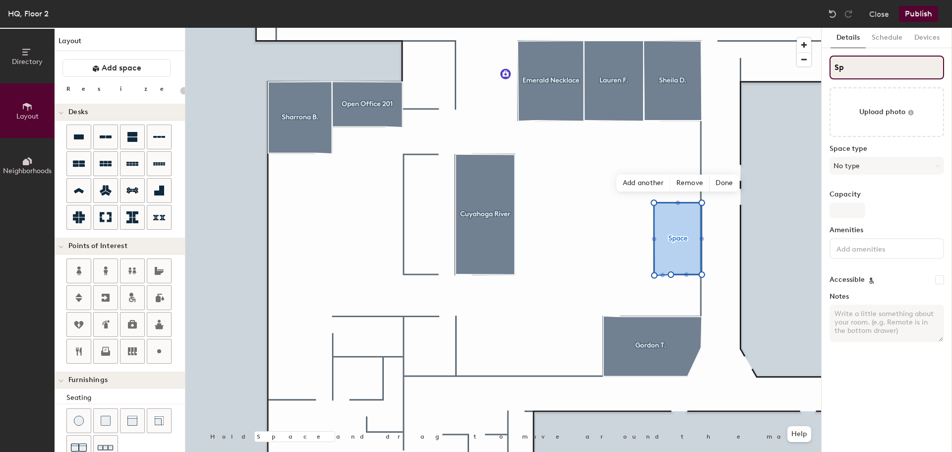
type input "20"
type input "S"
type input "20"
type input "Stor"
type input "20"
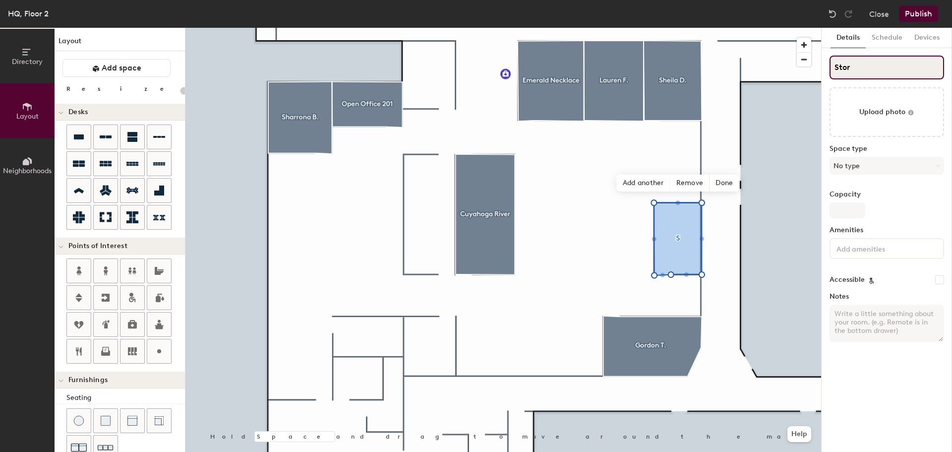
type input "Stora"
type input "20"
type input "Storage"
type input "20"
type input "Storage"
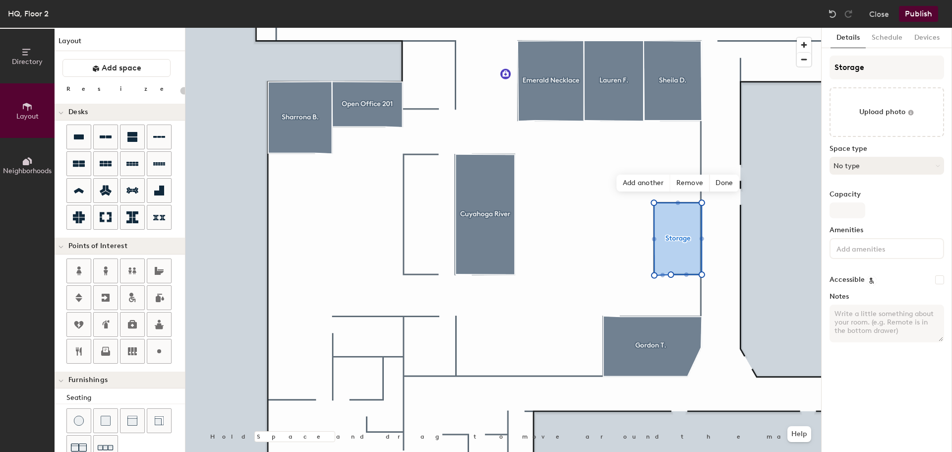
click at [896, 170] on button "No type" at bounding box center [887, 166] width 115 height 18
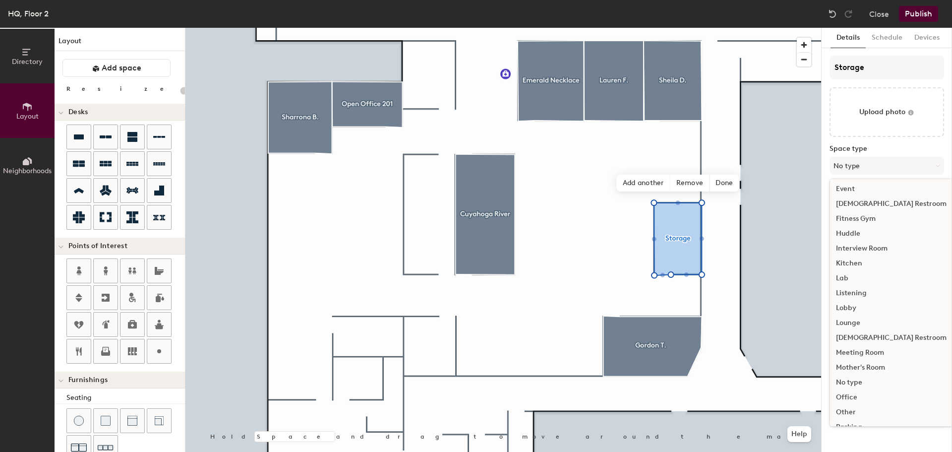
scroll to position [222, 0]
click at [846, 296] on div "Other" at bounding box center [891, 295] width 122 height 15
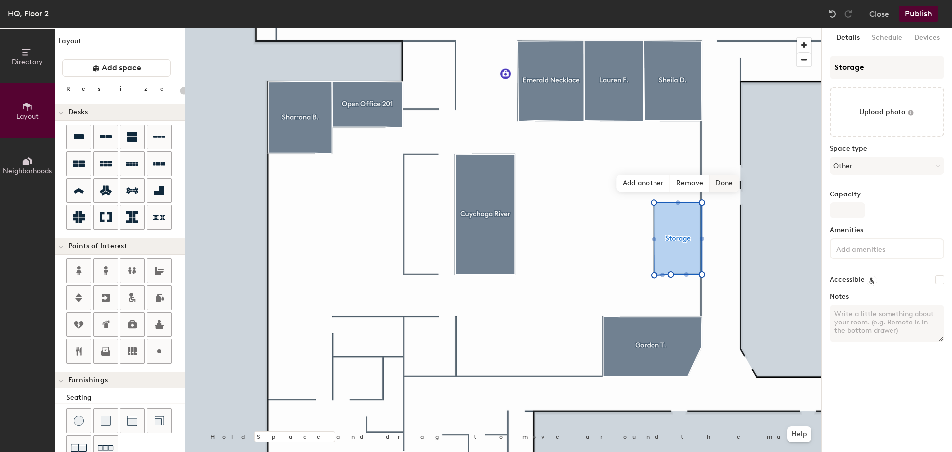
click at [725, 188] on span "Done" at bounding box center [724, 183] width 29 height 17
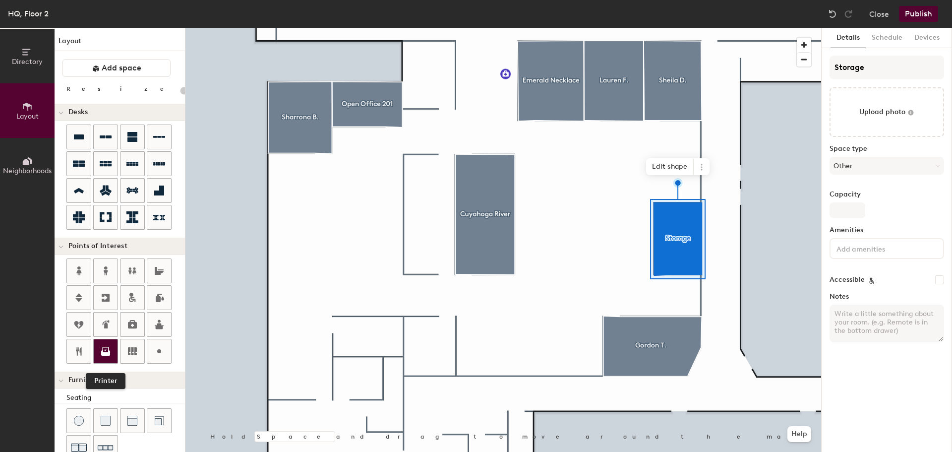
click at [108, 349] on icon at bounding box center [106, 351] width 12 height 12
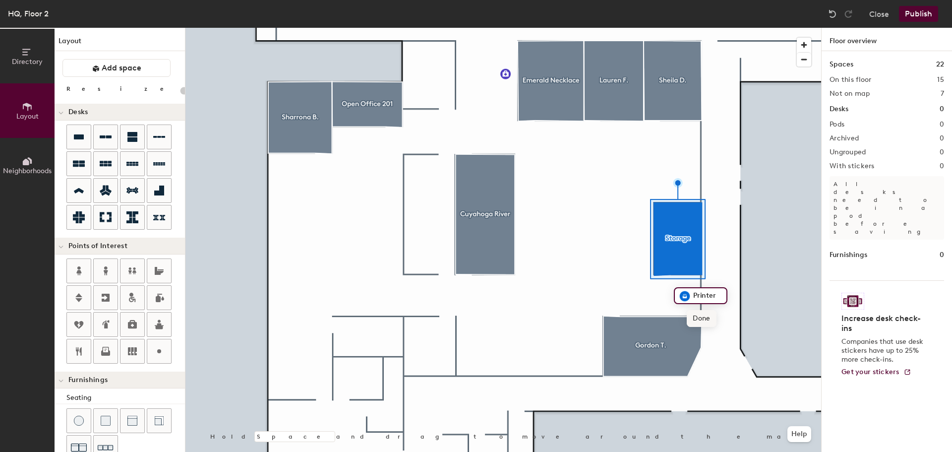
click at [704, 320] on span "Done" at bounding box center [701, 318] width 29 height 17
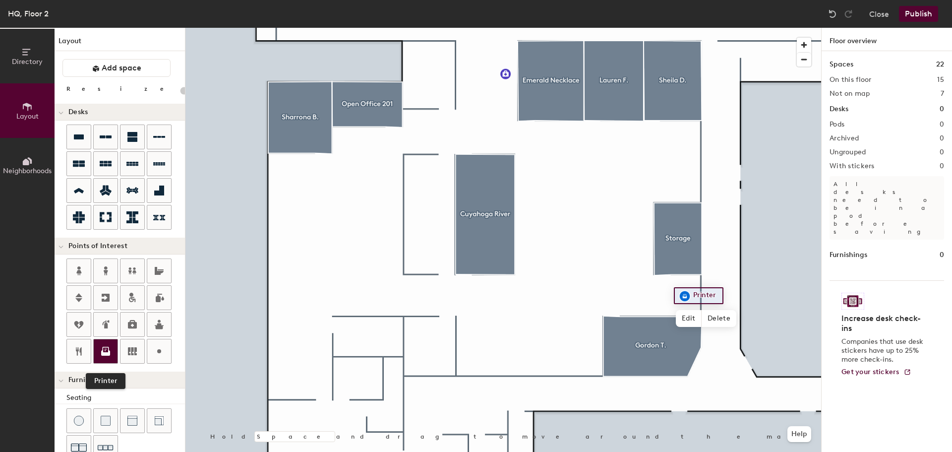
click at [111, 349] on icon at bounding box center [106, 351] width 12 height 12
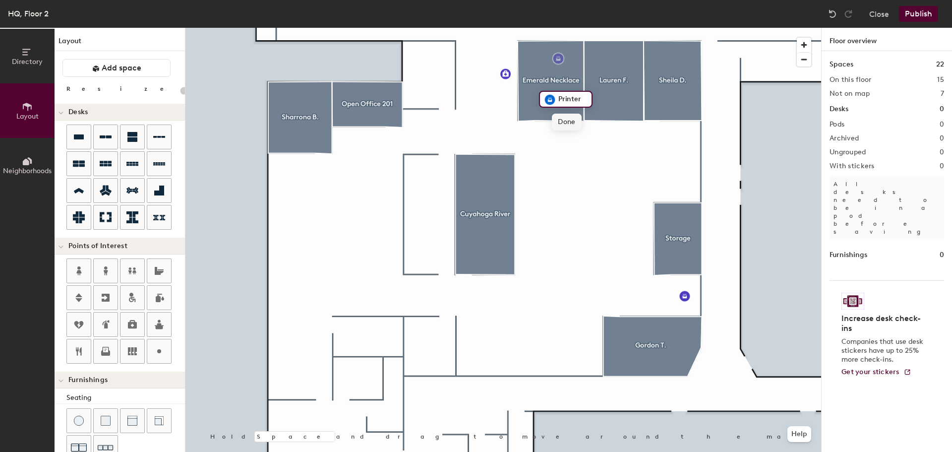
click at [571, 127] on span "Done" at bounding box center [566, 122] width 29 height 17
click at [106, 359] on div at bounding box center [106, 351] width 24 height 24
click at [698, 124] on span "Done" at bounding box center [688, 122] width 29 height 17
click at [550, 28] on div at bounding box center [503, 28] width 636 height 0
click at [575, 121] on span "Delete" at bounding box center [584, 122] width 35 height 17
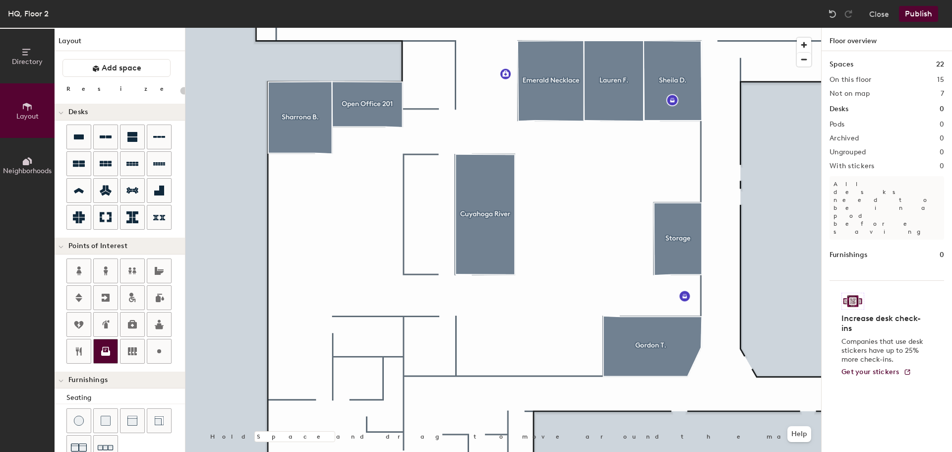
click at [104, 350] on icon at bounding box center [106, 351] width 12 height 12
click at [633, 128] on span "Done" at bounding box center [626, 124] width 29 height 17
click at [110, 354] on icon at bounding box center [105, 352] width 9 height 5
click at [320, 165] on span "Done" at bounding box center [317, 161] width 29 height 17
click at [571, 28] on div at bounding box center [503, 28] width 636 height 0
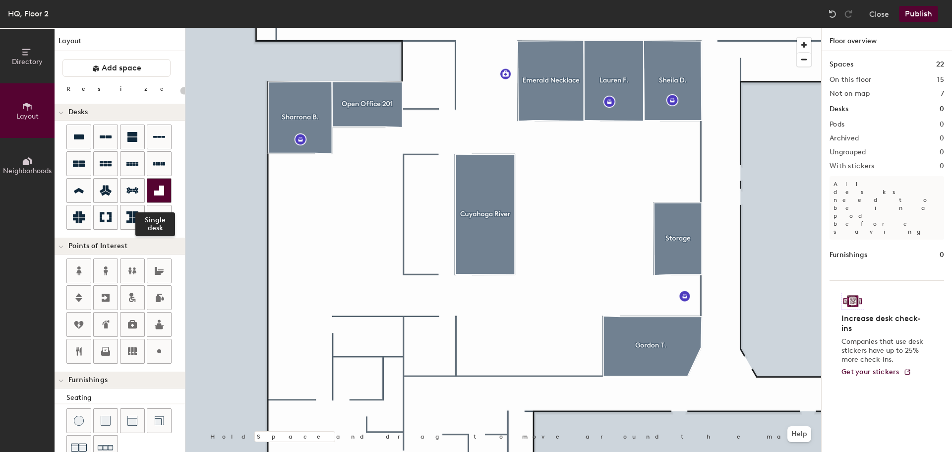
click at [166, 194] on div at bounding box center [159, 191] width 24 height 24
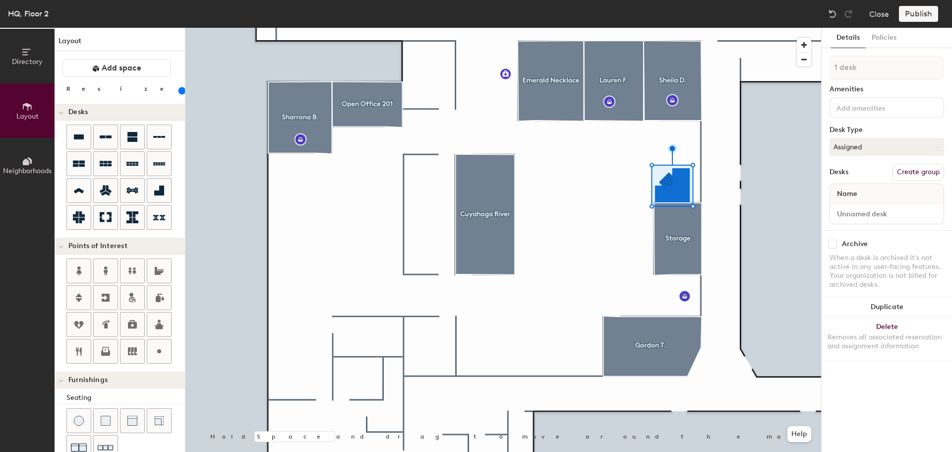
drag, startPoint x: 106, startPoint y: 94, endPoint x: 111, endPoint y: 94, distance: 5.0
type input "180"
click at [180, 94] on input "range" at bounding box center [180, 91] width 0 height 8
click at [920, 178] on button "Create group" at bounding box center [919, 172] width 52 height 17
type input "P"
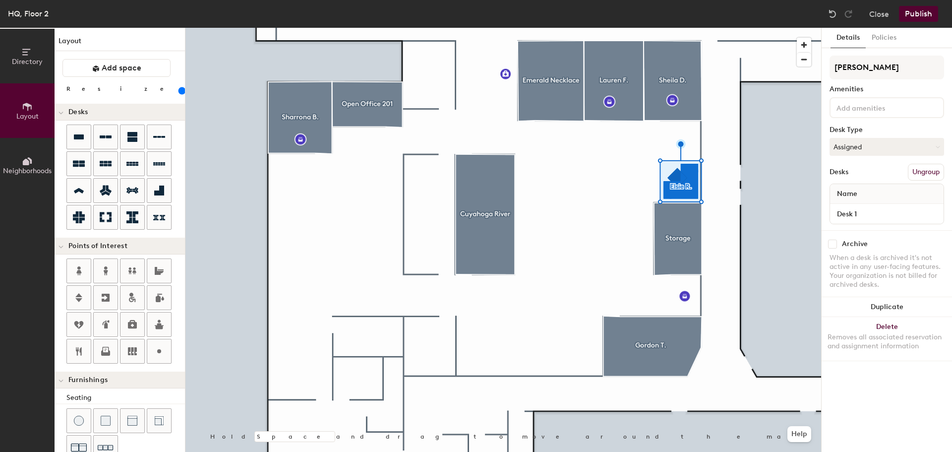
type input "[PERSON_NAME]"
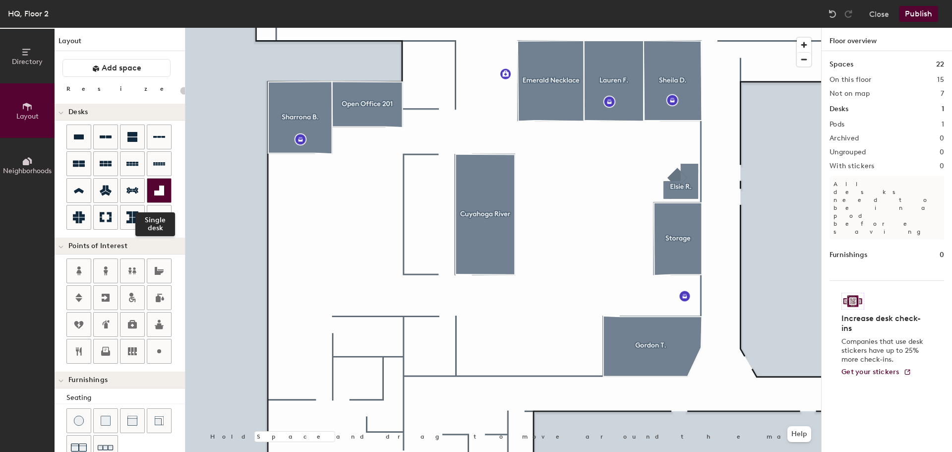
click at [156, 193] on icon at bounding box center [159, 190] width 10 height 10
click at [159, 195] on icon at bounding box center [159, 190] width 10 height 10
type input "180"
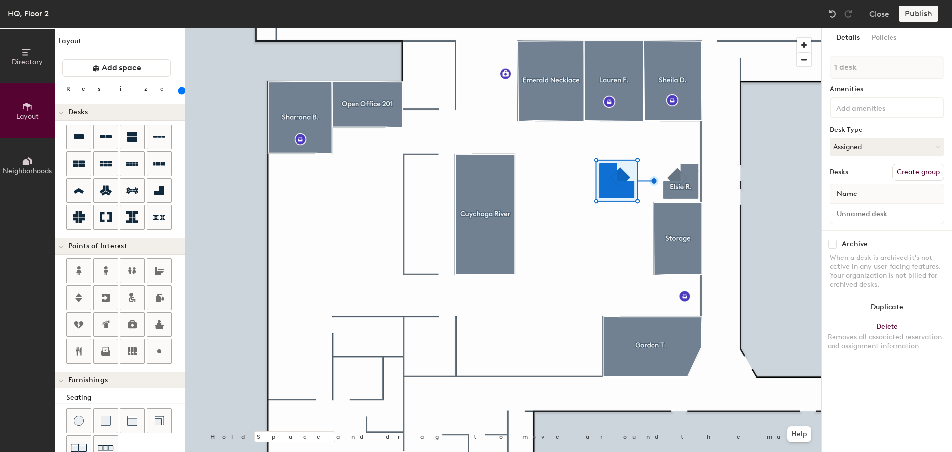
click at [915, 176] on button "Create group" at bounding box center [919, 172] width 52 height 17
click at [871, 63] on input "Pod 2" at bounding box center [887, 68] width 115 height 24
type input "P"
type input "[PERSON_NAME]"
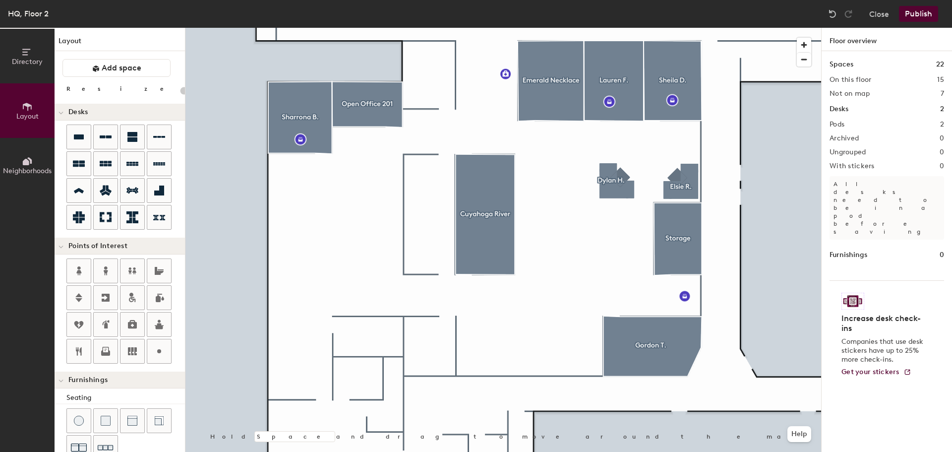
type input "180"
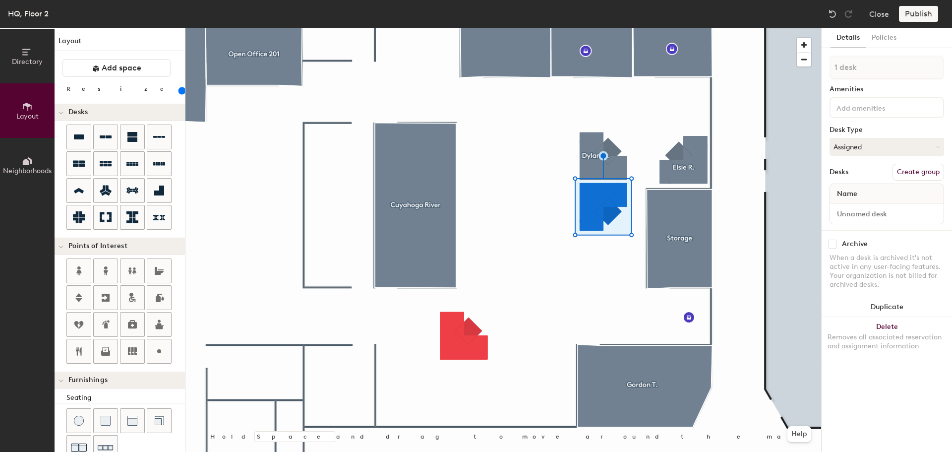
click at [932, 169] on button "Create group" at bounding box center [919, 172] width 52 height 17
type input "P"
type input "[PERSON_NAME]"
click at [475, 28] on div at bounding box center [503, 28] width 636 height 0
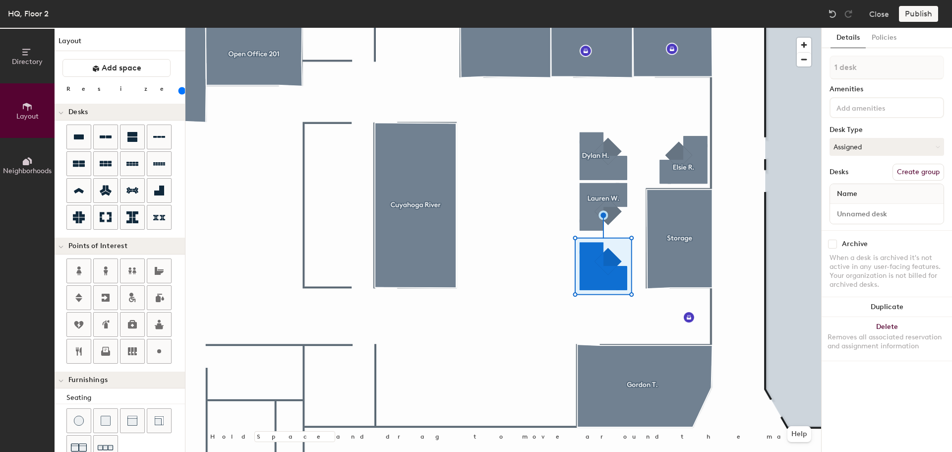
click at [904, 111] on input at bounding box center [879, 107] width 89 height 12
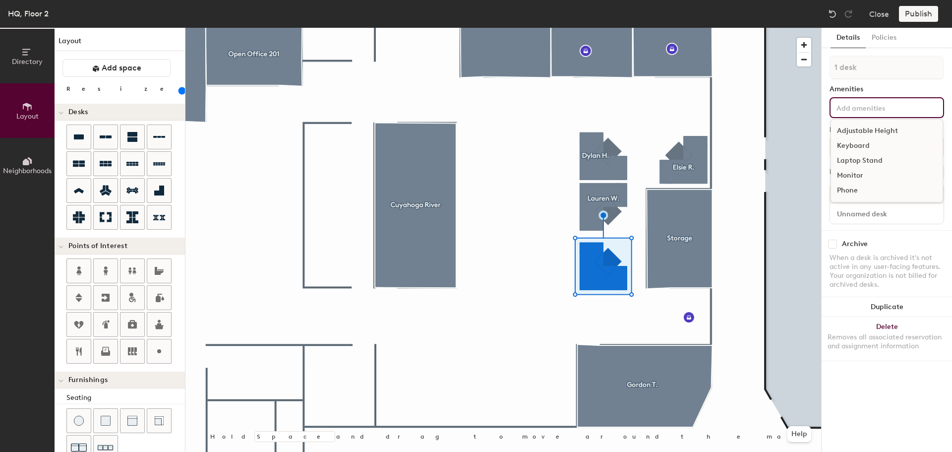
click at [898, 235] on div "Archive When a desk is archived it's not active in any user-facing features. Yo…" at bounding box center [887, 265] width 130 height 71
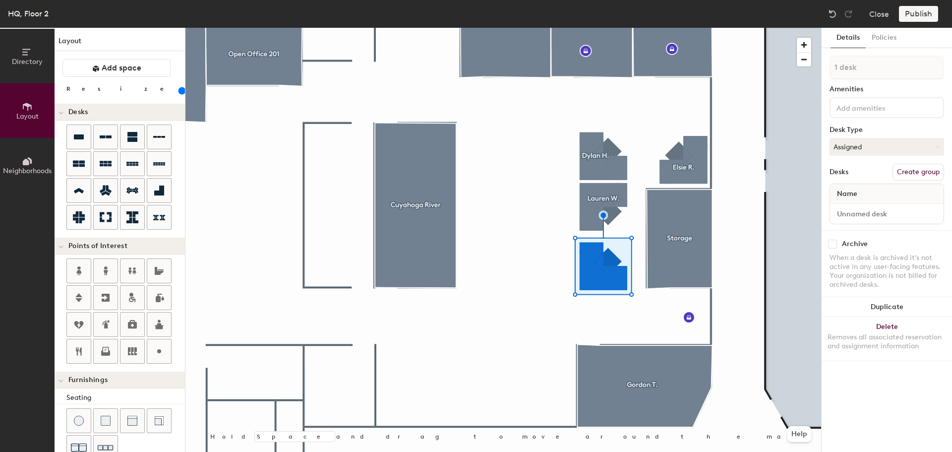
click at [927, 175] on button "Create group" at bounding box center [919, 172] width 52 height 17
type input "P"
type input "[PERSON_NAME]"
click at [583, 28] on div at bounding box center [503, 28] width 636 height 0
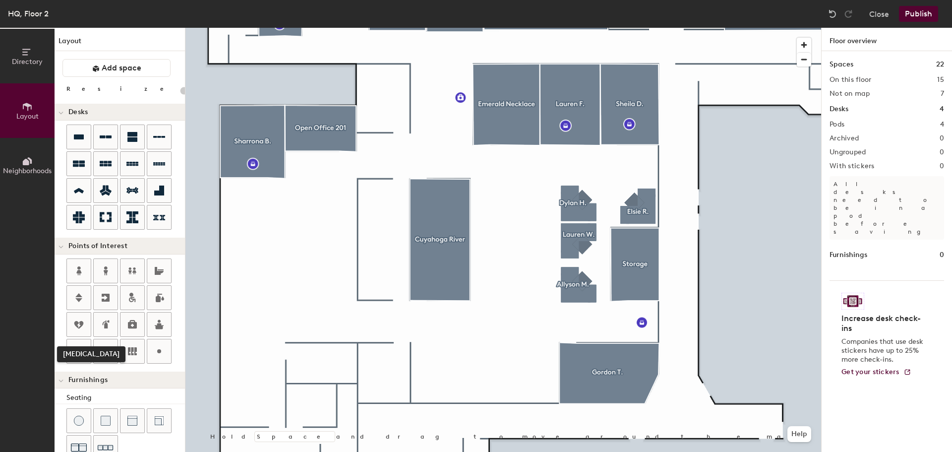
drag, startPoint x: 78, startPoint y: 321, endPoint x: 145, endPoint y: 273, distance: 82.7
click at [78, 321] on icon at bounding box center [79, 324] width 12 height 12
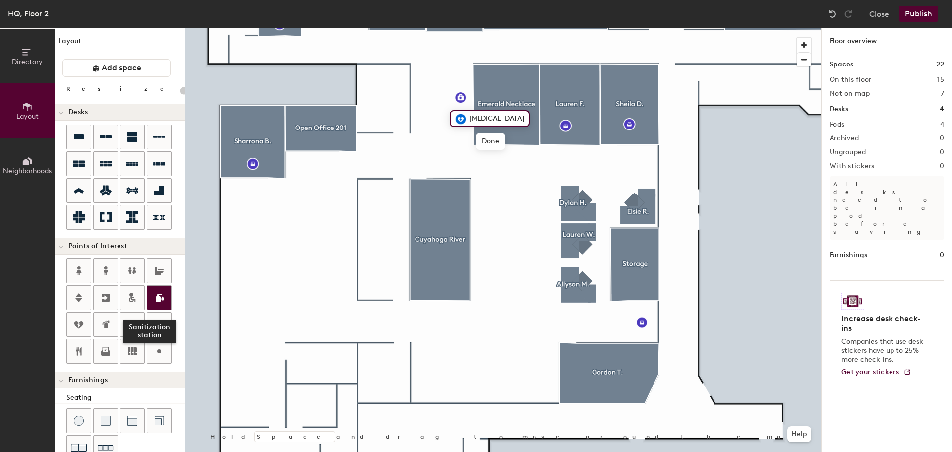
click at [164, 300] on icon at bounding box center [160, 298] width 8 height 8
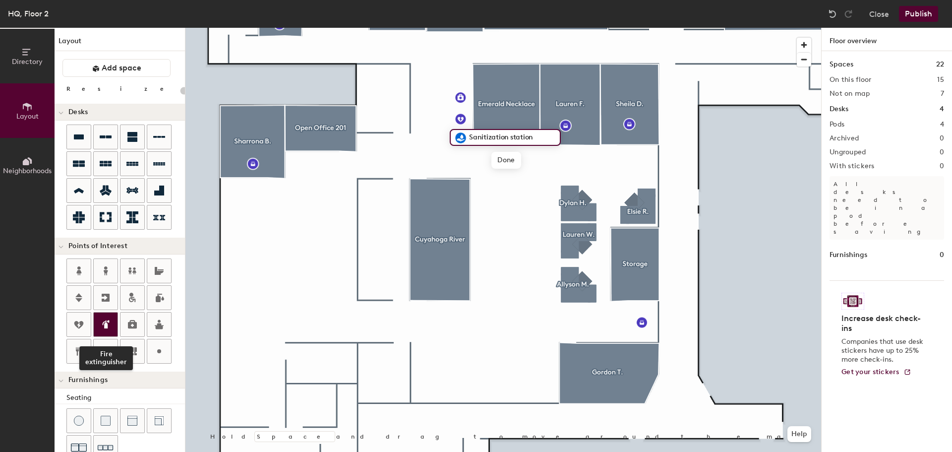
click at [110, 330] on icon at bounding box center [106, 324] width 12 height 12
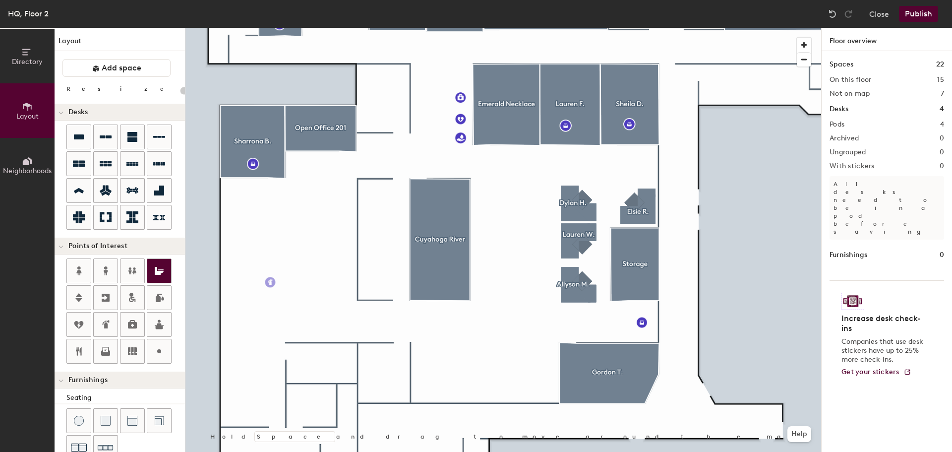
scroll to position [175, 0]
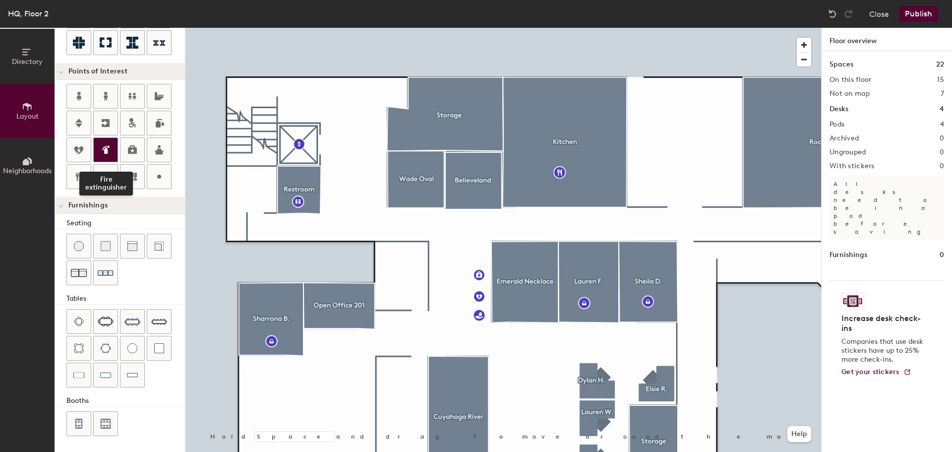
click at [105, 149] on icon at bounding box center [106, 149] width 5 height 8
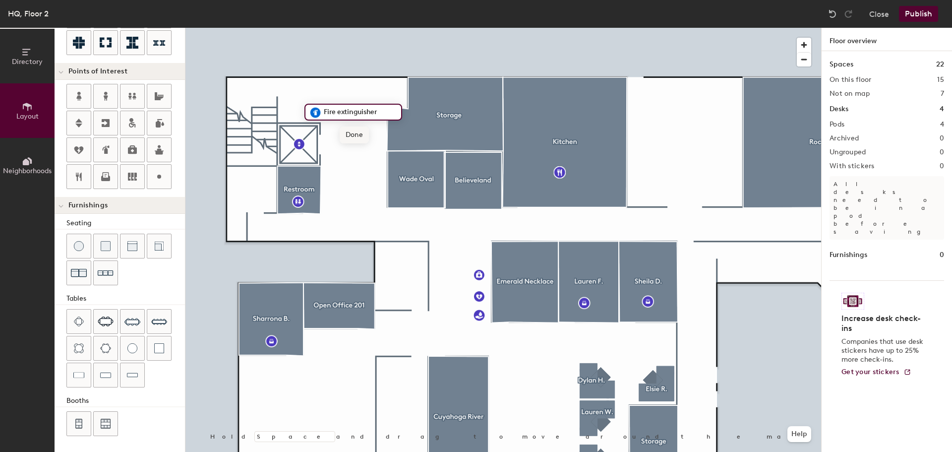
click at [347, 132] on span "Done" at bounding box center [354, 134] width 29 height 17
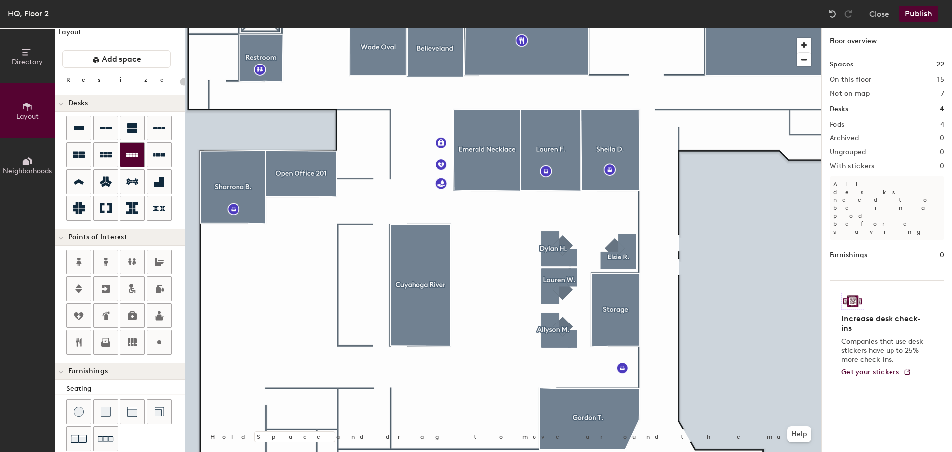
scroll to position [0, 0]
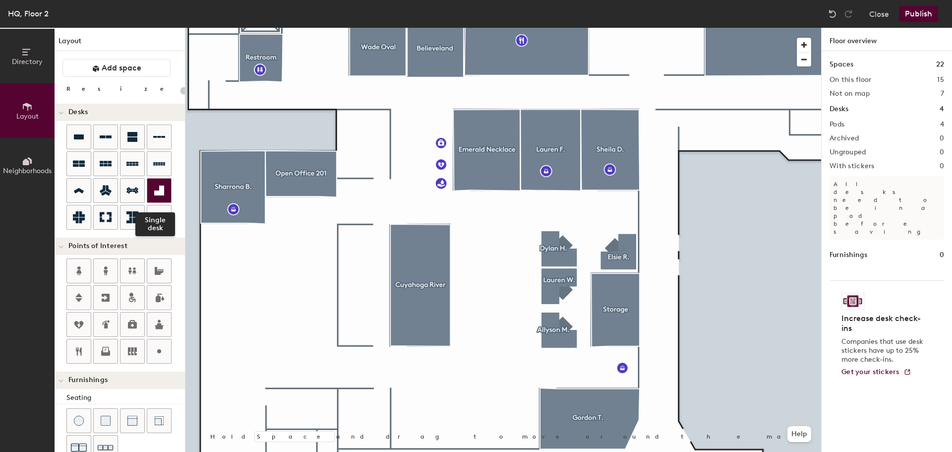
click at [156, 198] on div at bounding box center [159, 191] width 24 height 24
type input "180"
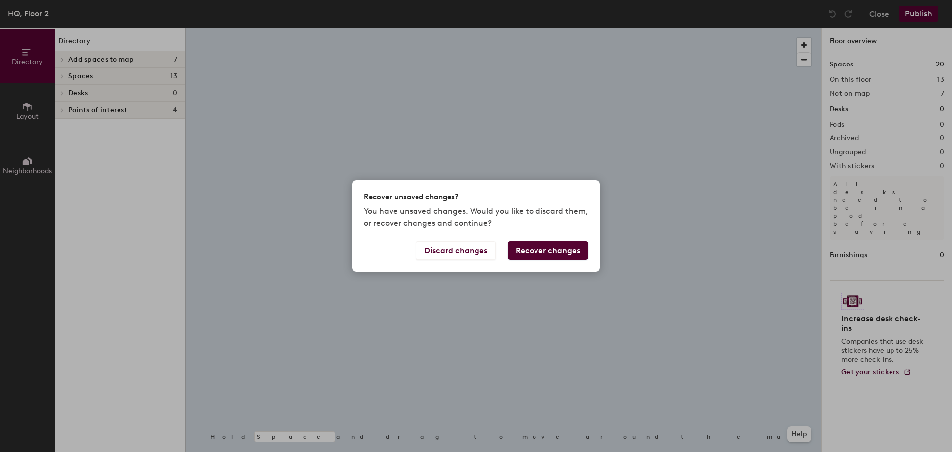
click at [548, 252] on button "Recover changes" at bounding box center [548, 250] width 80 height 19
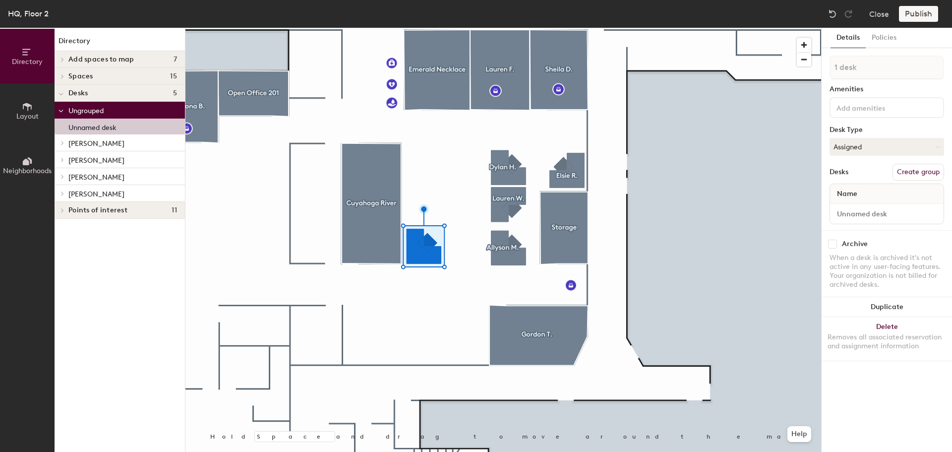
click at [906, 171] on button "Create group" at bounding box center [919, 172] width 52 height 17
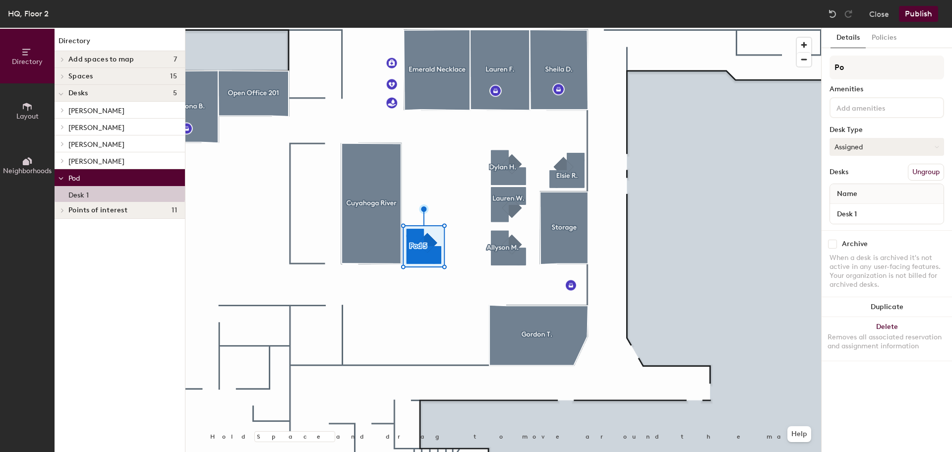
type input "P"
type input "[PERSON_NAME]"
click at [9, 107] on button "Layout" at bounding box center [27, 110] width 55 height 55
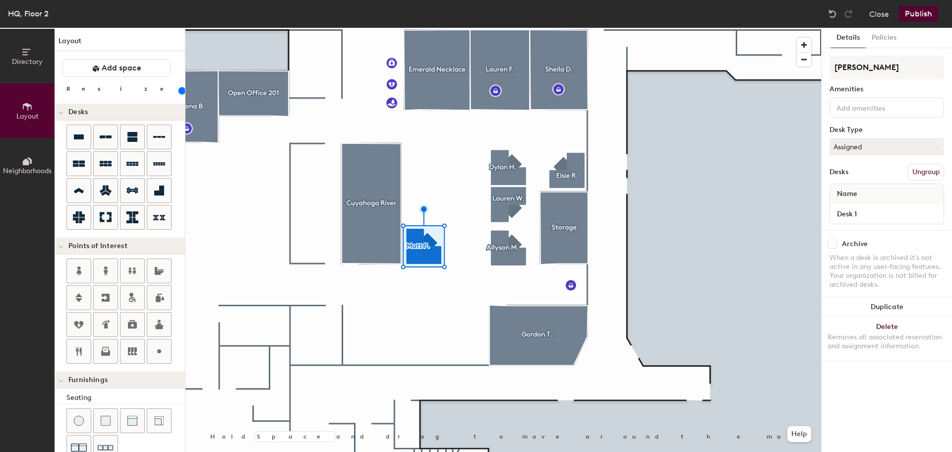
click at [922, 15] on button "Publish" at bounding box center [918, 14] width 39 height 16
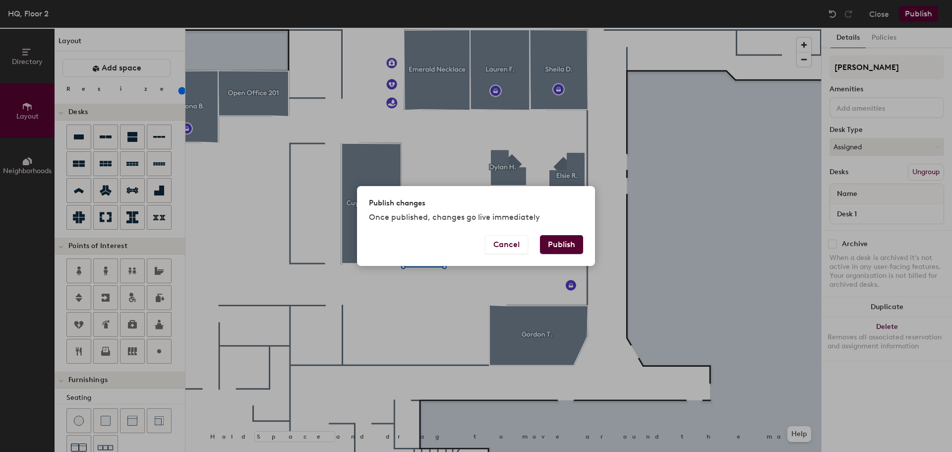
drag, startPoint x: 559, startPoint y: 244, endPoint x: 590, endPoint y: 246, distance: 31.3
click at [559, 245] on button "Publish" at bounding box center [561, 244] width 43 height 19
type input "20"
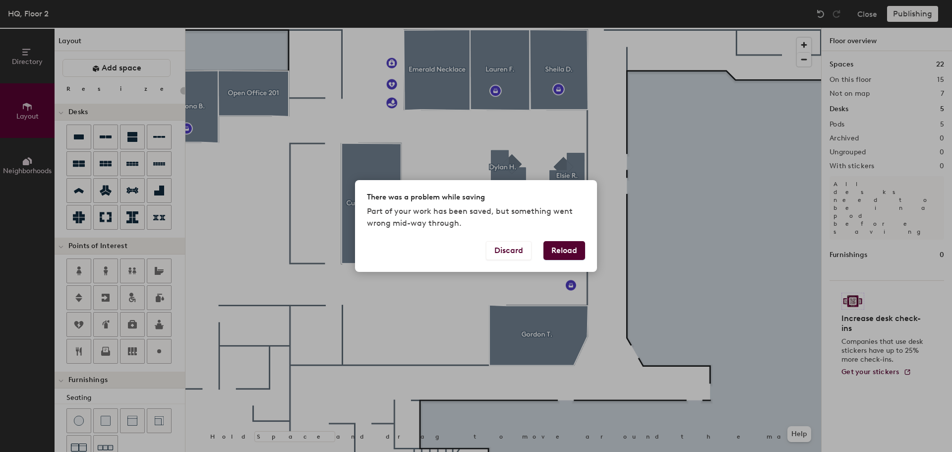
click at [568, 260] on div "Discard Reload" at bounding box center [476, 256] width 242 height 31
click at [577, 253] on button "Reload" at bounding box center [565, 250] width 42 height 19
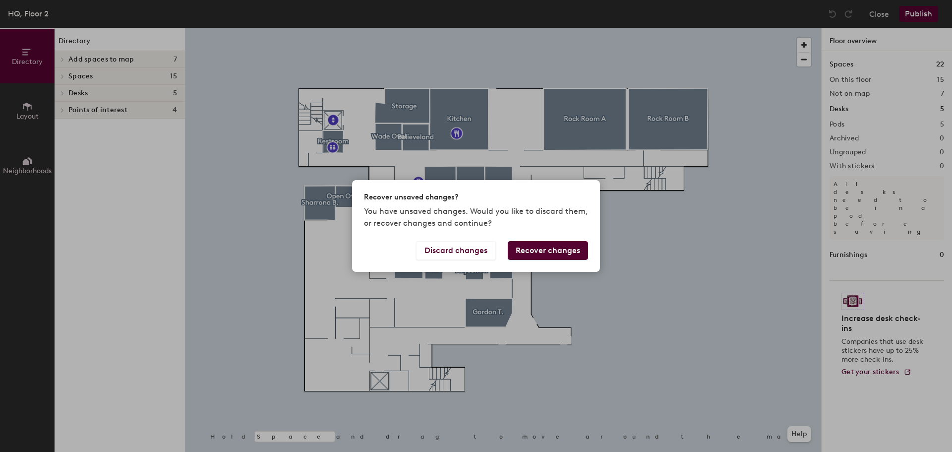
click at [562, 252] on button "Recover changes" at bounding box center [548, 250] width 80 height 19
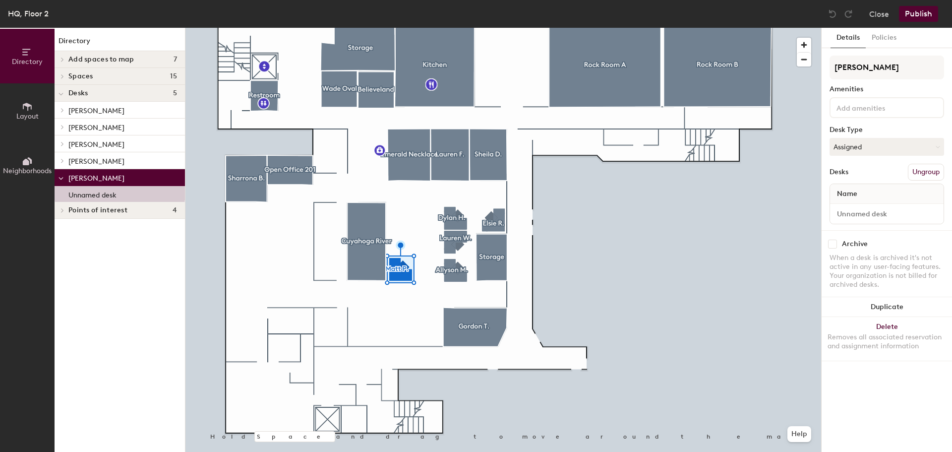
click at [916, 6] on button "Publish" at bounding box center [918, 14] width 39 height 16
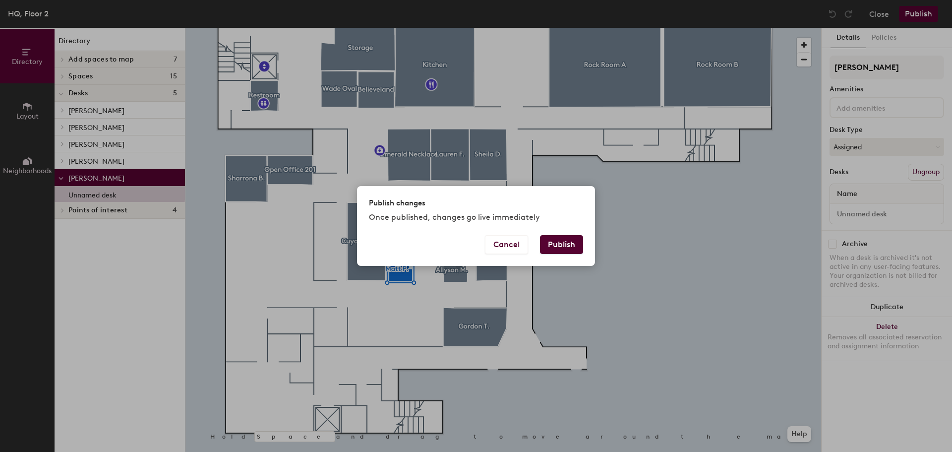
click at [581, 248] on button "Publish" at bounding box center [561, 244] width 43 height 19
